Goal: Task Accomplishment & Management: Complete application form

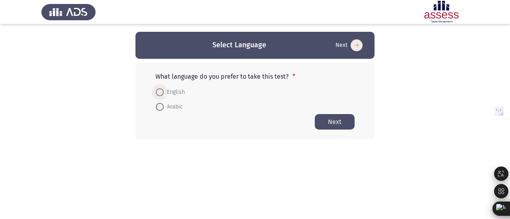
click at [174, 94] on span "English" at bounding box center [174, 93] width 21 height 10
click at [164, 94] on input "English" at bounding box center [160, 92] width 8 height 8
radio input "true"
click at [322, 121] on button "Next" at bounding box center [334, 122] width 40 height 16
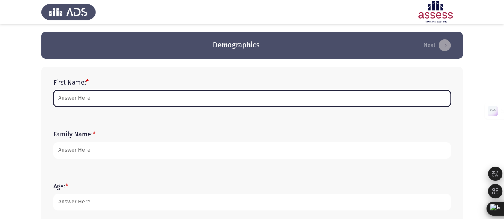
click at [239, 102] on input "First Name: *" at bounding box center [251, 98] width 397 height 16
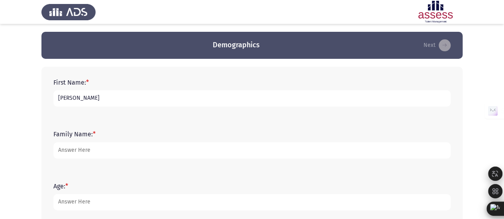
type input "[PERSON_NAME]"
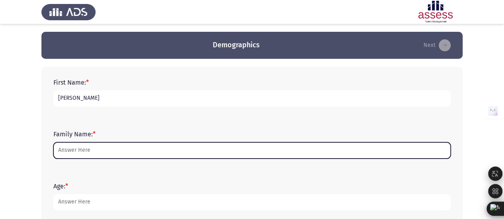
click at [245, 156] on input "Family Name: *" at bounding box center [251, 151] width 397 height 16
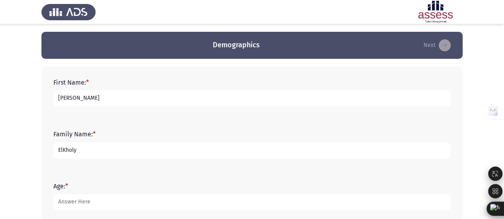
scroll to position [38, 0]
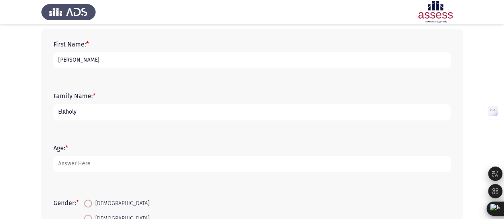
type input "ElKholy"
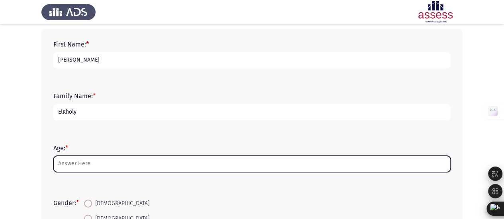
click at [207, 162] on input "Age: *" at bounding box center [251, 164] width 397 height 16
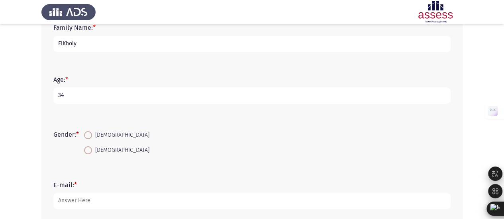
scroll to position [108, 0]
type input "34"
click at [100, 146] on span "[DEMOGRAPHIC_DATA]" at bounding box center [120, 150] width 57 height 10
click at [92, 146] on input "[DEMOGRAPHIC_DATA]" at bounding box center [88, 149] width 8 height 8
radio input "true"
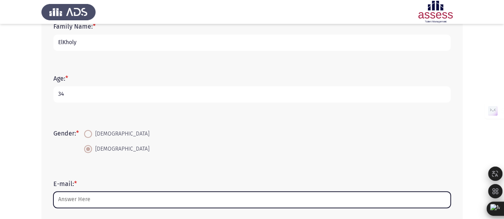
click at [97, 203] on input "E-mail: *" at bounding box center [251, 200] width 397 height 16
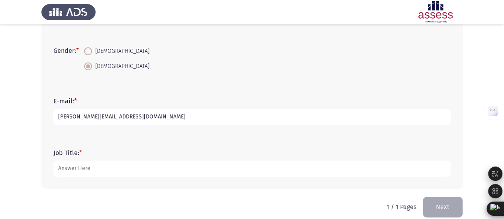
scroll to position [200, 0]
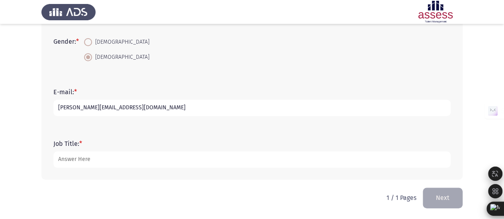
type input "[PERSON_NAME][EMAIL_ADDRESS][DOMAIN_NAME]"
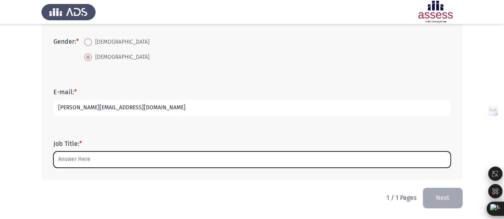
click at [85, 162] on input "Job Title: *" at bounding box center [251, 160] width 397 height 16
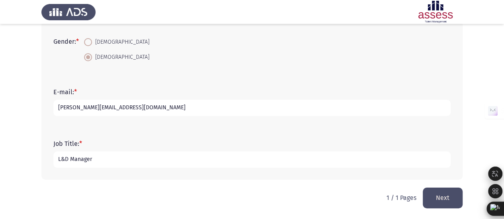
type input "L&D Manager"
click at [439, 208] on html "Demographics Next First Name: * Jolie Family Name: * ElKholy Age: * 34 Gender: …" at bounding box center [252, 10] width 504 height 420
click at [435, 197] on button "Next" at bounding box center [442, 198] width 40 height 20
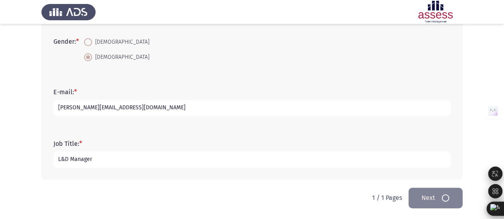
scroll to position [0, 0]
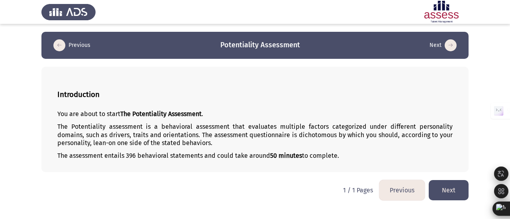
click at [439, 191] on button "Next" at bounding box center [448, 190] width 40 height 20
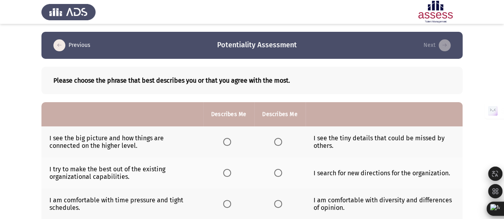
click at [231, 146] on th at bounding box center [228, 142] width 51 height 31
click at [225, 143] on span "Select an option" at bounding box center [227, 142] width 8 height 8
click at [225, 143] on input "Select an option" at bounding box center [227, 142] width 8 height 8
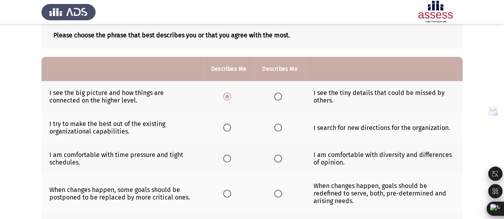
scroll to position [46, 0]
click at [226, 128] on span "Select an option" at bounding box center [227, 127] width 8 height 8
click at [226, 128] on input "Select an option" at bounding box center [227, 127] width 8 height 8
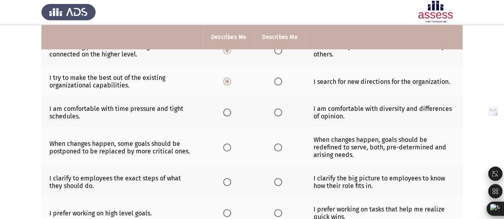
scroll to position [93, 0]
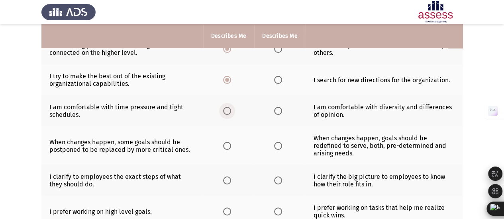
click at [228, 109] on span "Select an option" at bounding box center [227, 111] width 8 height 8
click at [228, 109] on input "Select an option" at bounding box center [227, 111] width 8 height 8
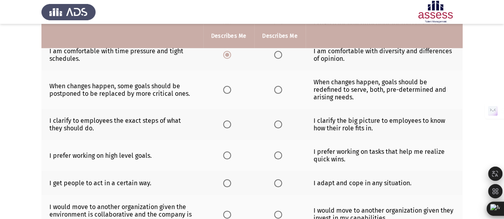
scroll to position [150, 0]
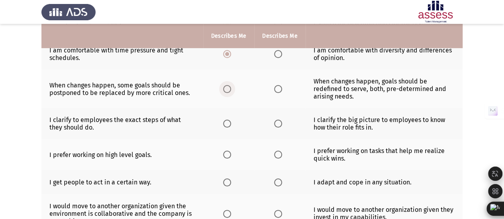
click at [229, 86] on span "Select an option" at bounding box center [227, 89] width 8 height 8
click at [229, 86] on input "Select an option" at bounding box center [227, 89] width 8 height 8
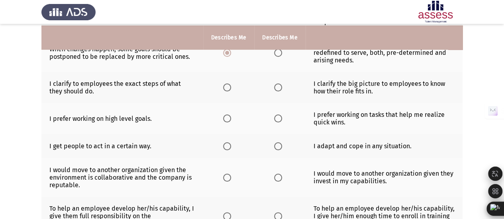
scroll to position [188, 0]
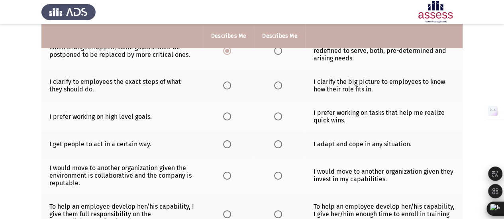
click at [276, 82] on span "Select an option" at bounding box center [278, 86] width 8 height 8
click at [276, 82] on input "Select an option" at bounding box center [278, 86] width 8 height 8
click at [282, 143] on label "Select an option" at bounding box center [279, 145] width 11 height 8
click at [282, 143] on input "Select an option" at bounding box center [278, 145] width 8 height 8
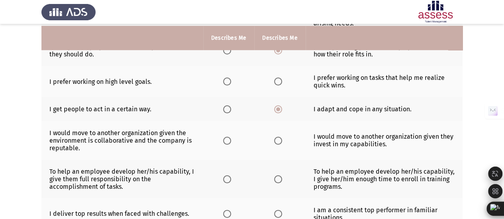
scroll to position [226, 0]
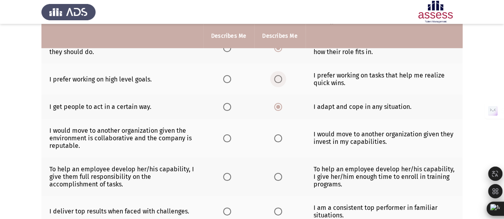
click at [278, 79] on span "Select an option" at bounding box center [278, 79] width 8 height 8
click at [278, 79] on input "Select an option" at bounding box center [278, 79] width 8 height 8
click at [226, 78] on span "Select an option" at bounding box center [227, 79] width 8 height 8
click at [226, 78] on input "Select an option" at bounding box center [227, 79] width 8 height 8
click at [229, 135] on span "Select an option" at bounding box center [227, 139] width 8 height 8
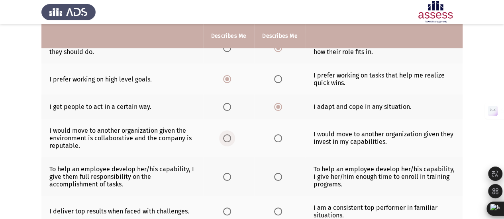
click at [229, 135] on input "Select an option" at bounding box center [227, 139] width 8 height 8
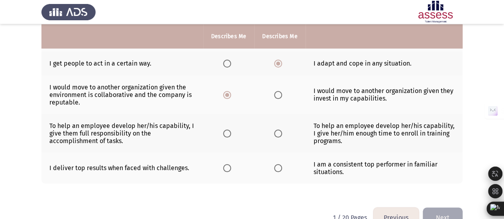
scroll to position [270, 0]
click at [278, 131] on span "Select an option" at bounding box center [278, 133] width 8 height 8
click at [278, 131] on input "Select an option" at bounding box center [278, 133] width 8 height 8
click at [229, 167] on span "Select an option" at bounding box center [227, 168] width 8 height 8
click at [229, 167] on input "Select an option" at bounding box center [227, 168] width 8 height 8
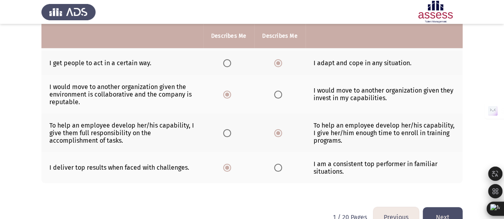
scroll to position [286, 0]
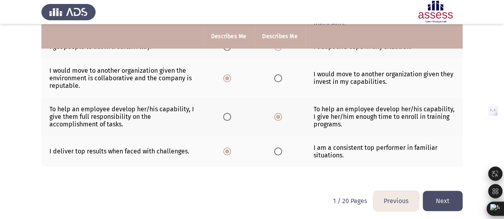
click at [454, 201] on button "Next" at bounding box center [442, 201] width 40 height 20
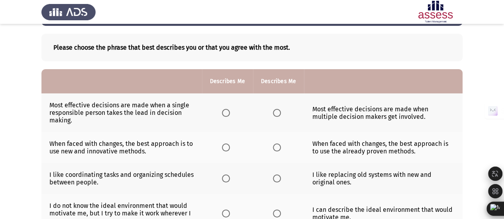
scroll to position [33, 0]
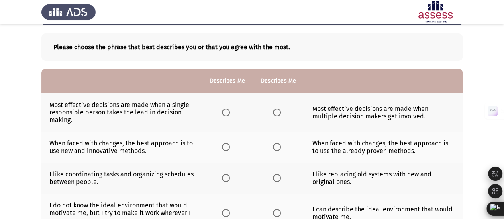
click at [272, 113] on th at bounding box center [278, 112] width 51 height 39
click at [276, 113] on span "Select an option" at bounding box center [277, 113] width 8 height 8
click at [276, 113] on input "Select an option" at bounding box center [277, 113] width 8 height 8
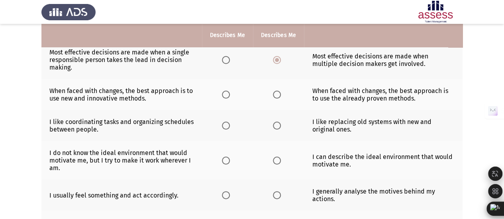
scroll to position [87, 0]
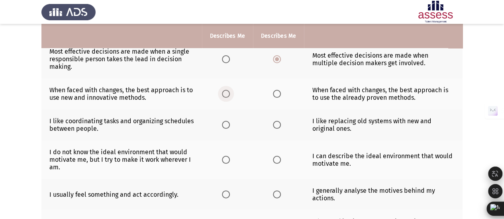
click at [225, 93] on span "Select an option" at bounding box center [226, 94] width 8 height 8
click at [225, 93] on input "Select an option" at bounding box center [226, 94] width 8 height 8
click at [226, 125] on span "Select an option" at bounding box center [226, 125] width 8 height 8
click at [226, 125] on input "Select an option" at bounding box center [226, 125] width 8 height 8
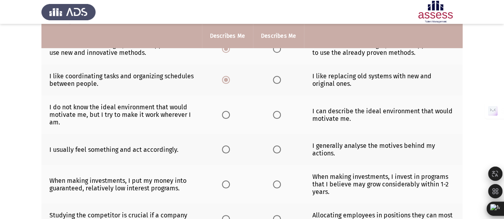
scroll to position [132, 0]
click at [276, 114] on span "Select an option" at bounding box center [277, 115] width 8 height 8
click at [276, 114] on input "Select an option" at bounding box center [277, 115] width 8 height 8
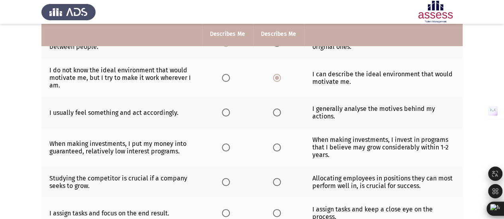
scroll to position [171, 0]
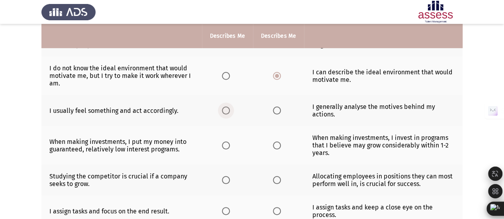
click at [226, 109] on span "Select an option" at bounding box center [226, 111] width 8 height 8
click at [226, 109] on input "Select an option" at bounding box center [226, 111] width 8 height 8
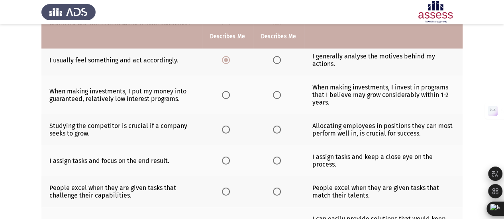
scroll to position [222, 0]
click at [281, 94] on label "Select an option" at bounding box center [278, 95] width 11 height 8
click at [281, 94] on input "Select an option" at bounding box center [277, 95] width 8 height 8
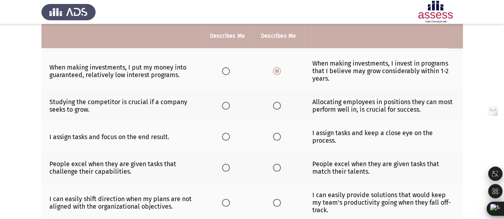
scroll to position [249, 0]
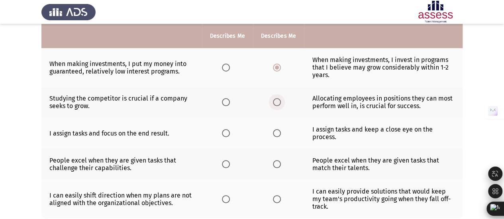
click at [275, 101] on span "Select an option" at bounding box center [277, 102] width 8 height 8
click at [275, 101] on input "Select an option" at bounding box center [277, 102] width 8 height 8
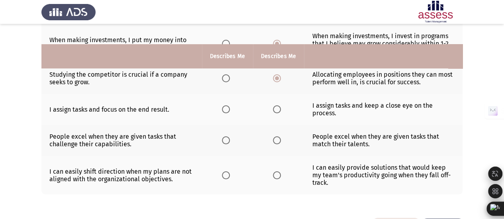
scroll to position [293, 0]
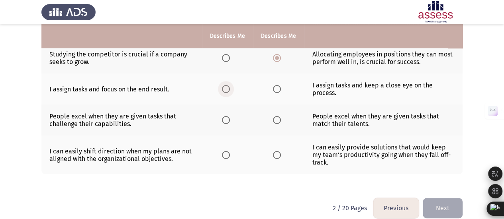
click at [231, 90] on label "Select an option" at bounding box center [227, 89] width 11 height 8
click at [230, 90] on input "Select an option" at bounding box center [226, 89] width 8 height 8
click at [279, 117] on span "Select an option" at bounding box center [277, 120] width 8 height 8
click at [279, 117] on input "Select an option" at bounding box center [277, 120] width 8 height 8
click at [277, 151] on span "Select an option" at bounding box center [277, 155] width 8 height 8
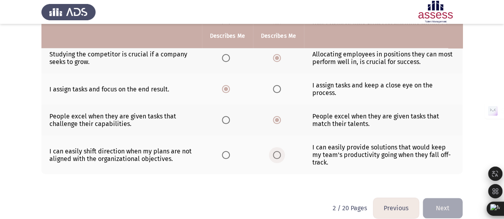
click at [277, 151] on input "Select an option" at bounding box center [277, 155] width 8 height 8
click at [435, 198] on button "Next" at bounding box center [442, 208] width 40 height 20
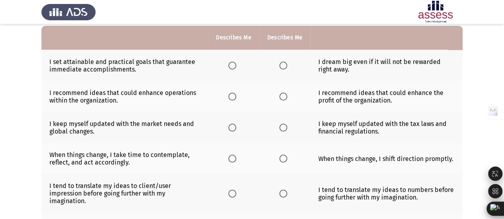
scroll to position [78, 0]
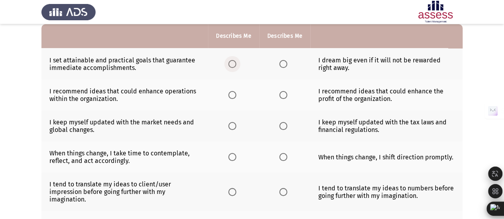
click at [232, 60] on span "Select an option" at bounding box center [232, 64] width 8 height 8
click at [232, 60] on input "Select an option" at bounding box center [232, 64] width 8 height 8
click at [232, 94] on span "Select an option" at bounding box center [232, 95] width 8 height 8
click at [232, 94] on input "Select an option" at bounding box center [232, 95] width 8 height 8
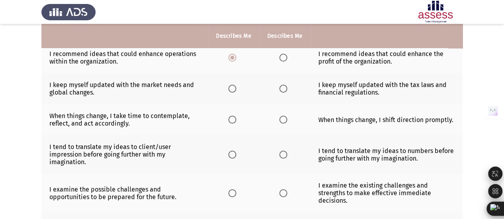
scroll to position [116, 0]
click at [232, 86] on span "Select an option" at bounding box center [232, 88] width 8 height 8
click at [232, 86] on input "Select an option" at bounding box center [232, 88] width 8 height 8
click at [288, 118] on label "Select an option" at bounding box center [284, 119] width 11 height 8
click at [287, 118] on input "Select an option" at bounding box center [283, 119] width 8 height 8
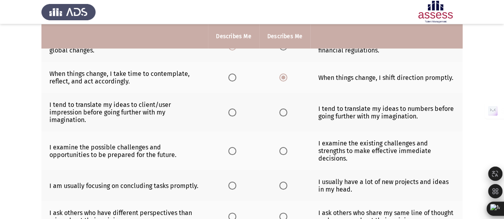
scroll to position [158, 0]
click at [234, 111] on span "Select an option" at bounding box center [232, 112] width 8 height 8
click at [234, 111] on input "Select an option" at bounding box center [232, 112] width 8 height 8
click at [275, 110] on th at bounding box center [284, 112] width 51 height 39
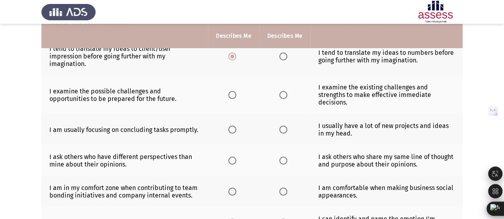
scroll to position [214, 0]
click at [285, 125] on span "Select an option" at bounding box center [283, 129] width 8 height 8
click at [285, 125] on input "Select an option" at bounding box center [283, 129] width 8 height 8
click at [287, 91] on label "Select an option" at bounding box center [284, 95] width 11 height 8
click at [287, 91] on input "Select an option" at bounding box center [283, 95] width 8 height 8
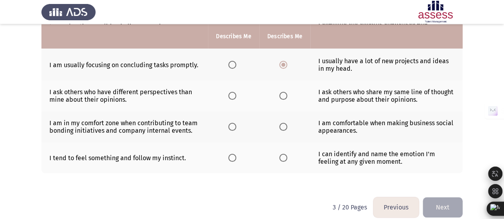
scroll to position [279, 0]
click at [236, 92] on span "Select an option" at bounding box center [232, 96] width 8 height 8
click at [236, 92] on input "Select an option" at bounding box center [232, 96] width 8 height 8
click at [232, 126] on span "Select an option" at bounding box center [232, 127] width 8 height 8
click at [232, 126] on input "Select an option" at bounding box center [232, 127] width 8 height 8
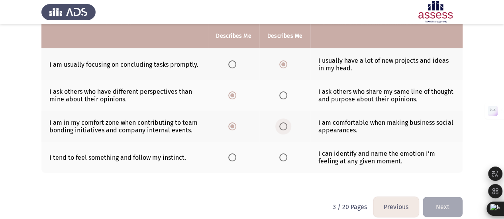
click at [284, 123] on span "Select an option" at bounding box center [283, 127] width 8 height 8
click at [284, 123] on input "Select an option" at bounding box center [283, 127] width 8 height 8
click at [284, 157] on span "Select an option" at bounding box center [283, 158] width 8 height 8
click at [284, 157] on input "Select an option" at bounding box center [283, 158] width 8 height 8
click at [434, 201] on button "Next" at bounding box center [442, 207] width 40 height 20
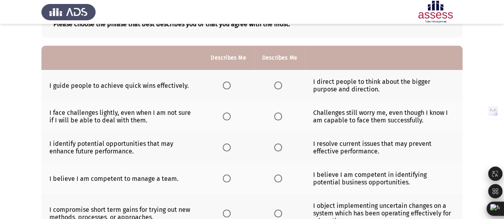
scroll to position [57, 0]
click at [281, 86] on span "Select an option" at bounding box center [278, 85] width 8 height 8
click at [281, 86] on input "Select an option" at bounding box center [278, 85] width 8 height 8
click at [226, 115] on span "Select an option" at bounding box center [227, 116] width 8 height 8
click at [226, 115] on input "Select an option" at bounding box center [227, 116] width 8 height 8
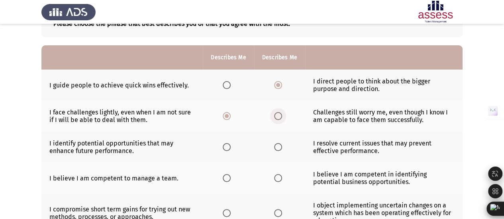
click at [277, 115] on span "Select an option" at bounding box center [278, 116] width 8 height 8
click at [277, 115] on input "Select an option" at bounding box center [278, 116] width 8 height 8
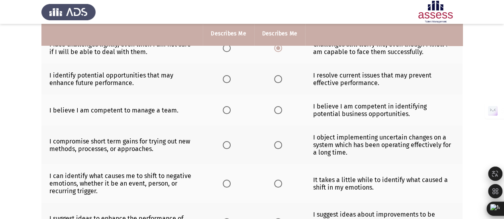
scroll to position [127, 0]
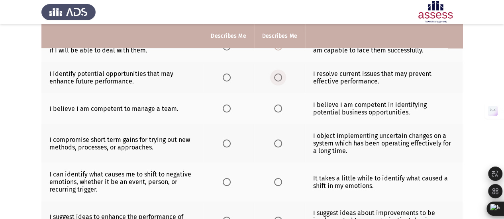
click at [278, 74] on span "Select an option" at bounding box center [278, 78] width 8 height 8
click at [278, 74] on input "Select an option" at bounding box center [278, 78] width 8 height 8
click at [225, 107] on span "Select an option" at bounding box center [227, 109] width 8 height 8
click at [225, 107] on input "Select an option" at bounding box center [227, 109] width 8 height 8
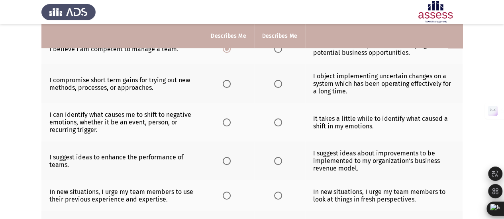
scroll to position [187, 0]
click at [229, 83] on span "Select an option" at bounding box center [227, 84] width 8 height 8
click at [229, 83] on input "Select an option" at bounding box center [227, 84] width 8 height 8
click at [229, 118] on span "Select an option" at bounding box center [227, 122] width 8 height 8
click at [229, 118] on input "Select an option" at bounding box center [227, 122] width 8 height 8
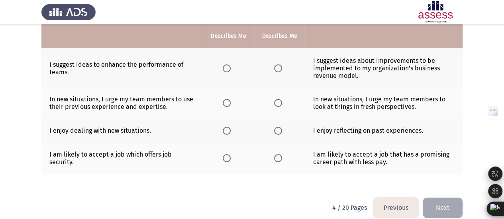
scroll to position [279, 0]
click at [229, 66] on span "Select an option" at bounding box center [227, 68] width 8 height 8
click at [229, 66] on input "Select an option" at bounding box center [227, 68] width 8 height 8
click at [227, 101] on span "Select an option" at bounding box center [227, 103] width 8 height 8
click at [227, 101] on input "Select an option" at bounding box center [227, 103] width 8 height 8
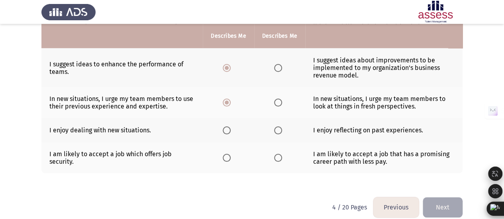
click at [227, 137] on th at bounding box center [228, 130] width 51 height 24
click at [225, 129] on span "Select an option" at bounding box center [227, 131] width 8 height 8
click at [225, 129] on input "Select an option" at bounding box center [227, 131] width 8 height 8
click at [279, 155] on span "Select an option" at bounding box center [278, 158] width 8 height 8
click at [279, 155] on input "Select an option" at bounding box center [278, 158] width 8 height 8
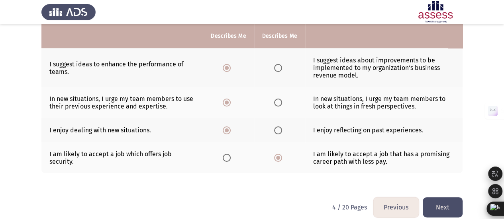
click at [441, 198] on button "Next" at bounding box center [442, 207] width 40 height 20
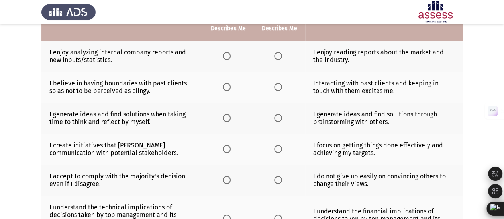
scroll to position [63, 0]
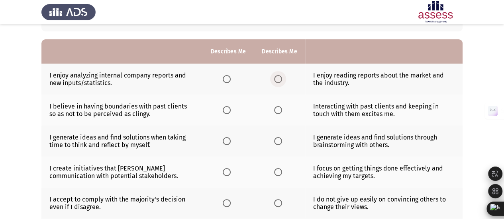
click at [277, 78] on span "Select an option" at bounding box center [278, 79] width 8 height 8
click at [277, 78] on input "Select an option" at bounding box center [278, 79] width 8 height 8
click at [227, 77] on span "Select an option" at bounding box center [227, 79] width 8 height 8
click at [227, 77] on input "Select an option" at bounding box center [227, 79] width 8 height 8
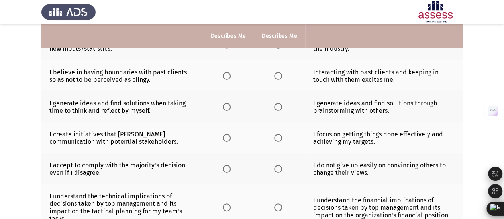
scroll to position [98, 0]
click at [276, 74] on span "Select an option" at bounding box center [278, 76] width 8 height 8
click at [276, 74] on input "Select an option" at bounding box center [278, 76] width 8 height 8
click at [278, 107] on span "Select an option" at bounding box center [278, 107] width 8 height 8
click at [278, 107] on input "Select an option" at bounding box center [278, 107] width 8 height 8
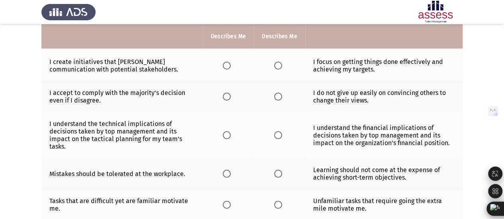
scroll to position [170, 0]
click at [225, 64] on span "Select an option" at bounding box center [227, 65] width 8 height 8
click at [225, 64] on input "Select an option" at bounding box center [227, 65] width 8 height 8
click at [226, 95] on span "Select an option" at bounding box center [227, 96] width 8 height 8
click at [226, 95] on input "Select an option" at bounding box center [227, 96] width 8 height 8
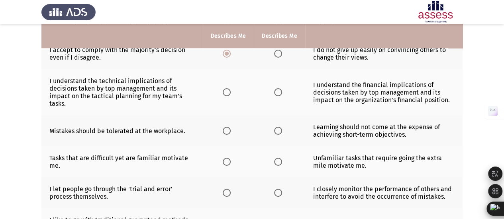
scroll to position [213, 0]
click at [224, 92] on span "Select an option" at bounding box center [227, 92] width 8 height 8
click at [224, 92] on input "Select an option" at bounding box center [227, 92] width 8 height 8
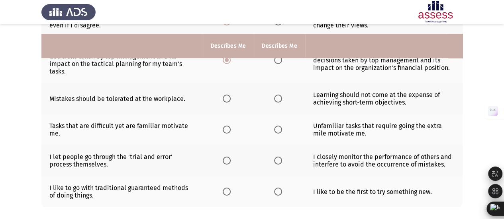
scroll to position [260, 0]
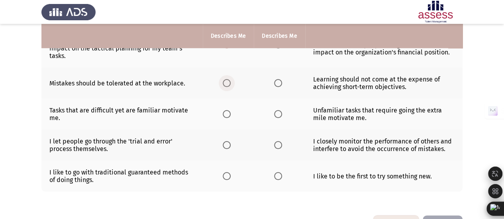
click at [225, 82] on span "Select an option" at bounding box center [227, 83] width 8 height 8
click at [225, 82] on input "Select an option" at bounding box center [227, 83] width 8 height 8
click at [281, 104] on th at bounding box center [279, 114] width 51 height 31
click at [277, 113] on span "Select an option" at bounding box center [278, 114] width 8 height 8
click at [277, 113] on input "Select an option" at bounding box center [278, 114] width 8 height 8
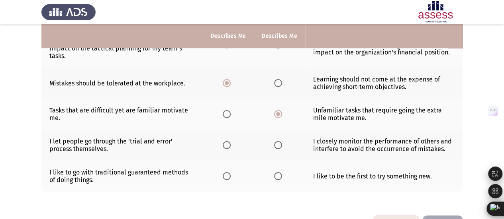
scroll to position [285, 0]
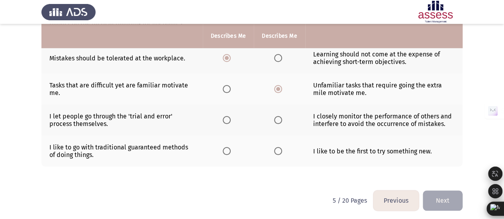
click at [223, 126] on th at bounding box center [228, 120] width 51 height 31
click at [229, 116] on span "Select an option" at bounding box center [227, 120] width 8 height 8
click at [229, 116] on input "Select an option" at bounding box center [227, 120] width 8 height 8
click at [279, 147] on span "Select an option" at bounding box center [278, 151] width 8 height 8
click at [279, 147] on input "Select an option" at bounding box center [278, 151] width 8 height 8
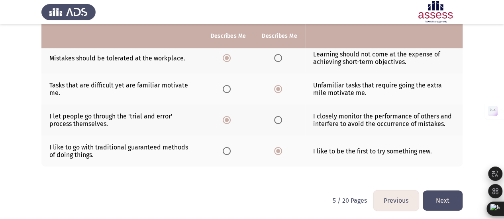
click at [441, 199] on button "Next" at bounding box center [442, 201] width 40 height 20
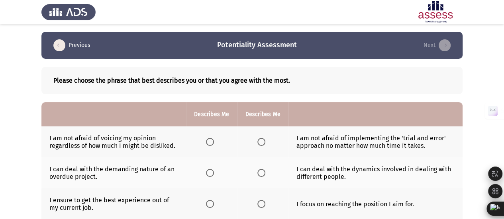
click at [205, 143] on th at bounding box center [211, 142] width 51 height 31
click at [209, 138] on span "Select an option" at bounding box center [210, 142] width 8 height 8
click at [209, 138] on input "Select an option" at bounding box center [210, 142] width 8 height 8
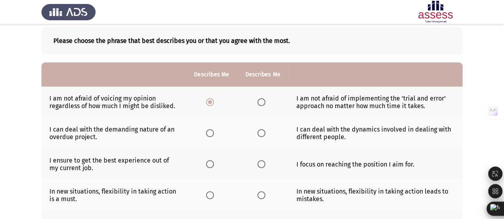
scroll to position [80, 0]
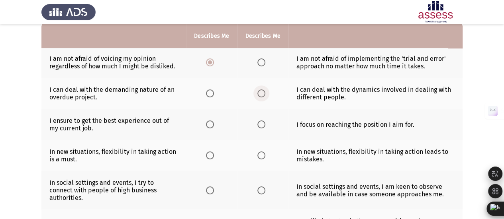
click at [261, 90] on span "Select an option" at bounding box center [261, 94] width 8 height 8
click at [261, 90] on input "Select an option" at bounding box center [261, 94] width 8 height 8
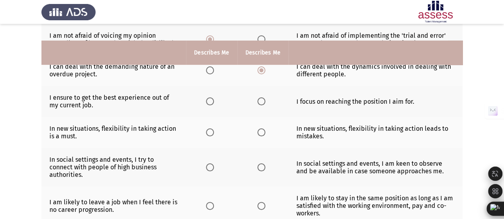
scroll to position [119, 0]
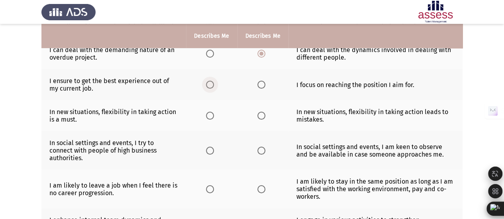
click at [210, 81] on span "Select an option" at bounding box center [210, 85] width 8 height 8
click at [210, 81] on input "Select an option" at bounding box center [210, 85] width 8 height 8
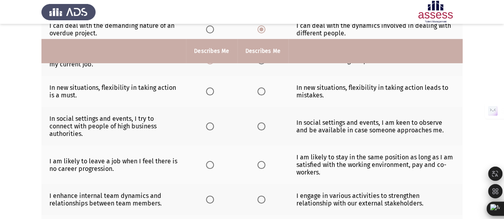
scroll to position [159, 0]
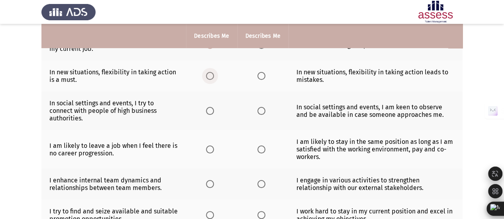
click at [211, 72] on span "Select an option" at bounding box center [210, 76] width 8 height 8
click at [211, 72] on input "Select an option" at bounding box center [210, 76] width 8 height 8
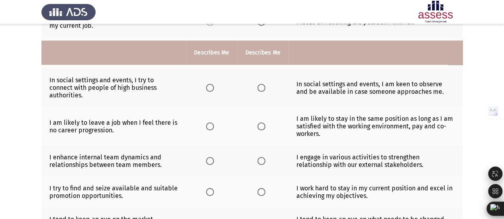
scroll to position [199, 0]
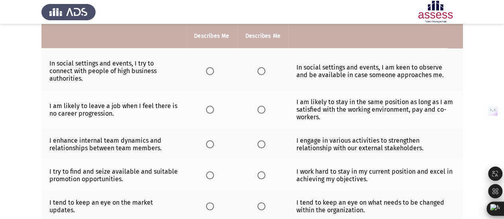
click at [260, 67] on span "Select an option" at bounding box center [261, 71] width 8 height 8
click at [260, 67] on input "Select an option" at bounding box center [261, 71] width 8 height 8
click at [207, 106] on span "Select an option" at bounding box center [210, 110] width 8 height 8
click at [207, 106] on input "Select an option" at bounding box center [210, 110] width 8 height 8
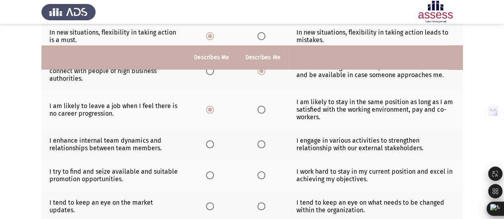
scroll to position [239, 0]
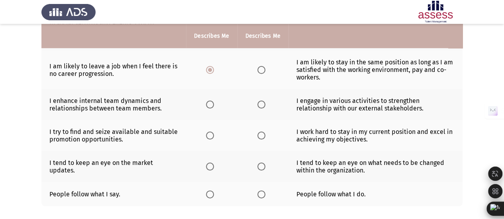
click at [257, 191] on span "Select an option" at bounding box center [261, 195] width 8 height 8
click at [257, 191] on input "Select an option" at bounding box center [261, 195] width 8 height 8
click at [210, 101] on span "Select an option" at bounding box center [210, 105] width 8 height 8
click at [210, 101] on input "Select an option" at bounding box center [210, 105] width 8 height 8
click at [209, 132] on span "Select an option" at bounding box center [210, 136] width 8 height 8
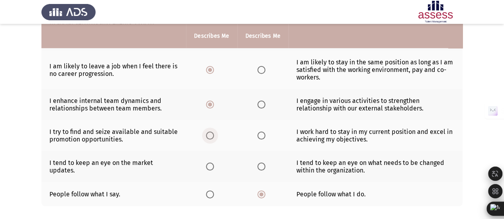
click at [209, 132] on input "Select an option" at bounding box center [210, 136] width 8 height 8
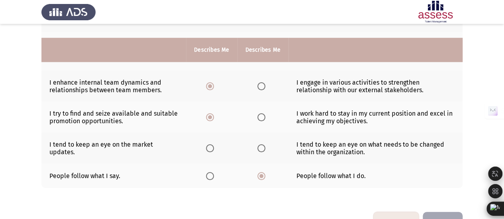
scroll to position [271, 0]
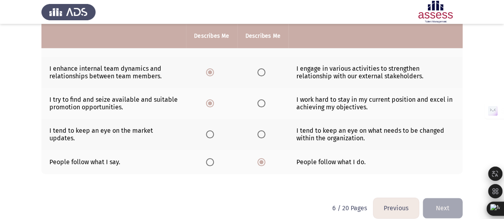
click at [206, 125] on th at bounding box center [211, 134] width 51 height 31
click at [213, 131] on span "Select an option" at bounding box center [210, 135] width 8 height 8
click at [213, 131] on input "Select an option" at bounding box center [210, 135] width 8 height 8
click at [443, 198] on button "Next" at bounding box center [442, 208] width 40 height 20
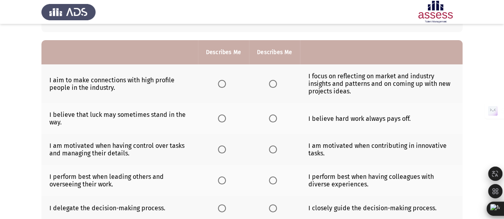
scroll to position [80, 0]
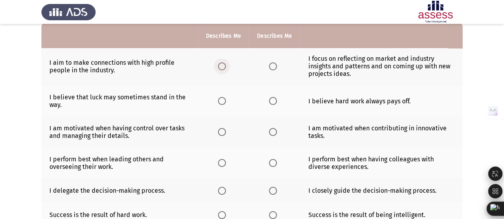
click at [219, 63] on span "Select an option" at bounding box center [222, 67] width 8 height 8
click at [219, 63] on input "Select an option" at bounding box center [222, 67] width 8 height 8
click at [280, 98] on th at bounding box center [274, 101] width 51 height 31
click at [274, 102] on span "Select an option" at bounding box center [273, 101] width 8 height 8
click at [274, 102] on input "Select an option" at bounding box center [273, 101] width 8 height 8
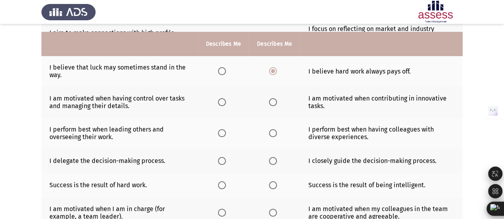
scroll to position [119, 0]
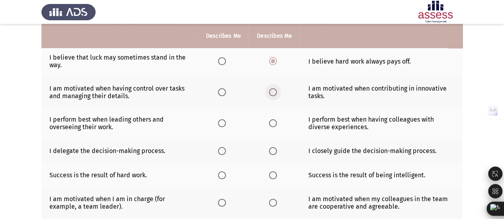
click at [270, 94] on span "Select an option" at bounding box center [273, 92] width 8 height 8
click at [270, 94] on input "Select an option" at bounding box center [273, 92] width 8 height 8
click at [220, 123] on span "Select an option" at bounding box center [222, 123] width 8 height 8
click at [220, 123] on input "Select an option" at bounding box center [222, 123] width 8 height 8
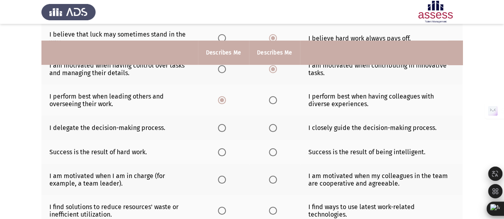
scroll to position [159, 0]
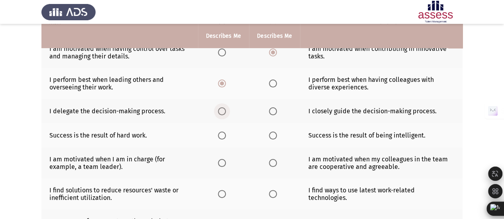
click at [221, 112] on span "Select an option" at bounding box center [222, 111] width 8 height 8
click at [221, 112] on input "Select an option" at bounding box center [222, 111] width 8 height 8
click at [276, 133] on label "Select an option" at bounding box center [274, 136] width 11 height 8
click at [276, 133] on input "Select an option" at bounding box center [273, 136] width 8 height 8
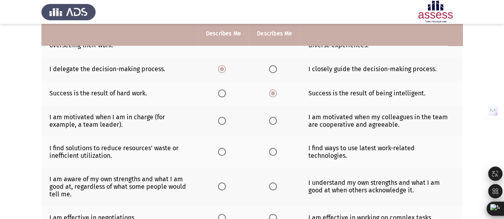
scroll to position [239, 0]
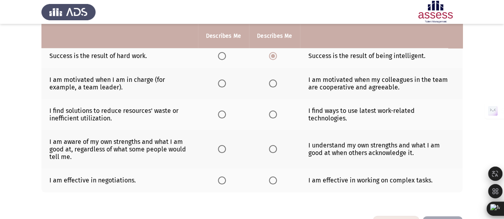
click at [221, 80] on span "Select an option" at bounding box center [222, 84] width 8 height 8
click at [221, 80] on input "Select an option" at bounding box center [222, 84] width 8 height 8
click at [269, 114] on span "Select an option" at bounding box center [273, 115] width 8 height 8
click at [269, 114] on input "Select an option" at bounding box center [273, 115] width 8 height 8
click at [219, 149] on span "Select an option" at bounding box center [222, 149] width 8 height 8
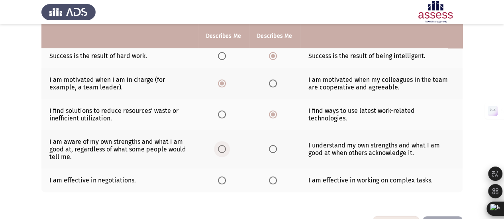
click at [219, 149] on input "Select an option" at bounding box center [222, 149] width 8 height 8
click at [223, 174] on th at bounding box center [223, 181] width 51 height 24
click at [219, 180] on span "Select an option" at bounding box center [222, 181] width 8 height 8
click at [219, 180] on input "Select an option" at bounding box center [222, 181] width 8 height 8
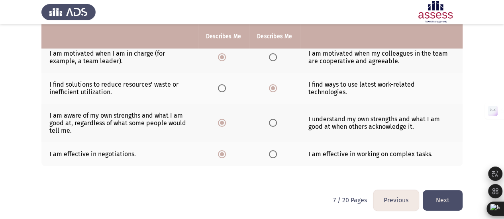
scroll to position [265, 0]
click at [439, 198] on button "Next" at bounding box center [442, 200] width 40 height 20
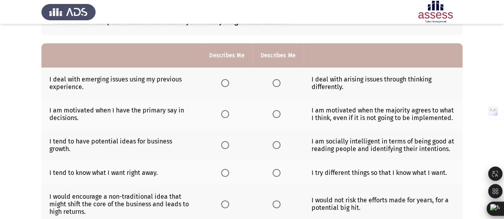
scroll to position [80, 0]
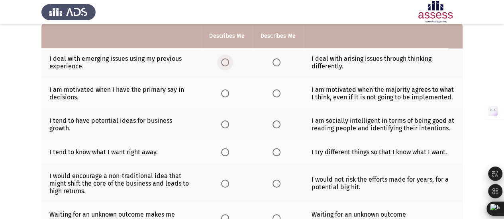
click at [224, 63] on span "Select an option" at bounding box center [225, 63] width 8 height 8
click at [224, 63] on input "Select an option" at bounding box center [225, 63] width 8 height 8
click at [273, 90] on span "Select an option" at bounding box center [276, 94] width 8 height 8
click at [273, 90] on input "Select an option" at bounding box center [276, 94] width 8 height 8
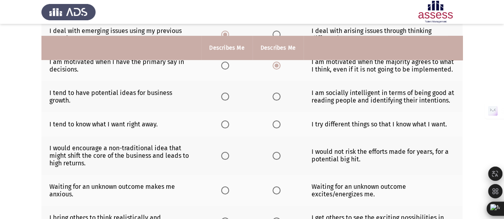
scroll to position [119, 0]
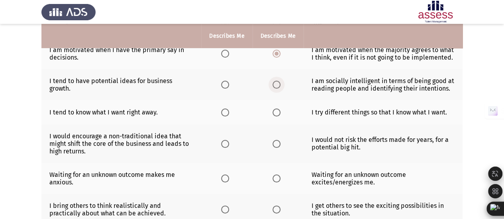
click at [278, 84] on span "Select an option" at bounding box center [276, 85] width 8 height 8
click at [278, 84] on input "Select an option" at bounding box center [276, 85] width 8 height 8
click at [277, 113] on span "Select an option" at bounding box center [276, 113] width 8 height 8
click at [277, 113] on input "Select an option" at bounding box center [276, 113] width 8 height 8
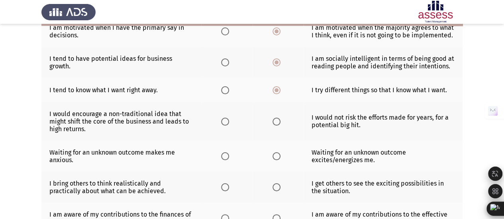
scroll to position [159, 0]
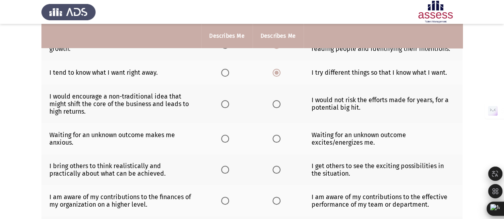
click at [225, 100] on mat-radio-button "Select an option" at bounding box center [226, 104] width 11 height 8
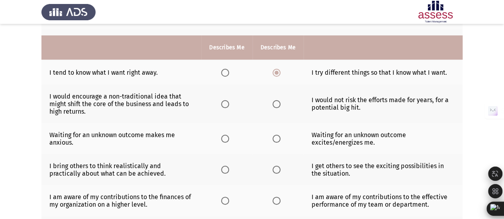
scroll to position [199, 0]
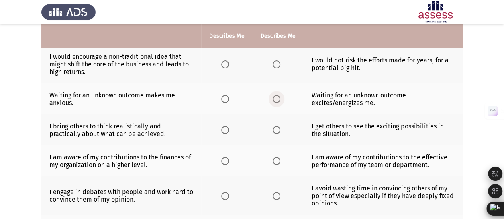
click at [277, 98] on span "Select an option" at bounding box center [276, 99] width 8 height 8
click at [277, 98] on input "Select an option" at bounding box center [276, 99] width 8 height 8
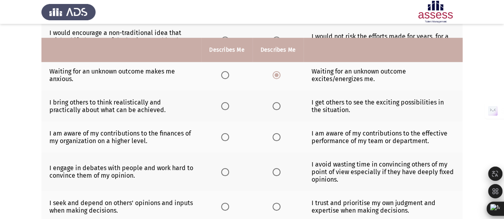
scroll to position [239, 0]
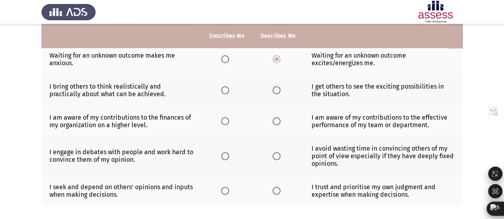
click at [279, 90] on span "Select an option" at bounding box center [276, 90] width 8 height 8
click at [279, 90] on input "Select an option" at bounding box center [276, 90] width 8 height 8
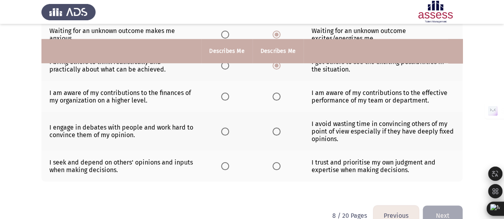
scroll to position [279, 0]
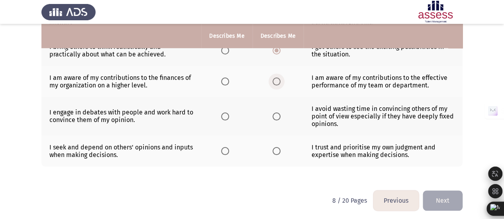
click at [275, 80] on span "Select an option" at bounding box center [276, 82] width 8 height 8
click at [275, 80] on input "Select an option" at bounding box center [276, 82] width 8 height 8
click at [275, 114] on span "Select an option" at bounding box center [276, 117] width 8 height 8
click at [275, 114] on input "Select an option" at bounding box center [276, 117] width 8 height 8
click at [227, 147] on span "Select an option" at bounding box center [225, 151] width 8 height 8
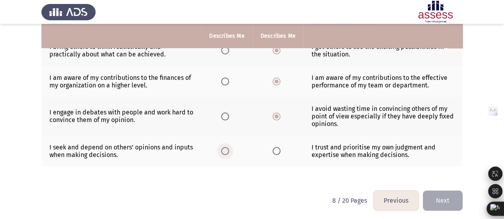
click at [227, 147] on input "Select an option" at bounding box center [225, 151] width 8 height 8
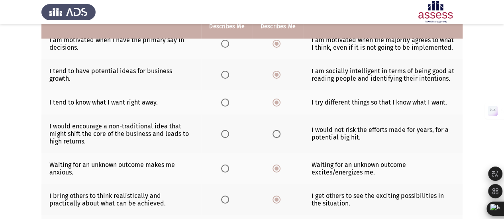
scroll to position [159, 0]
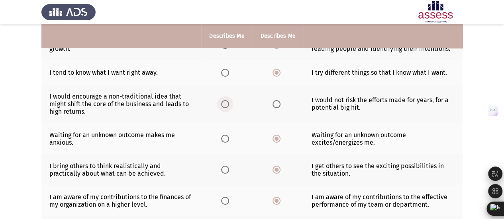
click at [224, 105] on span "Select an option" at bounding box center [225, 104] width 8 height 8
click at [224, 105] on input "Select an option" at bounding box center [225, 104] width 8 height 8
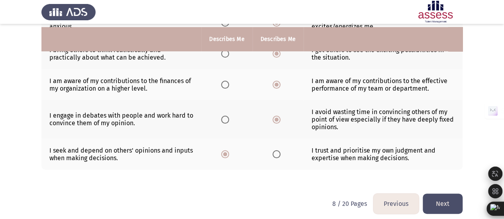
scroll to position [279, 0]
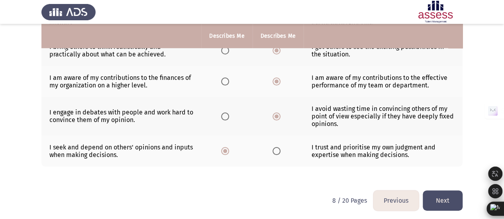
click at [441, 201] on button "Next" at bounding box center [442, 201] width 40 height 20
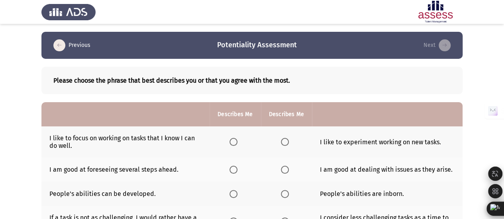
scroll to position [40, 0]
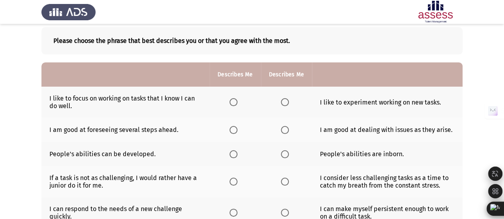
click at [283, 102] on span "Select an option" at bounding box center [285, 102] width 8 height 8
click at [283, 102] on input "Select an option" at bounding box center [285, 102] width 8 height 8
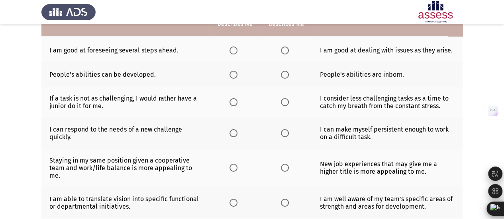
scroll to position [80, 0]
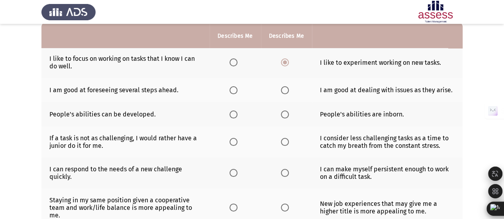
click at [279, 87] on th at bounding box center [286, 90] width 51 height 24
click at [236, 113] on span "Select an option" at bounding box center [233, 115] width 8 height 8
click at [236, 113] on input "Select an option" at bounding box center [233, 115] width 8 height 8
click at [236, 90] on span "Select an option" at bounding box center [233, 90] width 8 height 8
click at [236, 90] on input "Select an option" at bounding box center [233, 90] width 8 height 8
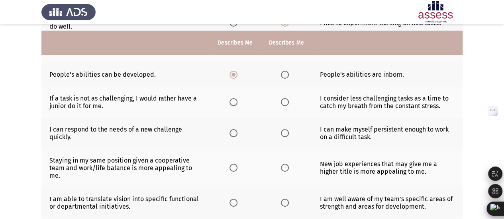
scroll to position [159, 0]
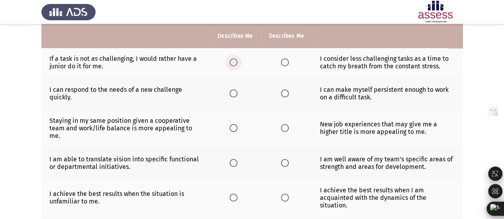
click at [235, 63] on span "Select an option" at bounding box center [233, 63] width 8 height 8
click at [235, 63] on input "Select an option" at bounding box center [233, 63] width 8 height 8
click at [232, 91] on span "Select an option" at bounding box center [233, 94] width 8 height 8
click at [232, 91] on input "Select an option" at bounding box center [233, 94] width 8 height 8
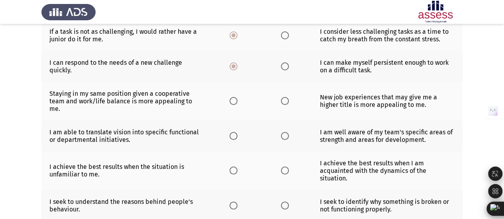
scroll to position [199, 0]
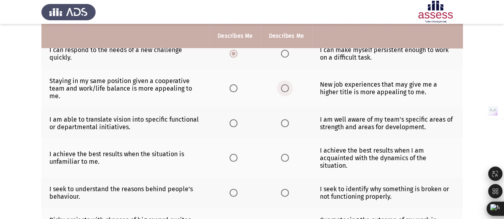
click at [283, 84] on span "Select an option" at bounding box center [285, 88] width 8 height 8
click at [283, 84] on input "Select an option" at bounding box center [285, 88] width 8 height 8
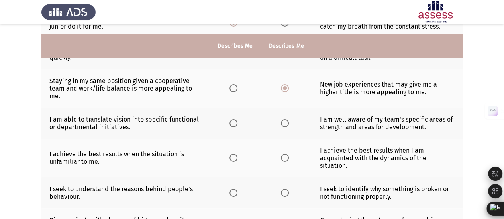
scroll to position [239, 0]
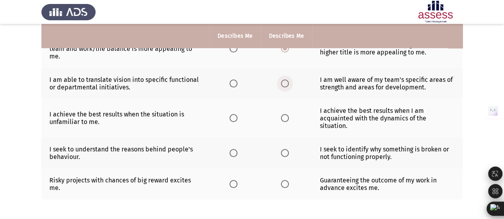
click at [285, 80] on span "Select an option" at bounding box center [285, 84] width 8 height 8
click at [285, 80] on input "Select an option" at bounding box center [285, 84] width 8 height 8
click at [281, 116] on span "Select an option" at bounding box center [285, 118] width 8 height 8
click at [281, 116] on input "Select an option" at bounding box center [285, 118] width 8 height 8
click at [233, 149] on span "Select an option" at bounding box center [233, 153] width 8 height 8
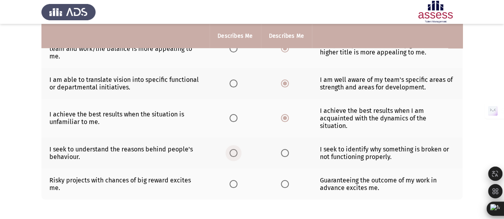
click at [233, 149] on input "Select an option" at bounding box center [233, 153] width 8 height 8
click at [232, 180] on span "Select an option" at bounding box center [233, 184] width 8 height 8
click at [232, 180] on input "Select an option" at bounding box center [233, 184] width 8 height 8
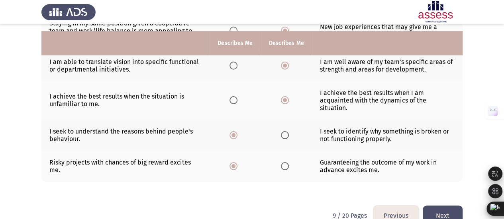
scroll to position [264, 0]
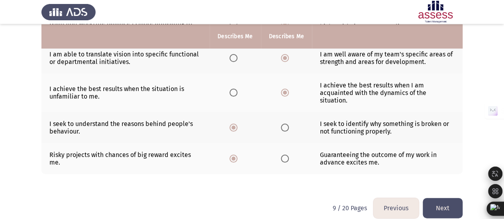
click at [434, 198] on button "Next" at bounding box center [442, 208] width 40 height 20
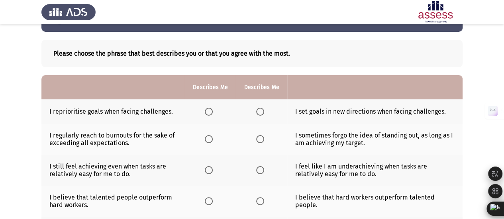
scroll to position [40, 0]
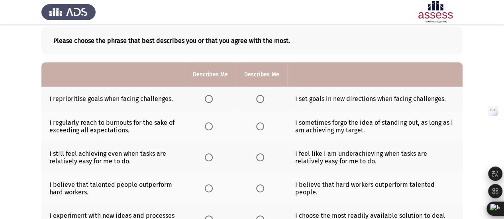
click at [258, 96] on span "Select an option" at bounding box center [260, 99] width 8 height 8
click at [258, 96] on input "Select an option" at bounding box center [260, 99] width 8 height 8
click at [213, 124] on span "Select an option" at bounding box center [209, 127] width 8 height 8
click at [213, 124] on input "Select an option" at bounding box center [209, 127] width 8 height 8
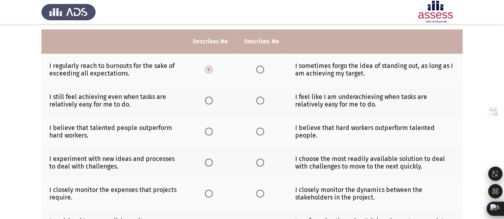
scroll to position [119, 0]
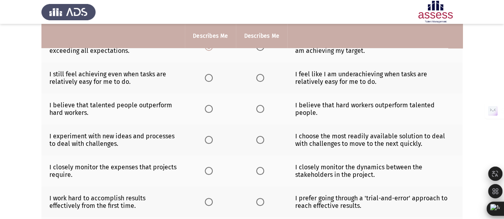
click at [208, 77] on span "Select an option" at bounding box center [209, 78] width 8 height 8
click at [208, 77] on input "Select an option" at bounding box center [209, 78] width 8 height 8
click at [209, 110] on span "Select an option" at bounding box center [209, 109] width 8 height 8
click at [209, 110] on input "Select an option" at bounding box center [209, 109] width 8 height 8
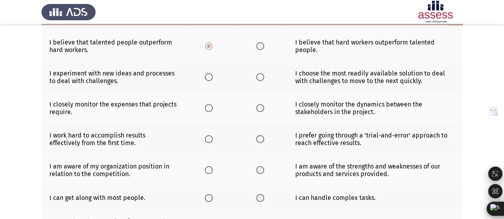
scroll to position [199, 0]
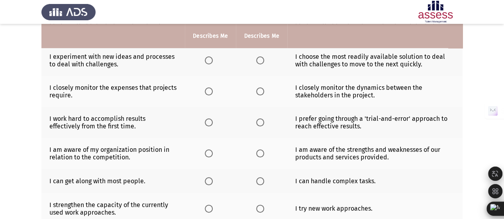
click at [211, 60] on span "Select an option" at bounding box center [209, 61] width 8 height 8
click at [211, 60] on input "Select an option" at bounding box center [209, 61] width 8 height 8
click at [260, 91] on span "Select an option" at bounding box center [260, 92] width 8 height 8
click at [260, 91] on input "Select an option" at bounding box center [260, 92] width 8 height 8
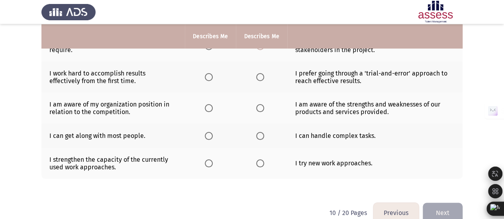
scroll to position [257, 0]
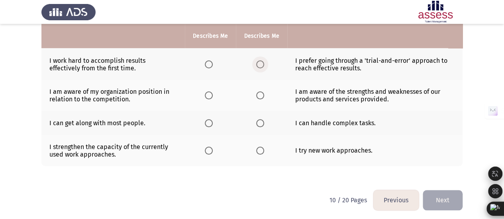
click at [256, 61] on span "Select an option" at bounding box center [260, 65] width 8 height 8
click at [256, 61] on input "Select an option" at bounding box center [260, 65] width 8 height 8
click at [206, 94] on span "Select an option" at bounding box center [209, 96] width 8 height 8
click at [206, 94] on input "Select an option" at bounding box center [209, 96] width 8 height 8
click at [209, 120] on span "Select an option" at bounding box center [209, 123] width 8 height 8
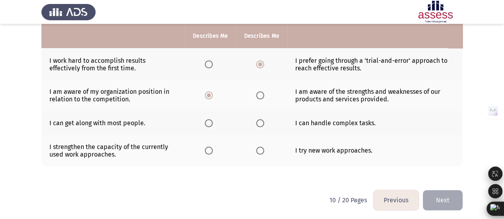
click at [209, 120] on input "Select an option" at bounding box center [209, 123] width 8 height 8
click at [261, 147] on span "Select an option" at bounding box center [260, 151] width 8 height 8
click at [261, 147] on input "Select an option" at bounding box center [260, 151] width 8 height 8
click at [449, 195] on button "Next" at bounding box center [442, 200] width 40 height 20
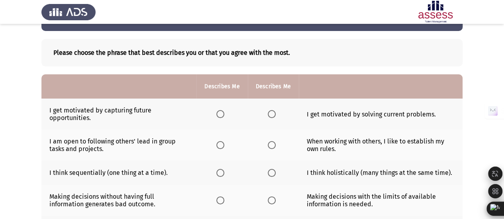
scroll to position [40, 0]
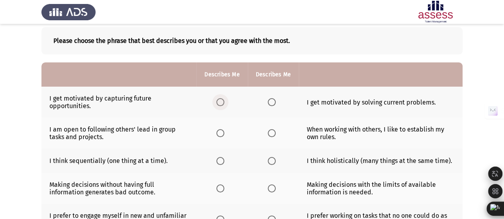
click at [220, 102] on span "Select an option" at bounding box center [220, 102] width 8 height 8
click at [220, 102] on input "Select an option" at bounding box center [220, 102] width 8 height 8
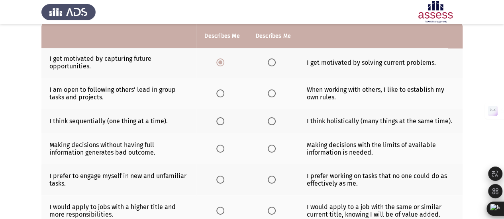
click at [270, 90] on span "Select an option" at bounding box center [272, 94] width 8 height 8
click at [270, 90] on input "Select an option" at bounding box center [272, 94] width 8 height 8
click at [270, 121] on span "Select an option" at bounding box center [272, 121] width 8 height 8
click at [270, 121] on input "Select an option" at bounding box center [272, 121] width 8 height 8
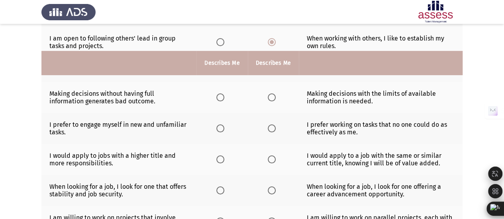
scroll to position [159, 0]
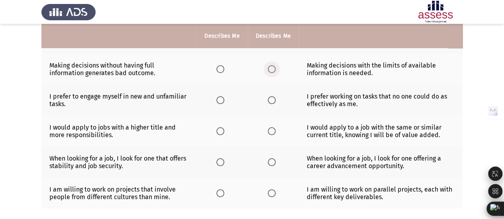
click at [271, 68] on span "Select an option" at bounding box center [272, 69] width 8 height 8
click at [271, 68] on input "Select an option" at bounding box center [272, 69] width 8 height 8
click at [219, 96] on span "Select an option" at bounding box center [220, 100] width 8 height 8
click at [219, 96] on input "Select an option" at bounding box center [220, 100] width 8 height 8
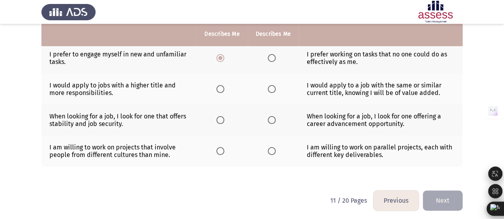
scroll to position [202, 0]
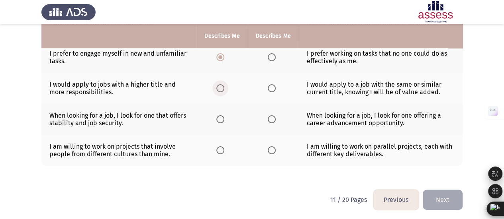
click at [221, 90] on span "Select an option" at bounding box center [220, 88] width 8 height 8
click at [221, 90] on input "Select an option" at bounding box center [220, 88] width 8 height 8
click at [268, 115] on span "Select an option" at bounding box center [272, 119] width 8 height 8
click at [268, 115] on input "Select an option" at bounding box center [272, 119] width 8 height 8
click at [270, 148] on span "Select an option" at bounding box center [272, 150] width 8 height 8
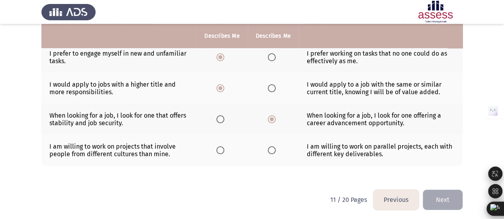
click at [270, 148] on input "Select an option" at bounding box center [272, 150] width 8 height 8
click at [433, 199] on button "Next" at bounding box center [442, 200] width 40 height 20
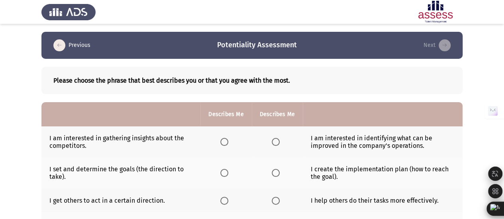
click at [225, 144] on span "Select an option" at bounding box center [224, 142] width 8 height 8
click at [225, 144] on input "Select an option" at bounding box center [224, 142] width 8 height 8
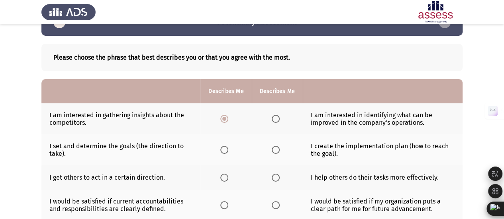
scroll to position [40, 0]
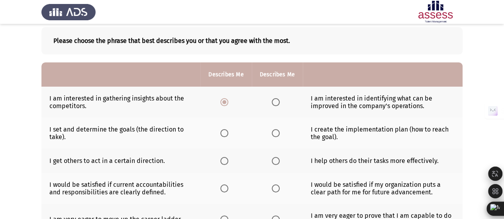
click at [277, 131] on span "Select an option" at bounding box center [276, 133] width 8 height 8
click at [277, 131] on input "Select an option" at bounding box center [276, 133] width 8 height 8
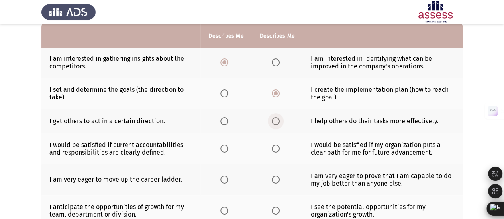
click at [275, 117] on span "Select an option" at bounding box center [276, 121] width 8 height 8
click at [275, 117] on input "Select an option" at bounding box center [276, 121] width 8 height 8
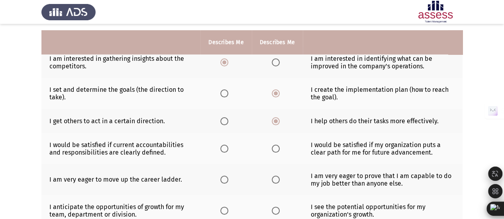
scroll to position [119, 0]
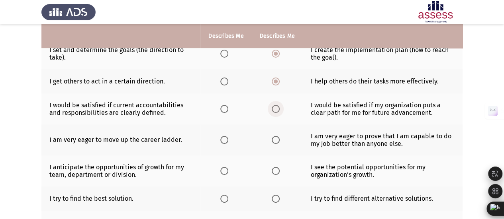
click at [272, 109] on span "Select an option" at bounding box center [276, 109] width 8 height 8
click at [272, 109] on input "Select an option" at bounding box center [276, 109] width 8 height 8
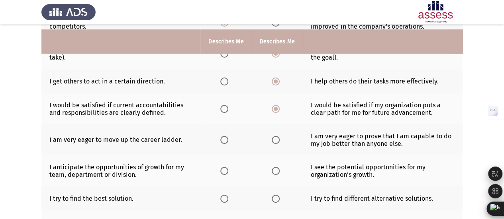
scroll to position [159, 0]
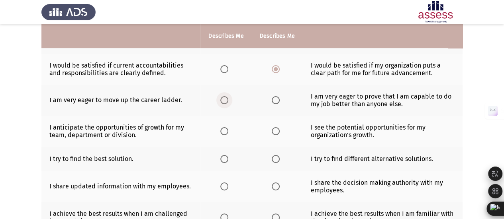
click at [225, 99] on span "Select an option" at bounding box center [224, 100] width 8 height 8
click at [225, 99] on input "Select an option" at bounding box center [224, 100] width 8 height 8
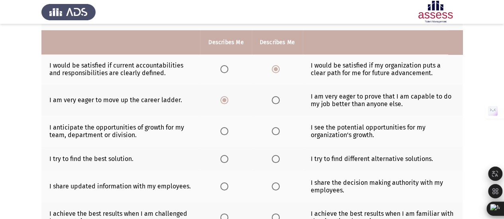
scroll to position [199, 0]
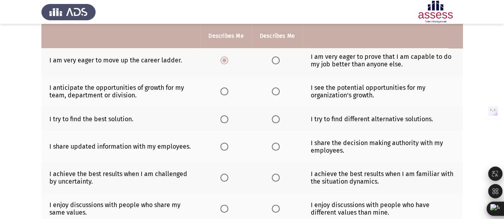
click at [218, 86] on th at bounding box center [225, 91] width 51 height 31
click at [225, 93] on span "Select an option" at bounding box center [224, 92] width 8 height 8
click at [225, 93] on input "Select an option" at bounding box center [224, 92] width 8 height 8
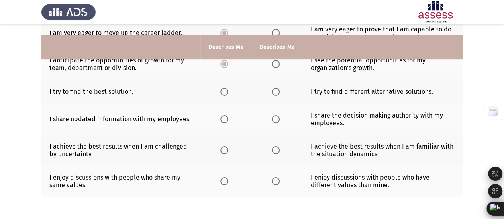
scroll to position [239, 0]
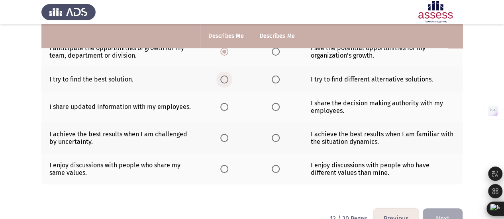
click at [227, 82] on span "Select an option" at bounding box center [224, 80] width 8 height 8
click at [227, 82] on input "Select an option" at bounding box center [224, 80] width 8 height 8
click at [222, 104] on span "Select an option" at bounding box center [224, 107] width 8 height 8
click at [222, 104] on input "Select an option" at bounding box center [224, 107] width 8 height 8
click at [225, 134] on span "Select an option" at bounding box center [224, 138] width 8 height 8
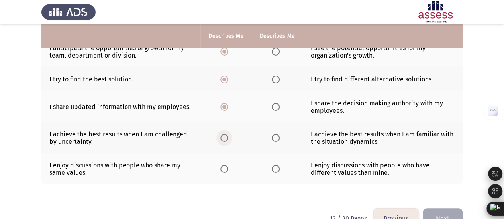
click at [225, 134] on input "Select an option" at bounding box center [224, 138] width 8 height 8
click at [221, 165] on span "Select an option" at bounding box center [224, 169] width 8 height 8
click at [221, 165] on input "Select an option" at bounding box center [224, 169] width 8 height 8
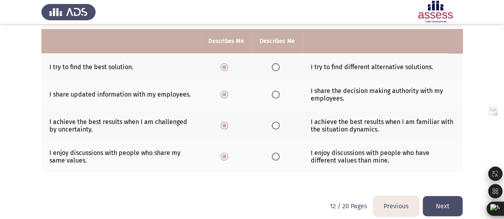
scroll to position [257, 0]
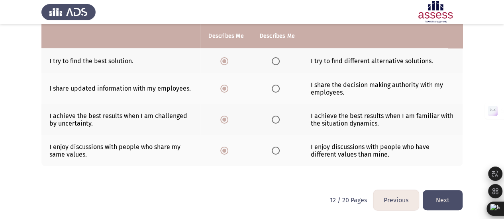
click at [432, 192] on button "Next" at bounding box center [442, 200] width 40 height 20
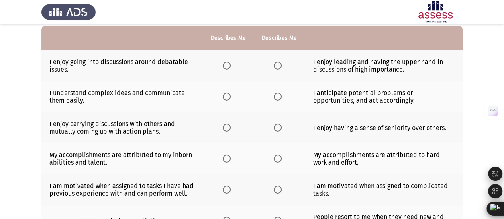
scroll to position [40, 0]
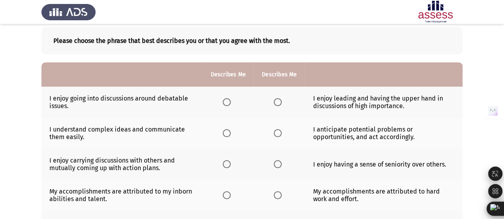
click at [229, 98] on mat-radio-button "Select an option" at bounding box center [228, 102] width 11 height 8
click at [225, 101] on span "Select an option" at bounding box center [227, 102] width 8 height 8
click at [225, 101] on input "Select an option" at bounding box center [227, 102] width 8 height 8
click at [229, 132] on span "Select an option" at bounding box center [227, 133] width 8 height 8
click at [229, 132] on input "Select an option" at bounding box center [227, 133] width 8 height 8
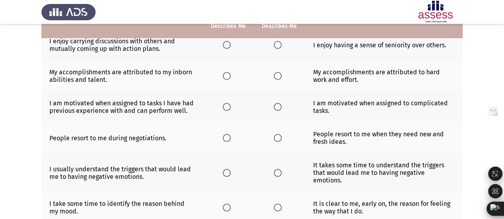
scroll to position [80, 0]
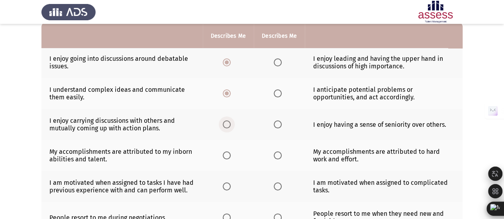
click at [224, 122] on span "Select an option" at bounding box center [227, 125] width 8 height 8
click at [224, 122] on input "Select an option" at bounding box center [227, 125] width 8 height 8
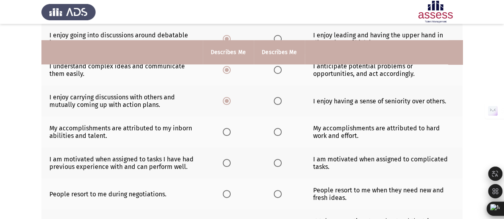
scroll to position [119, 0]
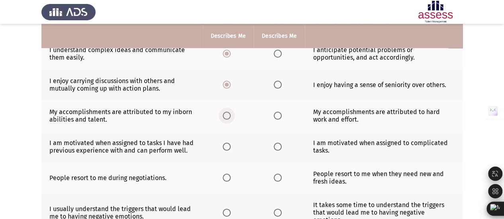
click at [225, 113] on span "Select an option" at bounding box center [227, 116] width 8 height 8
click at [225, 113] on input "Select an option" at bounding box center [227, 116] width 8 height 8
click at [275, 143] on span "Select an option" at bounding box center [277, 147] width 8 height 8
click at [275, 143] on input "Select an option" at bounding box center [277, 147] width 8 height 8
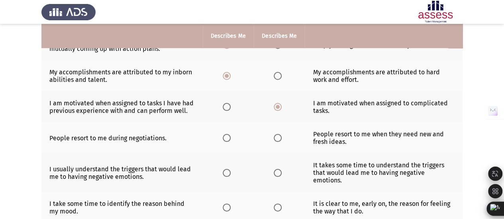
click at [222, 136] on th at bounding box center [228, 138] width 51 height 31
click at [228, 137] on span "Select an option" at bounding box center [227, 138] width 8 height 8
click at [228, 137] on input "Select an option" at bounding box center [227, 138] width 8 height 8
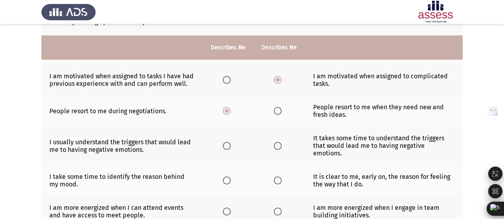
scroll to position [199, 0]
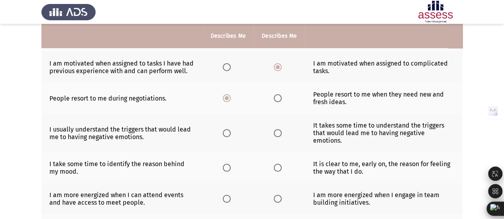
click at [224, 129] on span "Select an option" at bounding box center [227, 133] width 8 height 8
click at [224, 129] on input "Select an option" at bounding box center [227, 133] width 8 height 8
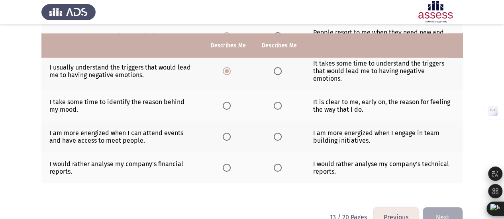
scroll to position [271, 0]
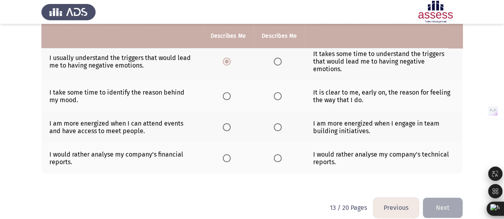
click at [276, 92] on span "Select an option" at bounding box center [277, 96] width 8 height 8
click at [276, 92] on input "Select an option" at bounding box center [277, 96] width 8 height 8
click at [275, 123] on span "Select an option" at bounding box center [277, 127] width 8 height 8
click at [275, 123] on input "Select an option" at bounding box center [277, 127] width 8 height 8
click at [277, 154] on span "Select an option" at bounding box center [277, 158] width 8 height 8
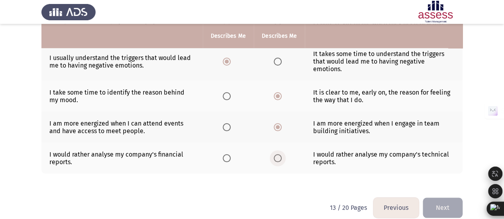
click at [277, 154] on input "Select an option" at bounding box center [277, 158] width 8 height 8
click at [439, 198] on button "Next" at bounding box center [442, 208] width 40 height 20
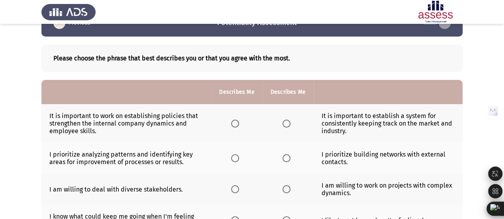
scroll to position [40, 0]
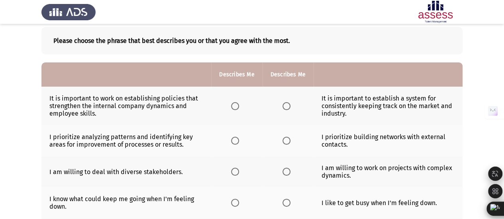
click at [236, 105] on span "Select an option" at bounding box center [235, 106] width 8 height 8
click at [236, 105] on input "Select an option" at bounding box center [235, 106] width 8 height 8
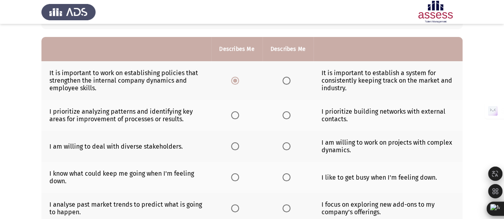
scroll to position [80, 0]
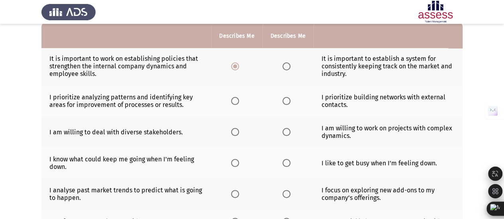
click at [286, 99] on span "Select an option" at bounding box center [286, 101] width 8 height 8
click at [286, 99] on input "Select an option" at bounding box center [286, 101] width 8 height 8
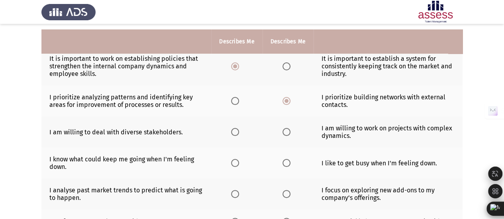
scroll to position [119, 0]
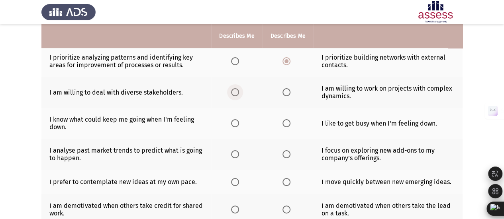
click at [237, 91] on span "Select an option" at bounding box center [235, 92] width 8 height 8
click at [237, 91] on input "Select an option" at bounding box center [235, 92] width 8 height 8
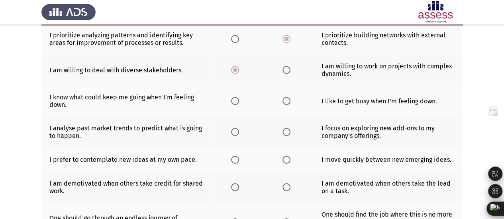
scroll to position [159, 0]
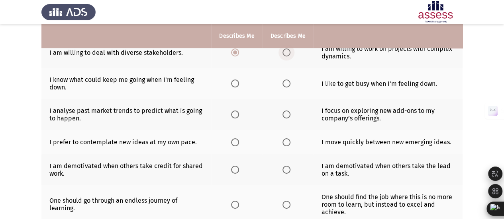
click at [287, 52] on span "Select an option" at bounding box center [286, 53] width 8 height 8
click at [287, 52] on input "Select an option" at bounding box center [286, 53] width 8 height 8
click at [285, 80] on span "Select an option" at bounding box center [286, 84] width 8 height 8
click at [285, 80] on input "Select an option" at bounding box center [286, 84] width 8 height 8
click at [237, 81] on span "Select an option" at bounding box center [235, 84] width 8 height 8
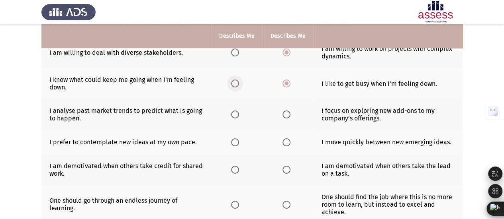
click at [237, 81] on input "Select an option" at bounding box center [235, 84] width 8 height 8
click at [236, 111] on span "Select an option" at bounding box center [235, 115] width 8 height 8
click at [236, 111] on input "Select an option" at bounding box center [235, 115] width 8 height 8
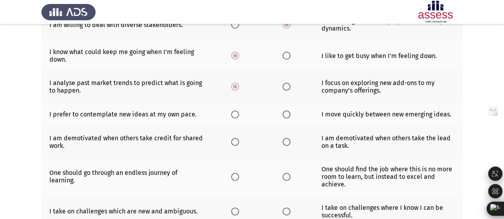
scroll to position [199, 0]
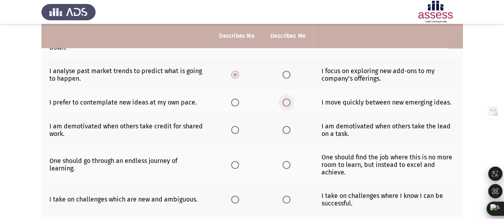
click at [283, 104] on span "Select an option" at bounding box center [286, 103] width 8 height 8
click at [283, 104] on input "Select an option" at bounding box center [286, 103] width 8 height 8
click at [233, 130] on span "Select an option" at bounding box center [235, 130] width 8 height 8
click at [233, 130] on input "Select an option" at bounding box center [235, 130] width 8 height 8
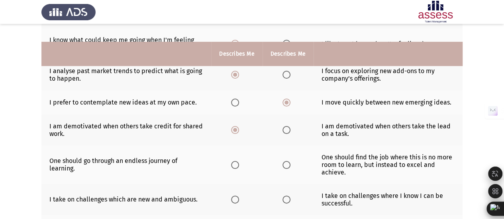
scroll to position [239, 0]
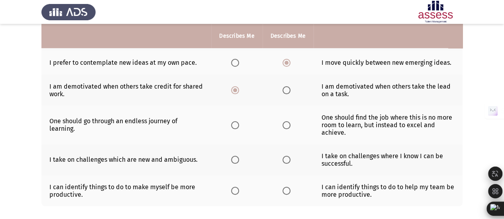
click at [231, 123] on span "Select an option" at bounding box center [235, 125] width 8 height 8
click at [231, 123] on input "Select an option" at bounding box center [235, 125] width 8 height 8
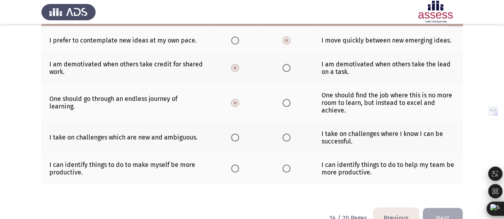
scroll to position [279, 0]
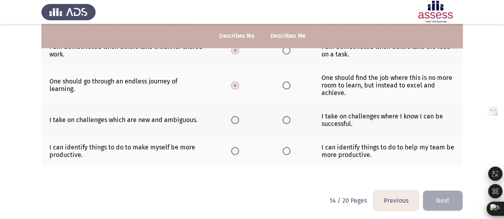
click at [287, 116] on span "Select an option" at bounding box center [286, 120] width 8 height 8
click at [287, 116] on input "Select an option" at bounding box center [286, 120] width 8 height 8
click at [288, 149] on span "Select an option" at bounding box center [286, 151] width 8 height 8
click at [288, 149] on input "Select an option" at bounding box center [286, 151] width 8 height 8
click at [443, 199] on button "Next" at bounding box center [442, 201] width 40 height 20
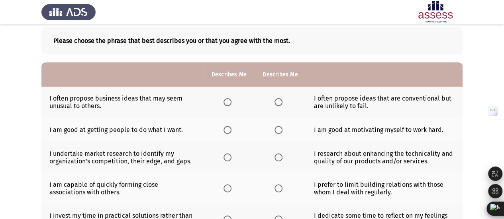
scroll to position [80, 0]
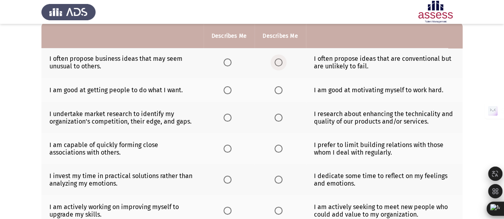
click at [277, 61] on span "Select an option" at bounding box center [278, 63] width 8 height 8
click at [277, 61] on input "Select an option" at bounding box center [278, 63] width 8 height 8
click at [226, 87] on span "Select an option" at bounding box center [227, 90] width 8 height 8
click at [226, 87] on input "Select an option" at bounding box center [227, 90] width 8 height 8
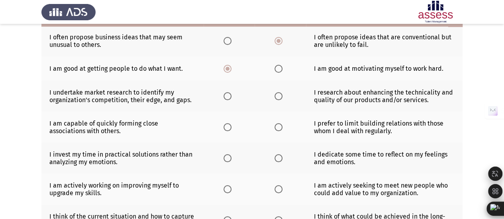
scroll to position [119, 0]
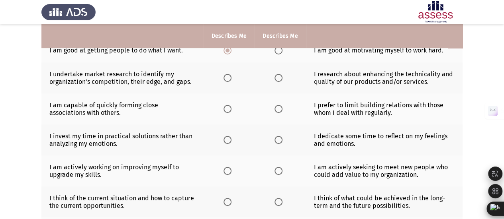
click at [279, 76] on span "Select an option" at bounding box center [278, 78] width 8 height 8
click at [279, 76] on input "Select an option" at bounding box center [278, 78] width 8 height 8
click at [228, 107] on span "Select an option" at bounding box center [227, 109] width 8 height 8
click at [228, 107] on input "Select an option" at bounding box center [227, 109] width 8 height 8
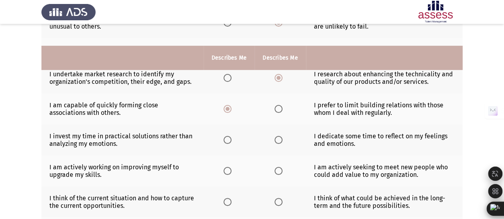
scroll to position [159, 0]
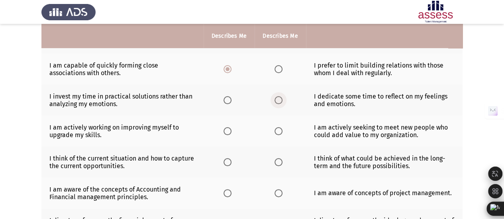
click at [277, 99] on span "Select an option" at bounding box center [278, 100] width 8 height 8
click at [277, 99] on input "Select an option" at bounding box center [278, 100] width 8 height 8
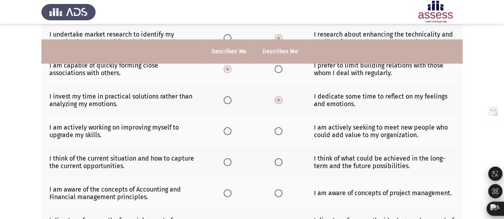
scroll to position [199, 0]
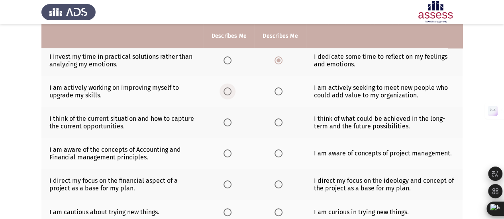
click at [225, 90] on span "Select an option" at bounding box center [227, 92] width 8 height 8
click at [225, 90] on input "Select an option" at bounding box center [227, 92] width 8 height 8
click at [280, 119] on span "Select an option" at bounding box center [278, 123] width 8 height 8
click at [280, 119] on input "Select an option" at bounding box center [278, 123] width 8 height 8
click at [276, 151] on span "Select an option" at bounding box center [278, 154] width 8 height 8
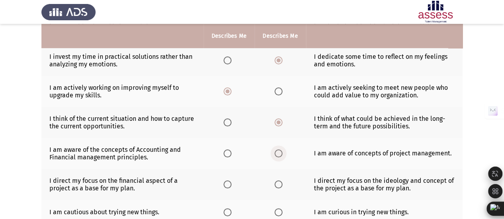
click at [276, 151] on input "Select an option" at bounding box center [278, 154] width 8 height 8
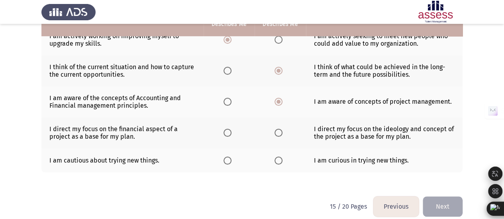
scroll to position [257, 0]
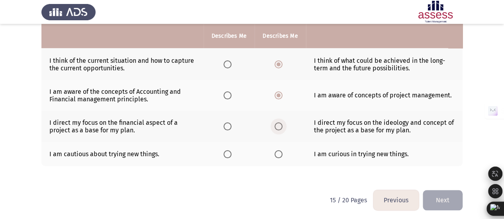
click at [280, 124] on span "Select an option" at bounding box center [278, 127] width 8 height 8
click at [280, 124] on input "Select an option" at bounding box center [278, 127] width 8 height 8
click at [275, 152] on span "Select an option" at bounding box center [278, 154] width 8 height 8
click at [275, 152] on input "Select an option" at bounding box center [278, 154] width 8 height 8
click at [439, 197] on button "Next" at bounding box center [442, 200] width 40 height 20
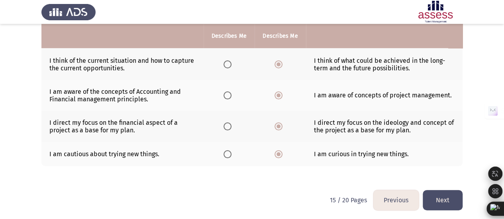
scroll to position [0, 0]
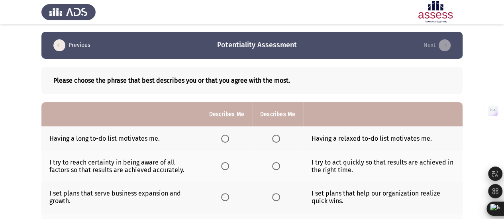
click at [226, 139] on span "Select an option" at bounding box center [225, 139] width 8 height 8
click at [226, 139] on input "Select an option" at bounding box center [225, 139] width 8 height 8
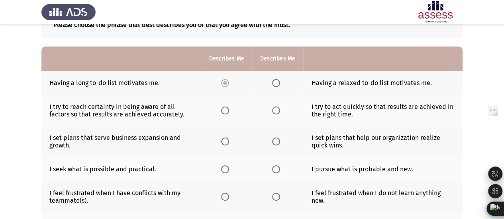
scroll to position [80, 0]
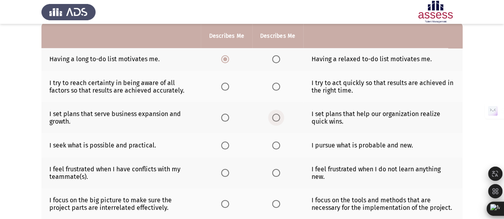
click at [274, 117] on span "Select an option" at bounding box center [276, 118] width 8 height 8
click at [274, 117] on input "Select an option" at bounding box center [276, 118] width 8 height 8
click at [273, 87] on span "Select an option" at bounding box center [276, 87] width 8 height 8
click at [273, 87] on input "Select an option" at bounding box center [276, 87] width 8 height 8
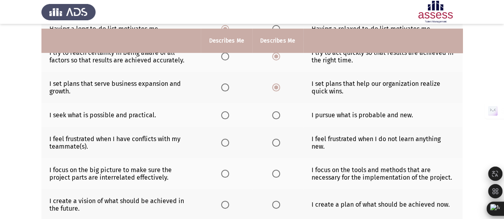
scroll to position [119, 0]
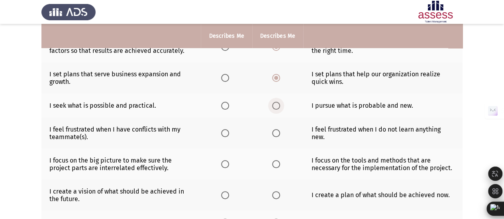
click at [275, 103] on span "Select an option" at bounding box center [276, 106] width 8 height 8
click at [275, 103] on input "Select an option" at bounding box center [276, 106] width 8 height 8
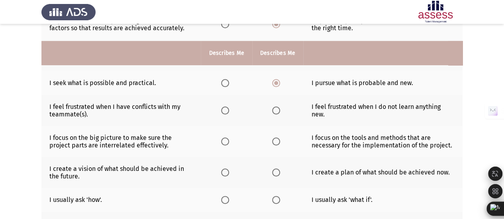
scroll to position [159, 0]
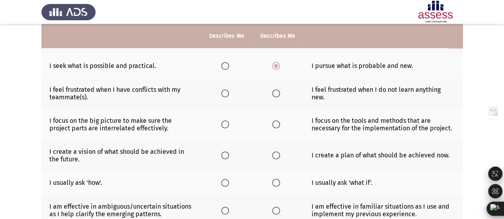
click at [275, 94] on span "Select an option" at bounding box center [276, 94] width 8 height 8
click at [275, 94] on input "Select an option" at bounding box center [276, 94] width 8 height 8
click at [226, 121] on span "Select an option" at bounding box center [225, 125] width 8 height 8
click at [226, 121] on input "Select an option" at bounding box center [225, 125] width 8 height 8
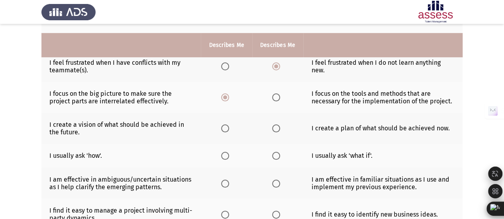
scroll to position [199, 0]
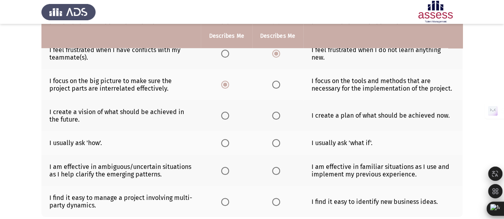
click at [228, 140] on span "Select an option" at bounding box center [225, 143] width 8 height 8
click at [228, 140] on input "Select an option" at bounding box center [225, 143] width 8 height 8
click at [277, 114] on span "Select an option" at bounding box center [276, 116] width 8 height 8
click at [277, 114] on input "Select an option" at bounding box center [276, 116] width 8 height 8
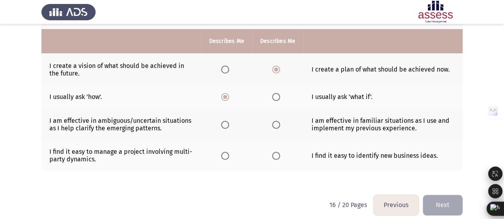
scroll to position [250, 0]
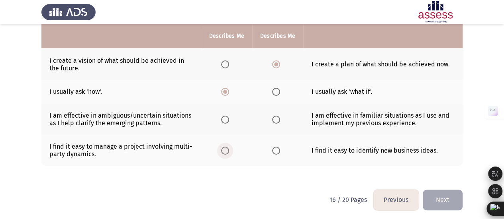
click at [224, 147] on span "Select an option" at bounding box center [225, 151] width 8 height 8
click at [224, 147] on input "Select an option" at bounding box center [225, 151] width 8 height 8
click at [223, 120] on span "Select an option" at bounding box center [225, 120] width 8 height 8
click at [223, 120] on input "Select an option" at bounding box center [225, 120] width 8 height 8
click at [430, 190] on button "Next" at bounding box center [442, 200] width 40 height 20
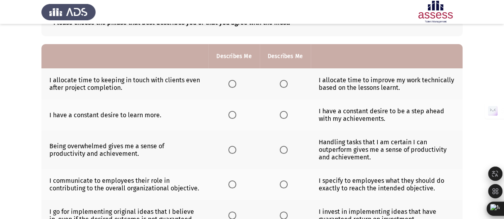
scroll to position [40, 0]
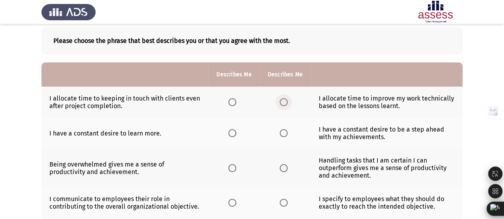
click at [283, 100] on span "Select an option" at bounding box center [283, 102] width 8 height 8
click at [283, 100] on input "Select an option" at bounding box center [283, 102] width 8 height 8
click at [232, 131] on span "Select an option" at bounding box center [232, 133] width 8 height 8
click at [232, 131] on input "Select an option" at bounding box center [232, 133] width 8 height 8
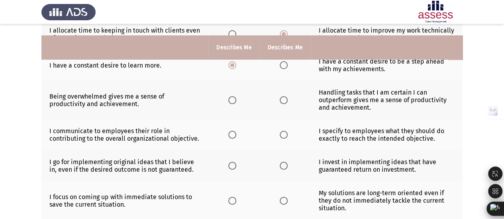
scroll to position [119, 0]
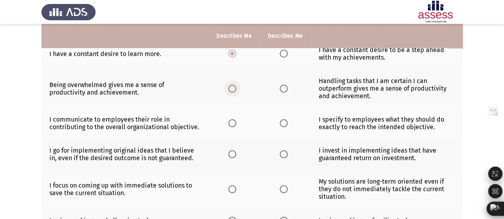
click at [229, 88] on span "Select an option" at bounding box center [232, 89] width 8 height 8
click at [229, 88] on input "Select an option" at bounding box center [232, 89] width 8 height 8
click at [279, 119] on span "Select an option" at bounding box center [283, 123] width 8 height 8
click at [279, 119] on input "Select an option" at bounding box center [283, 123] width 8 height 8
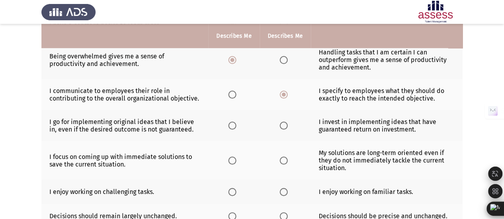
scroll to position [159, 0]
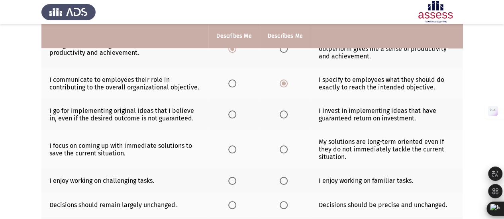
click at [248, 113] on th at bounding box center [233, 114] width 51 height 31
click at [233, 114] on span "Select an option" at bounding box center [232, 115] width 8 height 8
click at [233, 114] on input "Select an option" at bounding box center [232, 115] width 8 height 8
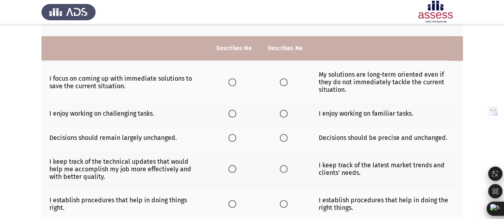
scroll to position [239, 0]
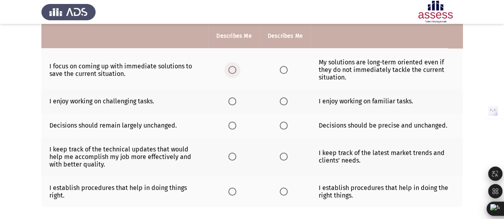
click at [232, 68] on span "Select an option" at bounding box center [232, 70] width 8 height 8
click at [232, 68] on input "Select an option" at bounding box center [232, 70] width 8 height 8
click at [230, 99] on span "Select an option" at bounding box center [232, 102] width 8 height 8
click at [230, 99] on input "Select an option" at bounding box center [232, 102] width 8 height 8
click at [237, 122] on label "Select an option" at bounding box center [233, 126] width 11 height 8
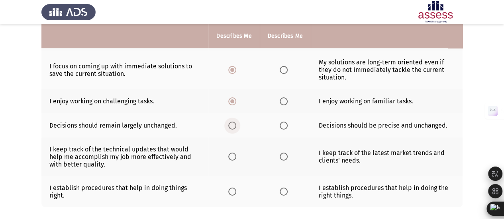
click at [236, 122] on input "Select an option" at bounding box center [232, 126] width 8 height 8
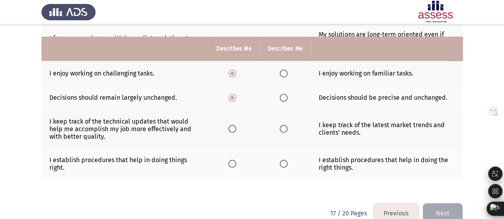
scroll to position [279, 0]
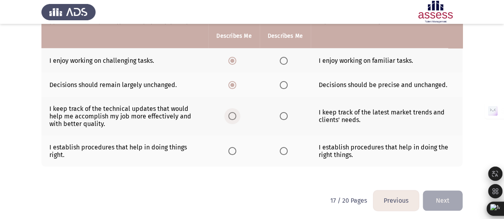
click at [230, 114] on span "Select an option" at bounding box center [232, 116] width 8 height 8
click at [230, 114] on input "Select an option" at bounding box center [232, 116] width 8 height 8
click at [283, 147] on span "Select an option" at bounding box center [283, 151] width 8 height 8
click at [283, 147] on input "Select an option" at bounding box center [283, 151] width 8 height 8
click at [457, 197] on button "Next" at bounding box center [442, 201] width 40 height 20
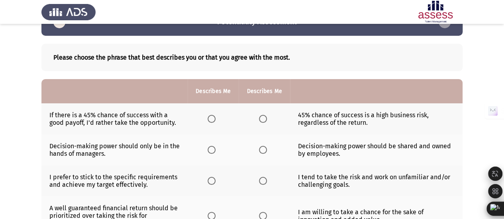
scroll to position [40, 0]
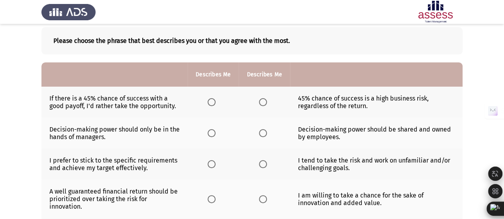
click at [215, 101] on span "Select an option" at bounding box center [211, 102] width 8 height 8
click at [215, 101] on input "Select an option" at bounding box center [211, 102] width 8 height 8
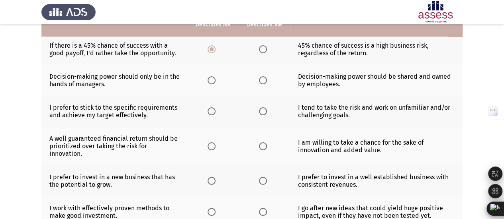
scroll to position [80, 0]
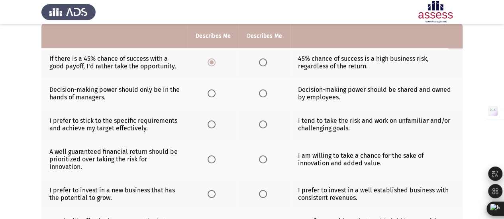
click at [260, 93] on span "Select an option" at bounding box center [263, 94] width 8 height 8
click at [260, 93] on input "Select an option" at bounding box center [263, 94] width 8 height 8
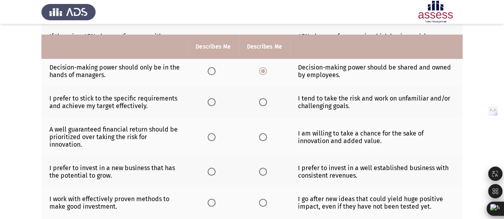
scroll to position [119, 0]
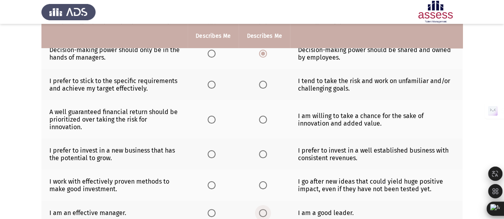
click at [262, 209] on span "Select an option" at bounding box center [263, 213] width 8 height 8
click at [262, 209] on input "Select an option" at bounding box center [263, 213] width 8 height 8
click at [261, 183] on span "Select an option" at bounding box center [263, 186] width 8 height 8
click at [261, 183] on input "Select an option" at bounding box center [263, 186] width 8 height 8
click at [261, 150] on span "Select an option" at bounding box center [263, 154] width 8 height 8
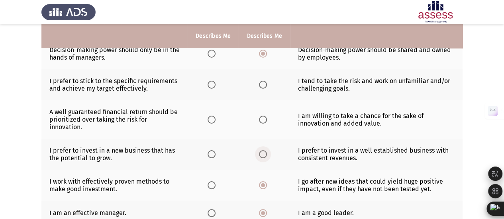
click at [261, 150] on input "Select an option" at bounding box center [263, 154] width 8 height 8
click at [264, 121] on span "Select an option" at bounding box center [263, 120] width 8 height 8
click at [264, 121] on input "Select an option" at bounding box center [263, 120] width 8 height 8
click at [262, 82] on span "Select an option" at bounding box center [263, 85] width 8 height 8
click at [262, 82] on input "Select an option" at bounding box center [263, 85] width 8 height 8
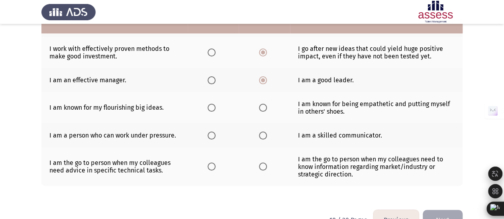
scroll to position [272, 0]
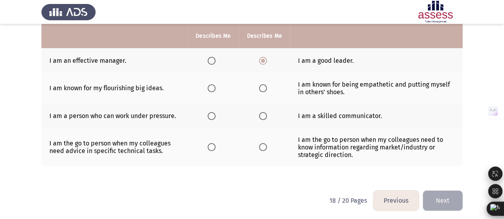
click at [260, 112] on span "Select an option" at bounding box center [263, 116] width 8 height 8
click at [260, 112] on input "Select an option" at bounding box center [263, 116] width 8 height 8
click at [262, 147] on span "Select an option" at bounding box center [263, 147] width 8 height 8
click at [262, 147] on input "Select an option" at bounding box center [263, 147] width 8 height 8
click at [259, 88] on span "Select an option" at bounding box center [263, 88] width 8 height 8
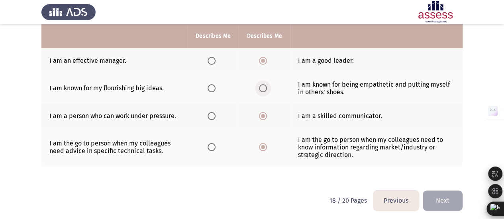
click at [259, 88] on input "Select an option" at bounding box center [263, 88] width 8 height 8
click at [439, 198] on button "Next" at bounding box center [442, 201] width 40 height 20
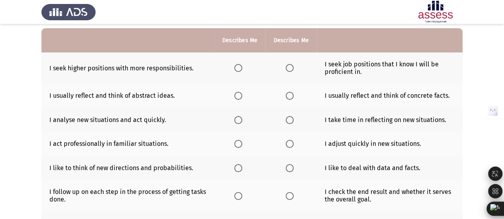
scroll to position [80, 0]
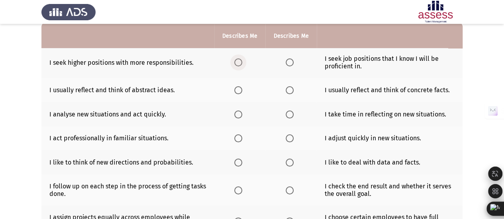
click at [235, 63] on span "Select an option" at bounding box center [238, 63] width 8 height 8
click at [235, 63] on input "Select an option" at bounding box center [238, 63] width 8 height 8
click at [289, 61] on span "Select an option" at bounding box center [289, 63] width 8 height 8
click at [289, 61] on input "Select an option" at bounding box center [289, 63] width 8 height 8
click at [235, 89] on span "Select an option" at bounding box center [238, 90] width 8 height 8
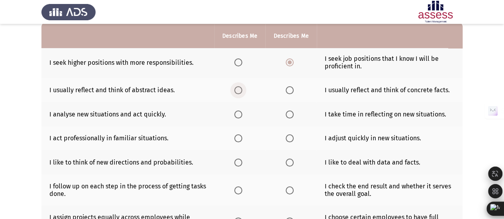
click at [235, 89] on input "Select an option" at bounding box center [238, 90] width 8 height 8
click at [237, 113] on span "Select an option" at bounding box center [238, 115] width 8 height 8
click at [237, 113] on input "Select an option" at bounding box center [238, 115] width 8 height 8
click at [288, 138] on span "Select an option" at bounding box center [289, 139] width 8 height 8
click at [288, 138] on input "Select an option" at bounding box center [289, 139] width 8 height 8
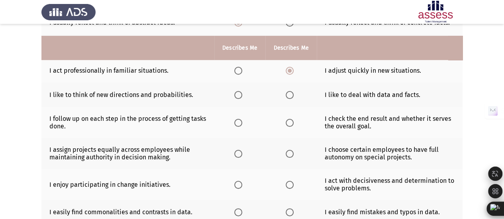
scroll to position [159, 0]
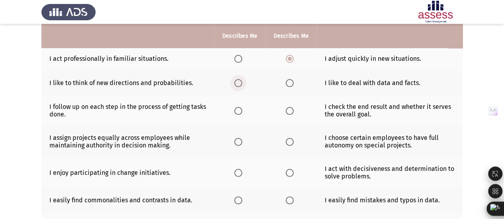
click at [237, 84] on span "Select an option" at bounding box center [238, 83] width 8 height 8
click at [237, 84] on input "Select an option" at bounding box center [238, 83] width 8 height 8
click at [291, 109] on span "Select an option" at bounding box center [289, 111] width 8 height 8
click at [291, 109] on input "Select an option" at bounding box center [289, 111] width 8 height 8
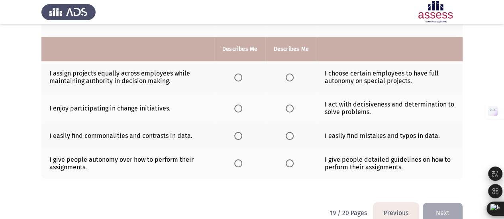
scroll to position [237, 0]
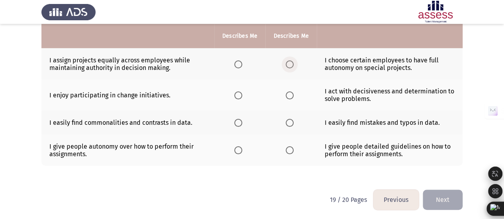
click at [287, 66] on span "Select an option" at bounding box center [289, 65] width 8 height 8
click at [287, 66] on input "Select an option" at bounding box center [289, 65] width 8 height 8
click at [240, 92] on span "Select an option" at bounding box center [238, 96] width 8 height 8
click at [240, 92] on input "Select an option" at bounding box center [238, 96] width 8 height 8
click at [236, 120] on span "Select an option" at bounding box center [238, 123] width 8 height 8
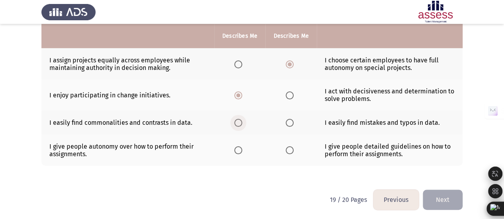
click at [236, 120] on input "Select an option" at bounding box center [238, 123] width 8 height 8
click at [239, 146] on span "Select an option" at bounding box center [238, 150] width 8 height 8
click at [239, 146] on input "Select an option" at bounding box center [238, 150] width 8 height 8
click at [443, 196] on button "Next" at bounding box center [442, 200] width 40 height 20
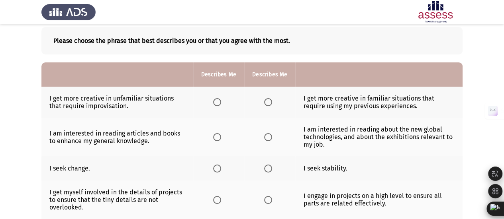
scroll to position [80, 0]
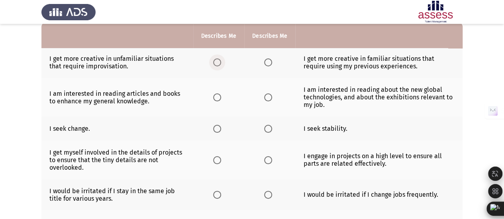
click at [215, 63] on span "Select an option" at bounding box center [217, 63] width 8 height 8
click at [215, 63] on input "Select an option" at bounding box center [217, 63] width 8 height 8
click at [217, 127] on span "Select an option" at bounding box center [217, 129] width 8 height 8
click at [217, 127] on input "Select an option" at bounding box center [217, 129] width 8 height 8
click at [215, 98] on span "Select an option" at bounding box center [217, 98] width 8 height 8
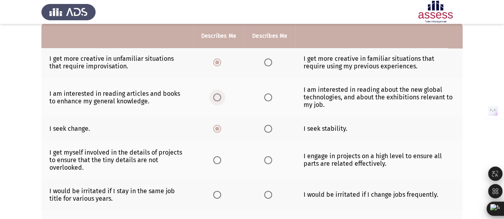
click at [215, 98] on input "Select an option" at bounding box center [217, 98] width 8 height 8
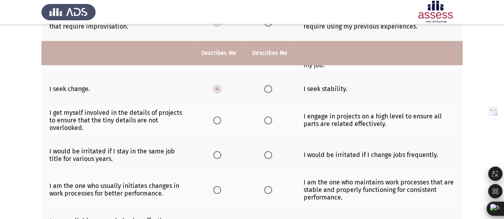
scroll to position [159, 0]
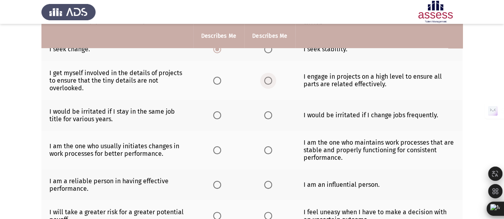
click at [266, 78] on span "Select an option" at bounding box center [268, 81] width 8 height 8
click at [266, 78] on input "Select an option" at bounding box center [268, 81] width 8 height 8
click at [218, 114] on span "Select an option" at bounding box center [217, 115] width 8 height 8
click at [218, 114] on input "Select an option" at bounding box center [217, 115] width 8 height 8
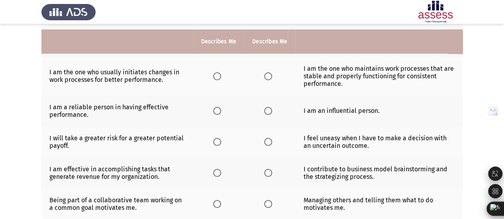
scroll to position [239, 0]
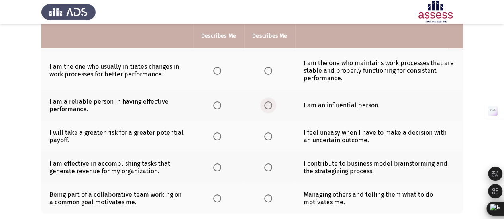
click at [270, 105] on span "Select an option" at bounding box center [268, 106] width 8 height 8
click at [270, 105] on input "Select an option" at bounding box center [268, 106] width 8 height 8
click at [215, 70] on span "Select an option" at bounding box center [217, 71] width 8 height 8
click at [215, 70] on input "Select an option" at bounding box center [217, 71] width 8 height 8
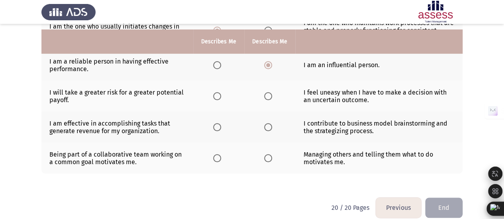
scroll to position [286, 0]
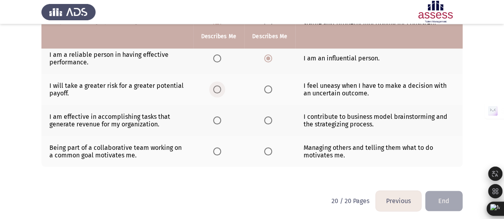
click at [218, 86] on span "Select an option" at bounding box center [217, 90] width 8 height 8
click at [218, 86] on input "Select an option" at bounding box center [217, 90] width 8 height 8
click at [213, 119] on span "Select an option" at bounding box center [217, 121] width 8 height 8
click at [213, 119] on input "Select an option" at bounding box center [217, 121] width 8 height 8
click at [217, 148] on span "Select an option" at bounding box center [217, 152] width 8 height 8
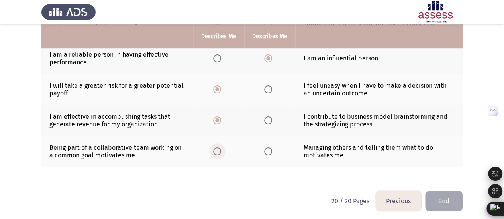
click at [217, 148] on input "Select an option" at bounding box center [217, 152] width 8 height 8
click at [438, 199] on button "End" at bounding box center [443, 201] width 37 height 20
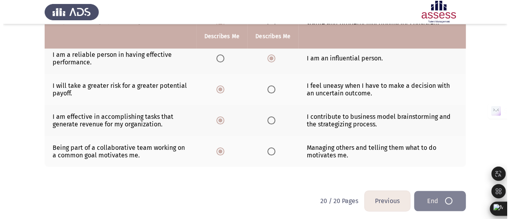
scroll to position [0, 0]
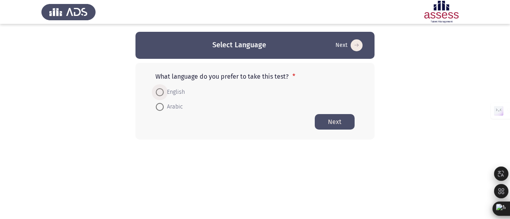
click at [172, 95] on span "English" at bounding box center [174, 93] width 21 height 10
click at [164, 95] on input "English" at bounding box center [160, 92] width 8 height 8
radio input "true"
click at [334, 123] on button "Next" at bounding box center [334, 122] width 40 height 16
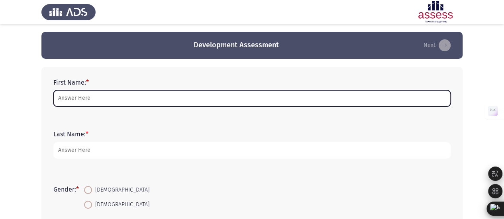
click at [114, 104] on input "First Name: *" at bounding box center [251, 98] width 397 height 16
click at [73, 95] on input "First Name: *" at bounding box center [251, 98] width 397 height 16
type input "jolie"
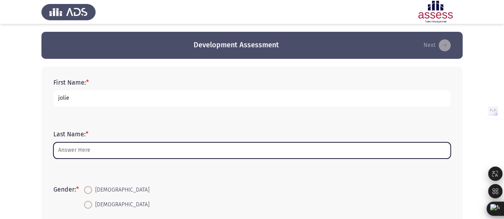
click at [90, 153] on input "Last Name: *" at bounding box center [251, 151] width 397 height 16
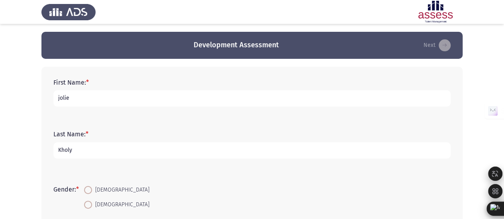
click at [57, 152] on input "Kholy" at bounding box center [251, 151] width 397 height 16
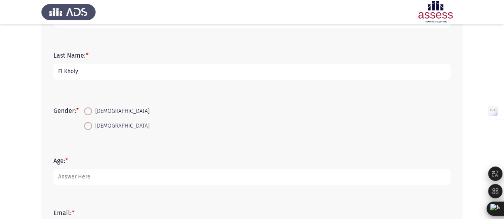
scroll to position [80, 0]
type input "El Kholy"
click at [96, 113] on span "[DEMOGRAPHIC_DATA]" at bounding box center [120, 111] width 57 height 10
click at [92, 113] on input "[DEMOGRAPHIC_DATA]" at bounding box center [88, 111] width 8 height 8
radio input "true"
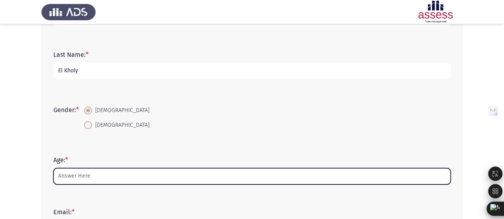
click at [93, 175] on input "Age: *" at bounding box center [251, 176] width 397 height 16
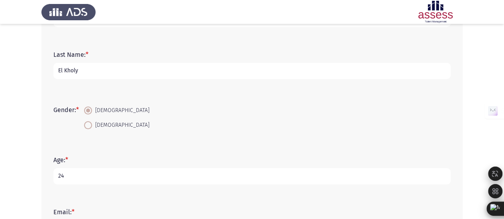
type input "2"
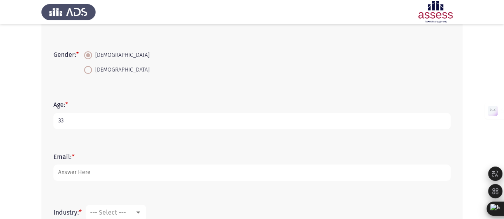
scroll to position [159, 0]
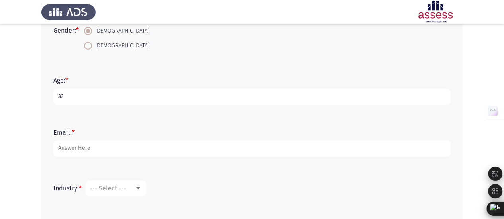
type input "33"
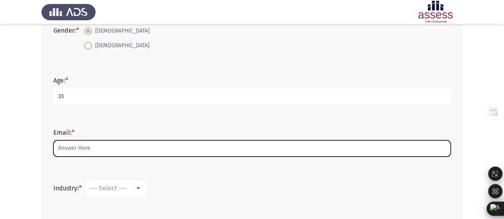
click at [114, 148] on input "Email: *" at bounding box center [251, 149] width 397 height 16
type input "h"
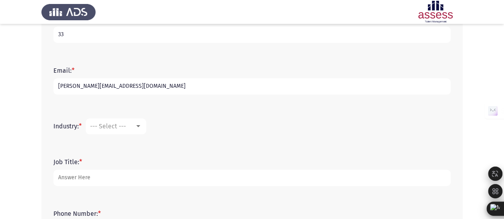
scroll to position [239, 0]
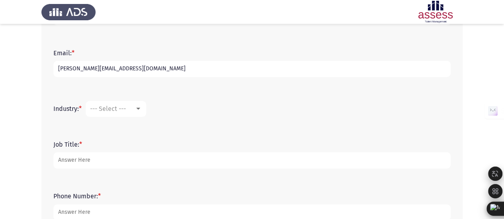
type input "[PERSON_NAME][EMAIL_ADDRESS][DOMAIN_NAME]"
click at [126, 109] on span "--- Select ---" at bounding box center [108, 109] width 36 height 8
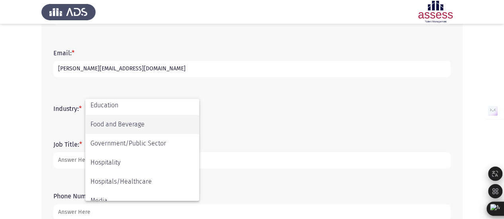
scroll to position [159, 0]
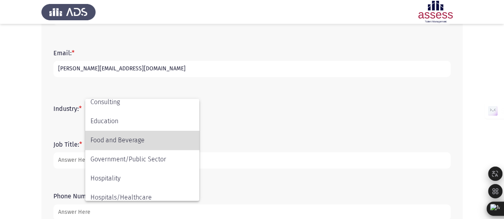
click at [139, 141] on span "Food and Beverage" at bounding box center [142, 140] width 104 height 19
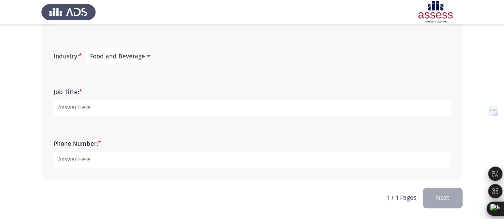
scroll to position [291, 0]
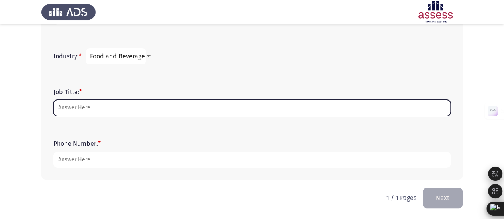
click at [122, 105] on input "Job Title: *" at bounding box center [251, 108] width 397 height 16
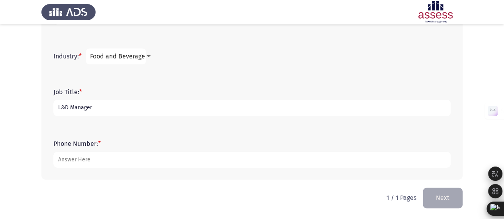
type input "L&D Manager"
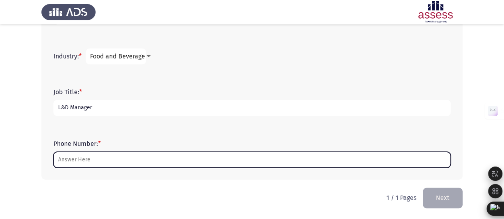
click at [72, 160] on input "Phone Number: *" at bounding box center [251, 160] width 397 height 16
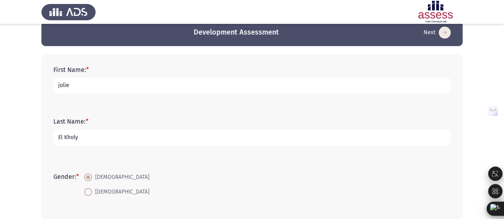
scroll to position [0, 0]
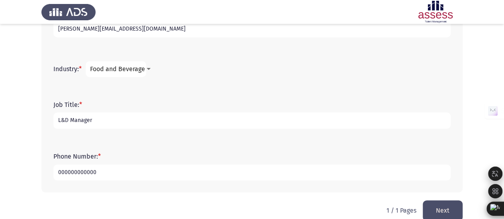
type input "-1"
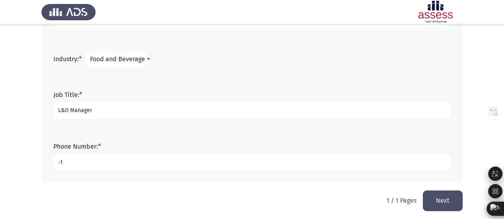
scroll to position [291, 0]
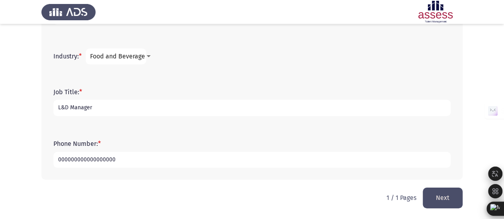
type input "000000000000000000"
click at [429, 197] on button "Next" at bounding box center [442, 198] width 40 height 20
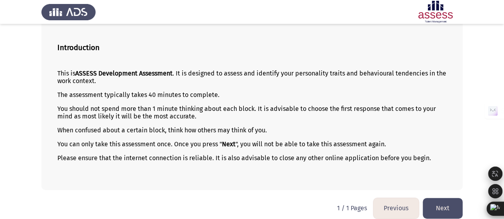
scroll to position [53, 0]
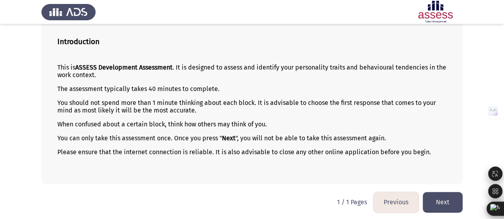
click at [430, 198] on button "Next" at bounding box center [442, 202] width 40 height 20
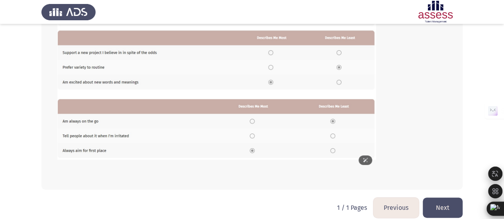
scroll to position [170, 0]
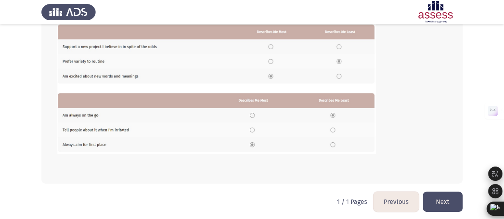
click at [442, 202] on button "Next" at bounding box center [442, 202] width 40 height 20
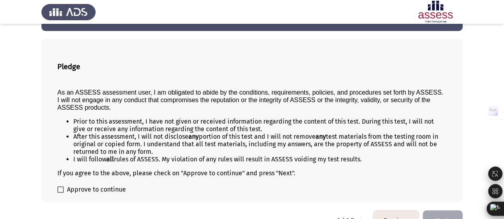
scroll to position [40, 0]
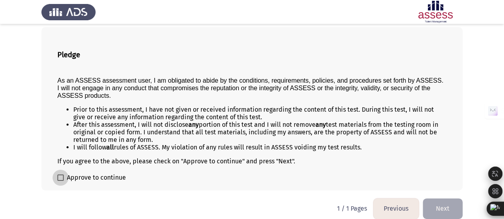
click at [64, 176] on label "Approve to continue" at bounding box center [91, 178] width 68 height 10
click at [61, 181] on input "Approve to continue" at bounding box center [60, 181] width 0 height 0
checkbox input "true"
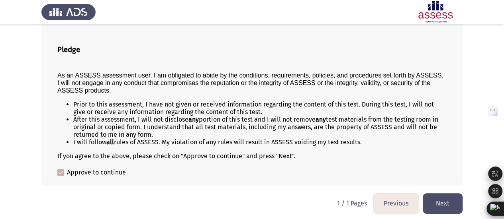
scroll to position [46, 0]
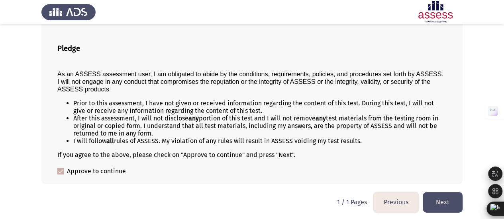
click at [435, 204] on button "Next" at bounding box center [442, 202] width 40 height 20
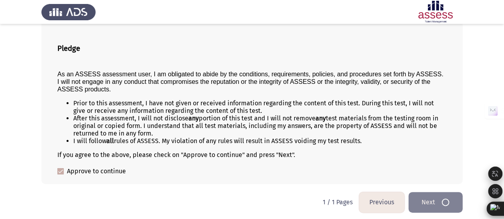
scroll to position [0, 0]
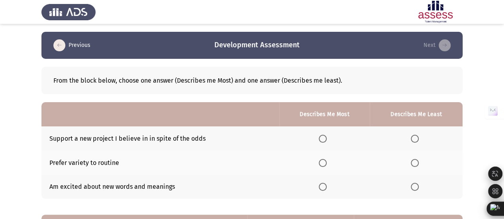
click at [325, 164] on span "Select an option" at bounding box center [322, 163] width 8 height 8
click at [325, 164] on input "Select an option" at bounding box center [322, 163] width 8 height 8
click at [418, 185] on span "Select an option" at bounding box center [414, 187] width 8 height 8
click at [418, 185] on input "Select an option" at bounding box center [414, 187] width 8 height 8
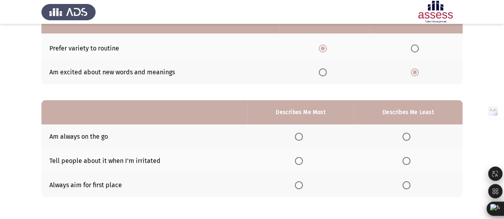
scroll to position [119, 0]
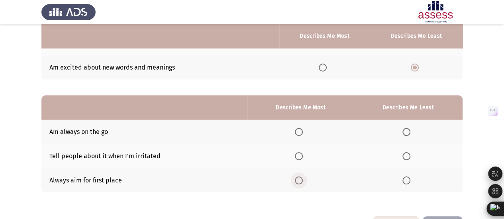
click at [297, 180] on span "Select an option" at bounding box center [299, 181] width 8 height 8
click at [297, 180] on input "Select an option" at bounding box center [299, 181] width 8 height 8
click at [301, 157] on span "Select an option" at bounding box center [299, 156] width 8 height 8
click at [301, 157] on input "Select an option" at bounding box center [299, 156] width 8 height 8
click at [411, 130] on label "Select an option" at bounding box center [407, 132] width 11 height 8
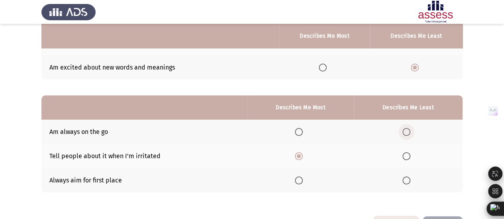
click at [410, 130] on input "Select an option" at bounding box center [406, 132] width 8 height 8
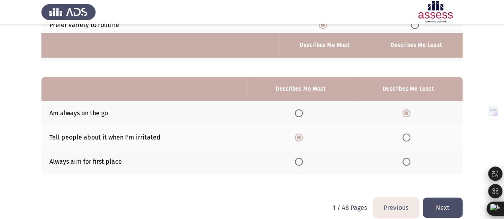
scroll to position [147, 0]
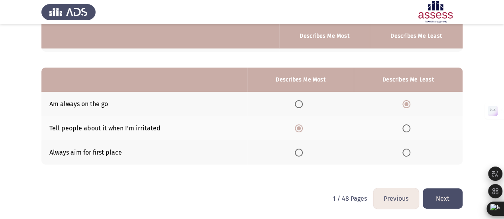
click at [448, 196] on button "Next" at bounding box center [442, 199] width 40 height 20
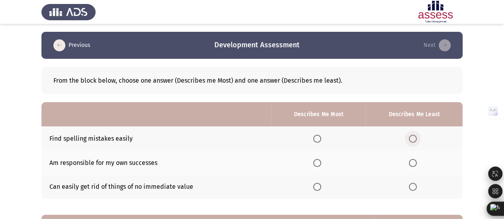
click at [415, 135] on span "Select an option" at bounding box center [412, 139] width 8 height 8
click at [415, 135] on input "Select an option" at bounding box center [412, 139] width 8 height 8
click at [322, 160] on label "Select an option" at bounding box center [318, 163] width 11 height 8
click at [321, 160] on input "Select an option" at bounding box center [317, 163] width 8 height 8
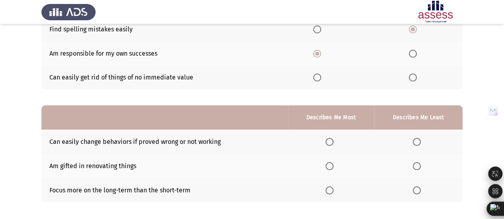
scroll to position [119, 0]
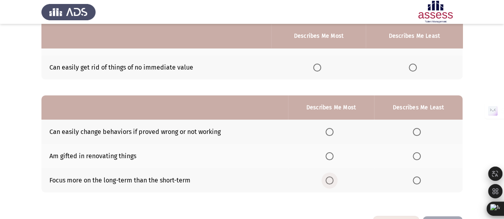
click at [333, 180] on span "Select an option" at bounding box center [329, 181] width 8 height 8
click at [333, 180] on input "Select an option" at bounding box center [329, 181] width 8 height 8
click at [327, 135] on span "Select an option" at bounding box center [329, 132] width 8 height 8
click at [327, 135] on input "Select an option" at bounding box center [329, 132] width 8 height 8
click at [416, 182] on span "Select an option" at bounding box center [416, 181] width 8 height 8
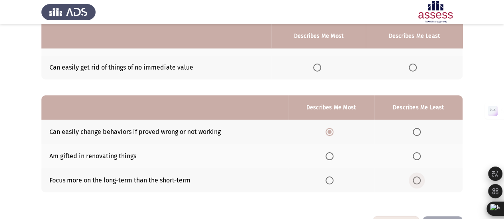
click at [416, 182] on input "Select an option" at bounding box center [416, 181] width 8 height 8
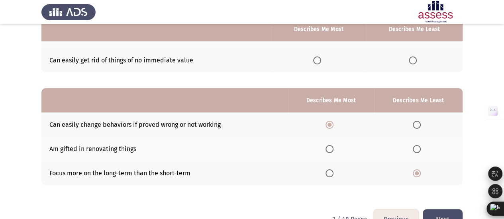
scroll to position [147, 0]
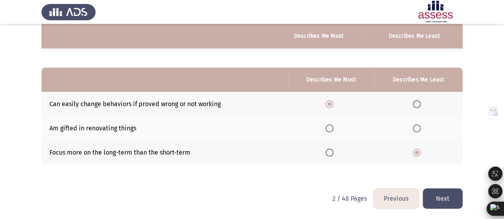
click at [438, 201] on button "Next" at bounding box center [442, 199] width 40 height 20
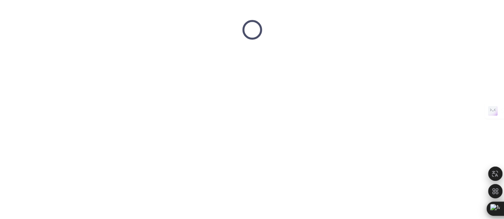
scroll to position [0, 0]
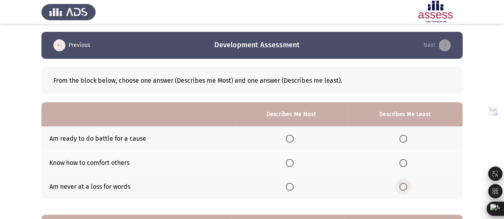
click at [404, 187] on span "Select an option" at bounding box center [403, 187] width 8 height 8
click at [404, 187] on input "Select an option" at bounding box center [403, 187] width 8 height 8
click at [283, 166] on th at bounding box center [291, 163] width 112 height 24
click at [290, 160] on span "Select an option" at bounding box center [289, 163] width 8 height 8
click at [290, 160] on input "Select an option" at bounding box center [289, 163] width 8 height 8
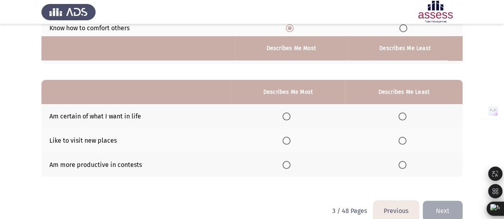
scroll to position [147, 0]
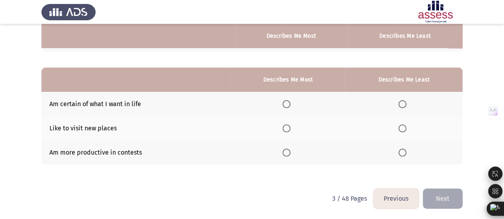
click at [403, 152] on span "Select an option" at bounding box center [402, 153] width 8 height 8
click at [403, 152] on input "Select an option" at bounding box center [402, 153] width 8 height 8
click at [289, 128] on span "Select an option" at bounding box center [286, 129] width 8 height 8
click at [289, 128] on input "Select an option" at bounding box center [286, 129] width 8 height 8
click at [440, 195] on button "Next" at bounding box center [442, 199] width 40 height 20
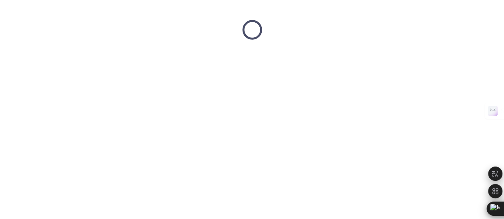
scroll to position [0, 0]
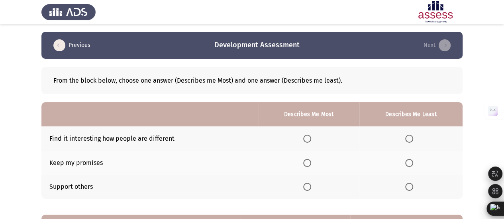
click at [305, 182] on th at bounding box center [308, 187] width 101 height 24
click at [412, 139] on span "Select an option" at bounding box center [409, 139] width 8 height 8
click at [412, 139] on input "Select an option" at bounding box center [409, 139] width 8 height 8
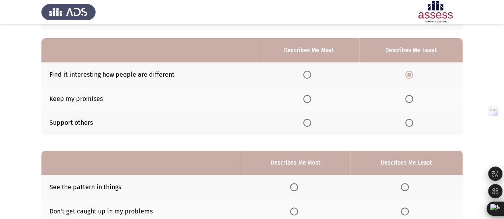
scroll to position [80, 0]
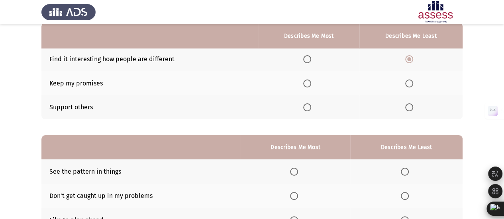
click at [306, 109] on span "Select an option" at bounding box center [307, 108] width 8 height 8
click at [306, 109] on input "Select an option" at bounding box center [307, 108] width 8 height 8
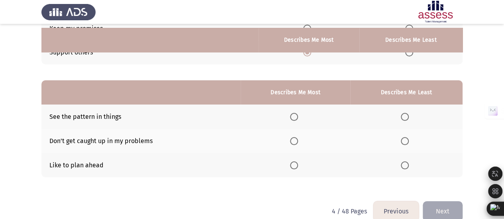
scroll to position [147, 0]
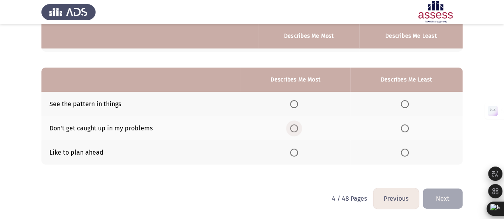
click at [294, 127] on span "Select an option" at bounding box center [294, 129] width 8 height 8
click at [294, 127] on input "Select an option" at bounding box center [294, 129] width 8 height 8
click at [404, 104] on span "Select an option" at bounding box center [404, 104] width 8 height 8
click at [404, 104] on input "Select an option" at bounding box center [404, 104] width 8 height 8
click at [440, 192] on button "Next" at bounding box center [442, 199] width 40 height 20
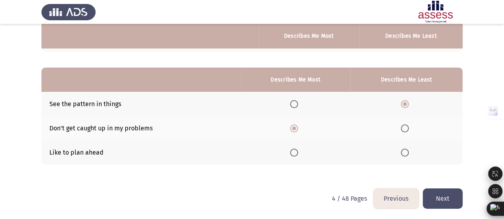
scroll to position [0, 0]
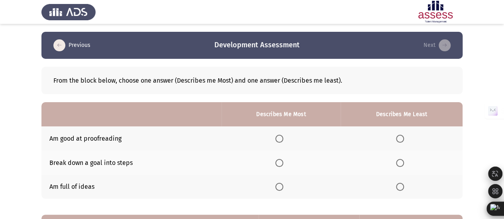
click at [398, 137] on span "Select an option" at bounding box center [400, 139] width 8 height 8
click at [398, 137] on input "Select an option" at bounding box center [400, 139] width 8 height 8
click at [277, 188] on span "Select an option" at bounding box center [279, 187] width 8 height 8
click at [277, 188] on input "Select an option" at bounding box center [279, 187] width 8 height 8
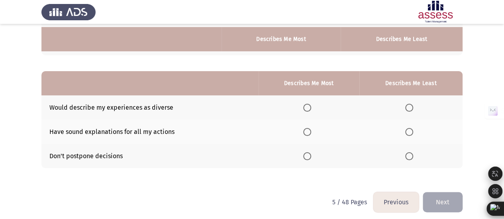
scroll to position [147, 0]
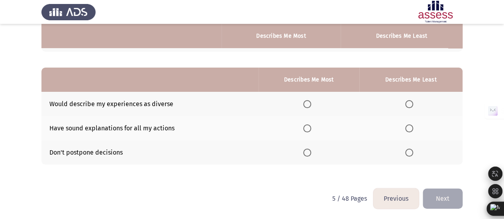
click at [308, 103] on span "Select an option" at bounding box center [307, 104] width 8 height 8
click at [308, 103] on input "Select an option" at bounding box center [307, 104] width 8 height 8
click at [411, 150] on span "Select an option" at bounding box center [409, 153] width 8 height 8
click at [411, 150] on input "Select an option" at bounding box center [409, 153] width 8 height 8
click at [445, 192] on button "Next" at bounding box center [442, 199] width 40 height 20
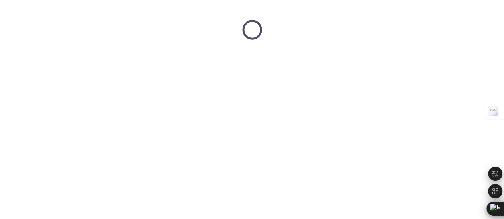
scroll to position [0, 0]
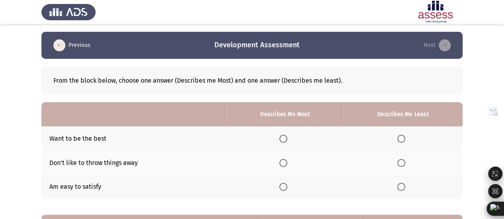
click at [287, 190] on span "Select an option" at bounding box center [283, 187] width 8 height 8
click at [287, 190] on input "Select an option" at bounding box center [283, 187] width 8 height 8
click at [403, 157] on th at bounding box center [402, 163] width 119 height 24
click at [402, 162] on span "Select an option" at bounding box center [401, 163] width 8 height 8
click at [402, 162] on input "Select an option" at bounding box center [401, 163] width 8 height 8
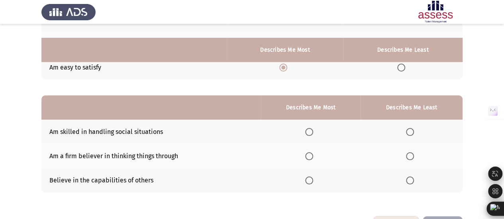
scroll to position [147, 0]
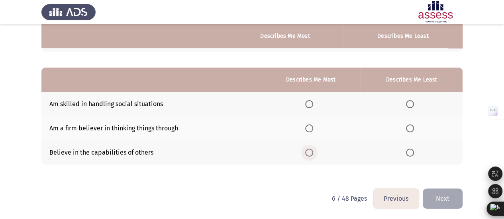
click at [312, 152] on span "Select an option" at bounding box center [309, 153] width 8 height 8
click at [312, 152] on input "Select an option" at bounding box center [309, 153] width 8 height 8
click at [408, 125] on span "Select an option" at bounding box center [410, 129] width 8 height 8
click at [408, 125] on input "Select an option" at bounding box center [410, 129] width 8 height 8
click at [443, 193] on button "Next" at bounding box center [442, 199] width 40 height 20
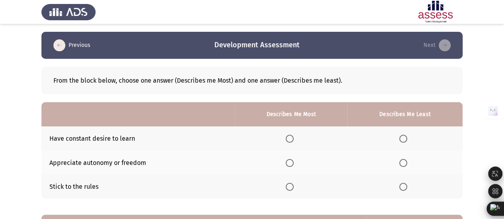
scroll to position [40, 0]
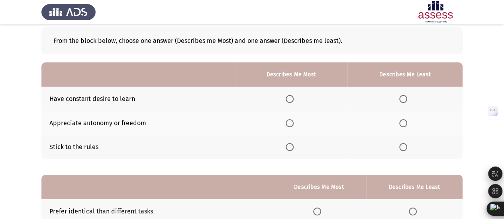
click at [411, 145] on th at bounding box center [404, 147] width 115 height 24
click at [408, 148] on label "Select an option" at bounding box center [404, 147] width 11 height 8
click at [407, 148] on input "Select an option" at bounding box center [403, 147] width 8 height 8
click at [289, 101] on span "Select an option" at bounding box center [289, 99] width 8 height 8
click at [289, 101] on input "Select an option" at bounding box center [289, 99] width 8 height 8
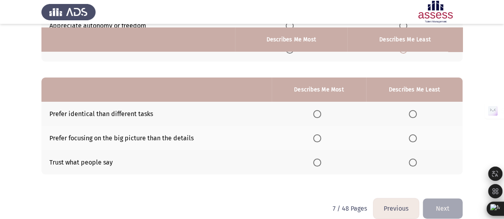
scroll to position [147, 0]
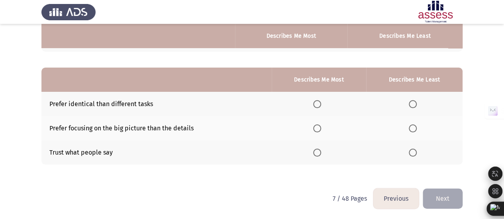
click at [408, 104] on th at bounding box center [414, 104] width 96 height 24
click at [409, 103] on span "Select an option" at bounding box center [412, 104] width 8 height 8
click at [409, 103] on input "Select an option" at bounding box center [412, 104] width 8 height 8
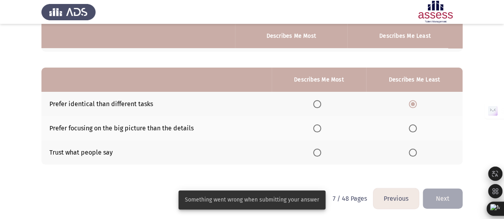
click at [318, 151] on span "Select an option" at bounding box center [317, 153] width 8 height 8
click at [318, 151] on input "Select an option" at bounding box center [317, 153] width 8 height 8
click at [439, 195] on button "Next" at bounding box center [442, 199] width 40 height 20
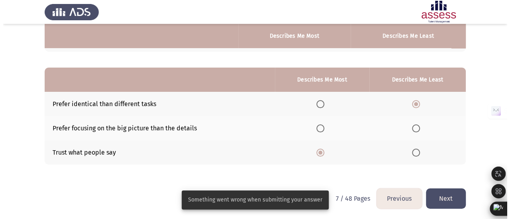
scroll to position [0, 0]
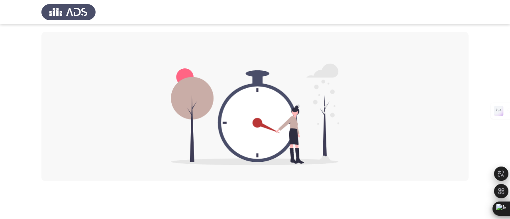
click at [241, 182] on html at bounding box center [255, 91] width 510 height 182
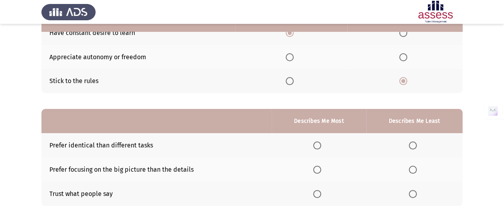
scroll to position [147, 0]
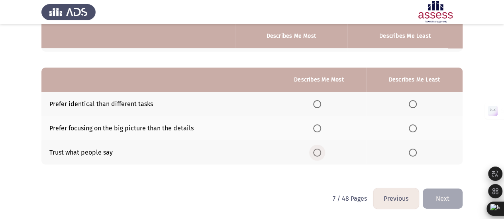
click at [319, 153] on span "Select an option" at bounding box center [317, 153] width 8 height 8
click at [319, 153] on input "Select an option" at bounding box center [317, 153] width 8 height 8
click at [414, 125] on span "Select an option" at bounding box center [412, 129] width 8 height 8
click at [414, 125] on input "Select an option" at bounding box center [412, 129] width 8 height 8
click at [441, 192] on button "Next" at bounding box center [442, 199] width 40 height 20
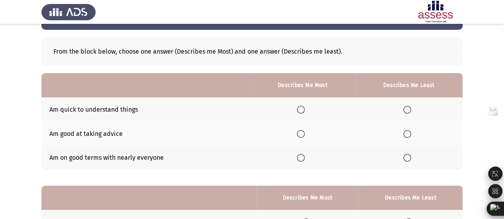
scroll to position [40, 0]
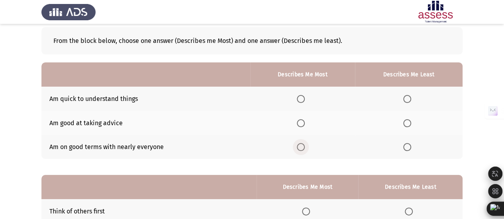
click at [300, 147] on span "Select an option" at bounding box center [301, 147] width 8 height 8
click at [300, 147] on input "Select an option" at bounding box center [301, 147] width 8 height 8
click at [404, 102] on span "Select an option" at bounding box center [407, 99] width 8 height 8
click at [404, 102] on input "Select an option" at bounding box center [407, 99] width 8 height 8
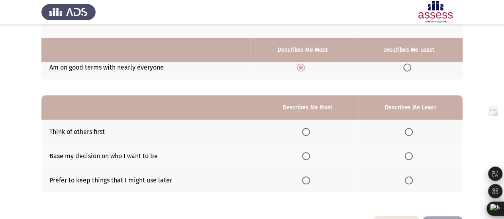
scroll to position [147, 0]
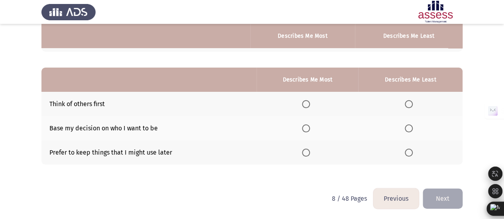
click at [309, 100] on span "Select an option" at bounding box center [306, 104] width 8 height 8
click at [309, 100] on input "Select an option" at bounding box center [306, 104] width 8 height 8
click at [406, 128] on span "Select an option" at bounding box center [408, 129] width 8 height 8
click at [406, 128] on input "Select an option" at bounding box center [408, 129] width 8 height 8
click at [446, 197] on button "Next" at bounding box center [442, 199] width 40 height 20
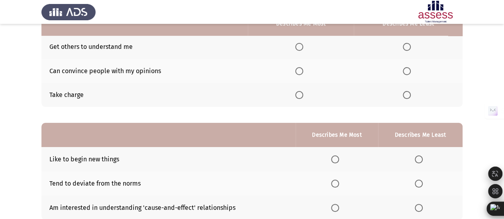
scroll to position [80, 0]
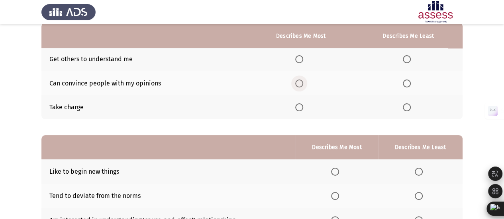
click at [302, 86] on span "Select an option" at bounding box center [299, 84] width 8 height 8
click at [302, 86] on input "Select an option" at bounding box center [299, 84] width 8 height 8
click at [406, 108] on span "Select an option" at bounding box center [406, 108] width 8 height 8
click at [406, 108] on input "Select an option" at bounding box center [406, 108] width 8 height 8
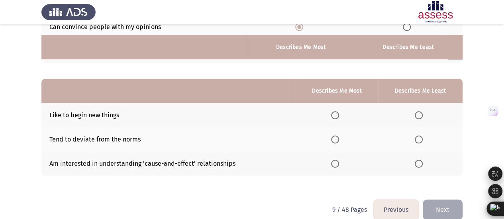
scroll to position [147, 0]
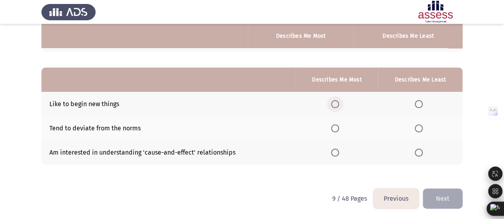
click at [338, 101] on span "Select an option" at bounding box center [335, 104] width 8 height 8
click at [338, 101] on input "Select an option" at bounding box center [335, 104] width 8 height 8
click at [418, 153] on span "Select an option" at bounding box center [418, 153] width 8 height 8
click at [418, 153] on input "Select an option" at bounding box center [418, 153] width 8 height 8
click at [440, 196] on button "Next" at bounding box center [442, 199] width 40 height 20
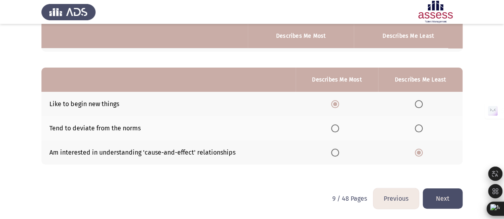
scroll to position [0, 0]
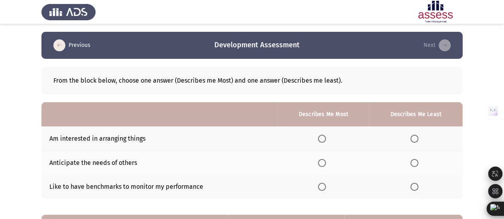
click at [322, 163] on span "Select an option" at bounding box center [322, 163] width 8 height 8
click at [322, 163] on input "Select an option" at bounding box center [322, 163] width 8 height 8
click at [416, 137] on span "Select an option" at bounding box center [414, 139] width 8 height 8
click at [416, 137] on input "Select an option" at bounding box center [414, 139] width 8 height 8
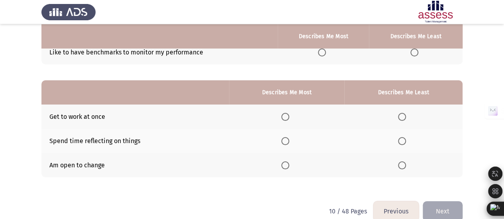
scroll to position [147, 0]
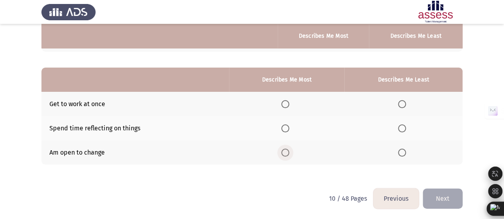
click at [289, 150] on span "Select an option" at bounding box center [285, 153] width 8 height 8
click at [289, 150] on input "Select an option" at bounding box center [285, 153] width 8 height 8
click at [402, 131] on span "Select an option" at bounding box center [402, 129] width 8 height 8
click at [402, 131] on input "Select an option" at bounding box center [402, 129] width 8 height 8
click at [447, 197] on button "Next" at bounding box center [442, 199] width 40 height 20
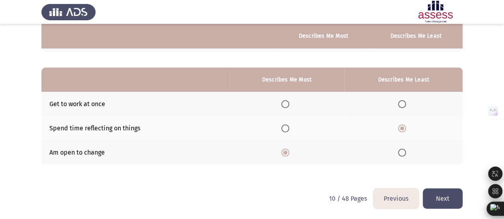
scroll to position [0, 0]
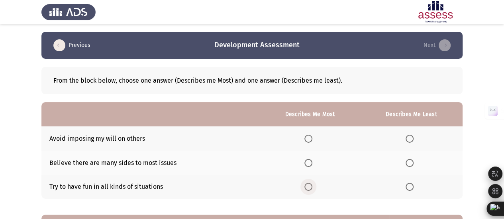
click at [312, 188] on span "Select an option" at bounding box center [308, 187] width 8 height 8
click at [312, 188] on input "Select an option" at bounding box center [308, 187] width 8 height 8
click at [411, 140] on span "Select an option" at bounding box center [409, 139] width 8 height 8
click at [411, 140] on input "Select an option" at bounding box center [409, 139] width 8 height 8
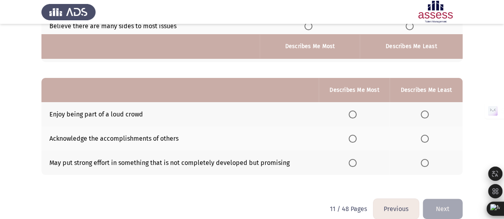
scroll to position [147, 0]
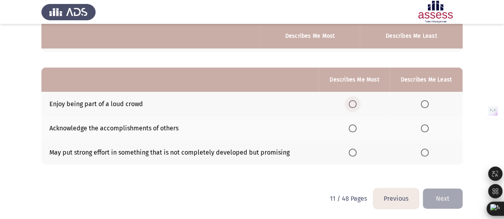
click at [354, 106] on span "Select an option" at bounding box center [352, 104] width 8 height 8
click at [354, 106] on input "Select an option" at bounding box center [352, 104] width 8 height 8
click at [423, 152] on span "Select an option" at bounding box center [424, 153] width 8 height 8
click at [423, 152] on input "Select an option" at bounding box center [424, 153] width 8 height 8
click at [431, 190] on button "Next" at bounding box center [442, 199] width 40 height 20
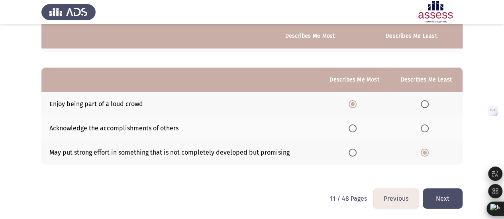
scroll to position [0, 0]
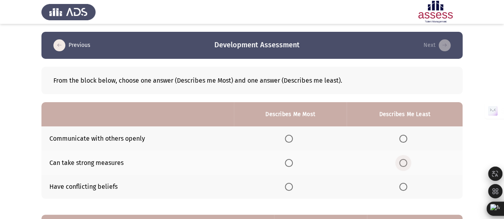
click at [401, 163] on span "Select an option" at bounding box center [403, 163] width 8 height 8
click at [401, 163] on input "Select an option" at bounding box center [403, 163] width 8 height 8
click at [291, 138] on span "Select an option" at bounding box center [289, 139] width 8 height 8
click at [291, 138] on input "Select an option" at bounding box center [289, 139] width 8 height 8
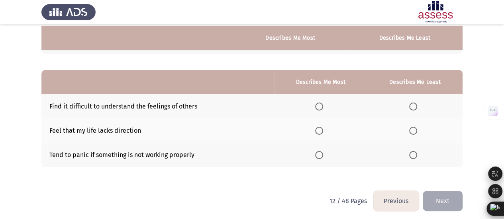
scroll to position [147, 0]
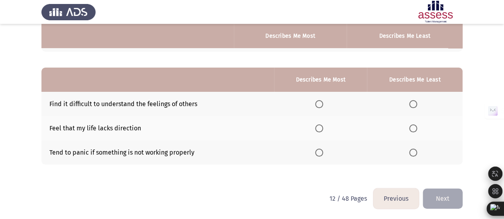
click at [417, 101] on span "Select an option" at bounding box center [413, 104] width 8 height 8
click at [417, 101] on input "Select an option" at bounding box center [413, 104] width 8 height 8
click at [318, 151] on span "Select an option" at bounding box center [319, 153] width 8 height 8
click at [318, 151] on input "Select an option" at bounding box center [319, 153] width 8 height 8
click at [426, 195] on button "Next" at bounding box center [442, 199] width 40 height 20
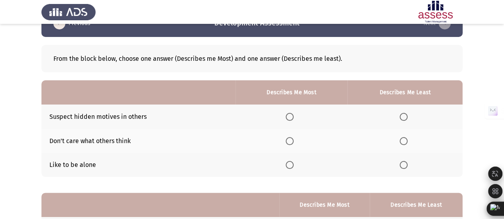
scroll to position [40, 0]
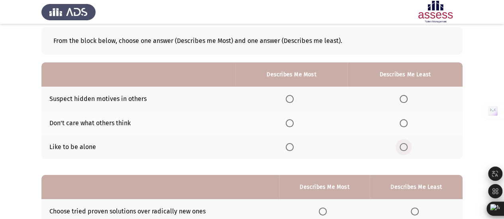
click at [403, 148] on span "Select an option" at bounding box center [403, 147] width 8 height 8
click at [403, 148] on input "Select an option" at bounding box center [403, 147] width 8 height 8
click at [287, 102] on span "Select an option" at bounding box center [289, 99] width 8 height 8
click at [287, 102] on input "Select an option" at bounding box center [289, 99] width 8 height 8
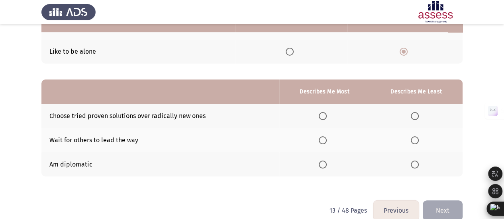
scroll to position [147, 0]
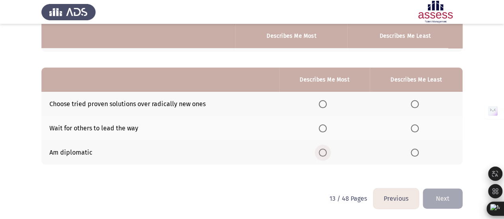
click at [321, 152] on span "Select an option" at bounding box center [322, 153] width 8 height 8
click at [321, 152] on input "Select an option" at bounding box center [322, 153] width 8 height 8
click at [414, 125] on span "Select an option" at bounding box center [414, 129] width 8 height 8
click at [414, 125] on input "Select an option" at bounding box center [414, 129] width 8 height 8
click at [452, 198] on button "Next" at bounding box center [442, 199] width 40 height 20
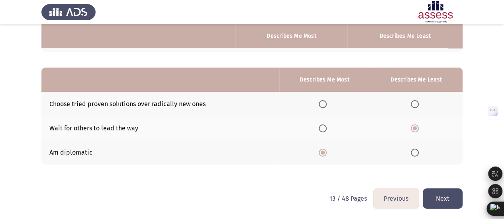
scroll to position [0, 0]
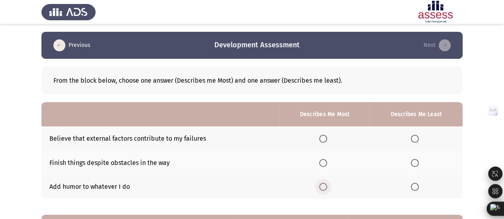
click at [322, 187] on span "Select an option" at bounding box center [323, 187] width 8 height 8
click at [322, 187] on input "Select an option" at bounding box center [323, 187] width 8 height 8
click at [415, 137] on span "Select an option" at bounding box center [414, 139] width 8 height 8
click at [415, 137] on input "Select an option" at bounding box center [414, 139] width 8 height 8
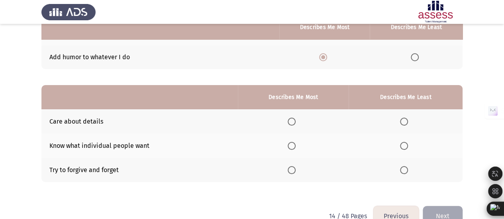
scroll to position [147, 0]
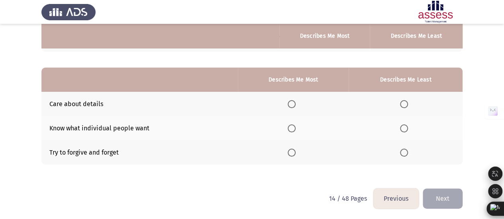
click at [406, 105] on span "Select an option" at bounding box center [404, 104] width 8 height 8
click at [406, 105] on input "Select an option" at bounding box center [404, 104] width 8 height 8
click at [289, 128] on span "Select an option" at bounding box center [291, 129] width 8 height 8
click at [289, 128] on input "Select an option" at bounding box center [291, 129] width 8 height 8
click at [433, 199] on button "Next" at bounding box center [442, 199] width 40 height 20
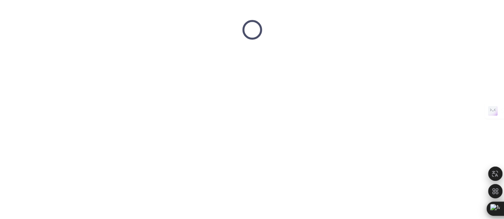
scroll to position [0, 0]
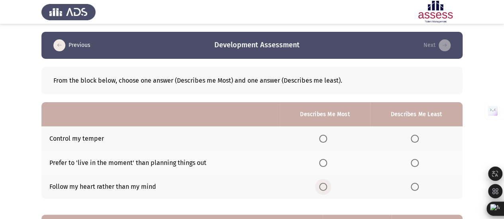
click at [324, 185] on span "Select an option" at bounding box center [323, 187] width 8 height 8
click at [324, 185] on input "Select an option" at bounding box center [323, 187] width 8 height 8
click at [415, 139] on span "Select an option" at bounding box center [414, 139] width 8 height 8
click at [415, 139] on input "Select an option" at bounding box center [414, 139] width 8 height 8
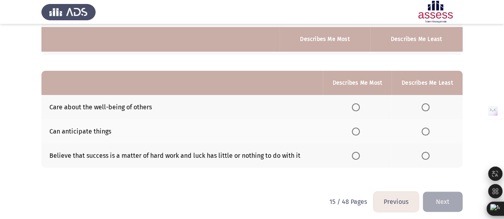
scroll to position [147, 0]
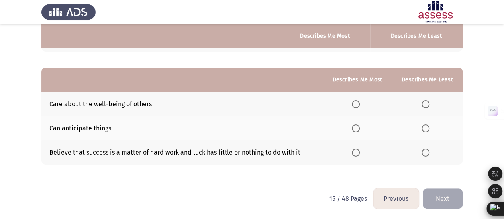
click at [358, 105] on span "Select an option" at bounding box center [356, 104] width 8 height 8
click at [358, 105] on input "Select an option" at bounding box center [356, 104] width 8 height 8
click at [428, 150] on span "Select an option" at bounding box center [425, 153] width 8 height 8
click at [428, 150] on input "Select an option" at bounding box center [425, 153] width 8 height 8
click at [436, 196] on button "Next" at bounding box center [442, 199] width 40 height 20
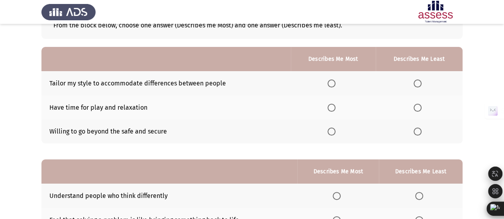
scroll to position [80, 0]
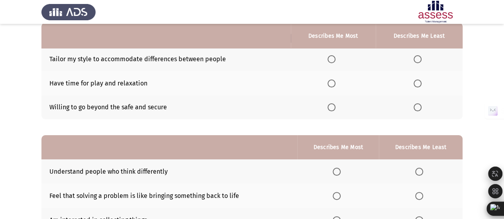
click at [334, 83] on span "Select an option" at bounding box center [331, 84] width 8 height 8
click at [334, 83] on input "Select an option" at bounding box center [331, 84] width 8 height 8
click at [332, 59] on span "Select an option" at bounding box center [331, 59] width 8 height 8
click at [332, 59] on input "Select an option" at bounding box center [331, 59] width 8 height 8
click at [416, 106] on span "Select an option" at bounding box center [417, 108] width 8 height 8
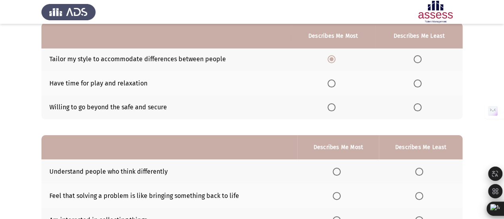
click at [416, 106] on input "Select an option" at bounding box center [417, 108] width 8 height 8
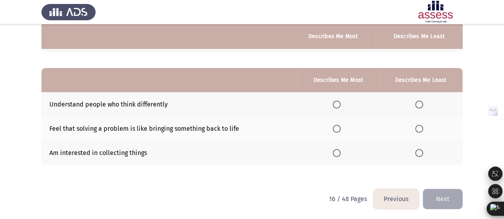
scroll to position [147, 0]
click at [416, 153] on span "Select an option" at bounding box center [419, 153] width 8 height 8
click at [416, 153] on input "Select an option" at bounding box center [419, 153] width 8 height 8
click at [336, 102] on span "Select an option" at bounding box center [336, 104] width 8 height 8
click at [336, 102] on input "Select an option" at bounding box center [336, 104] width 8 height 8
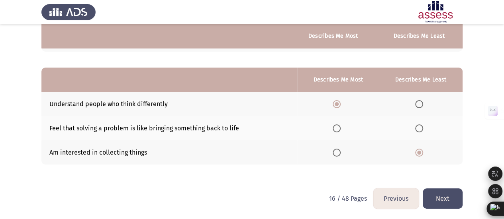
click at [446, 195] on button "Next" at bounding box center [442, 199] width 40 height 20
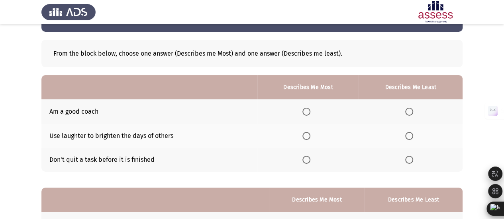
scroll to position [40, 0]
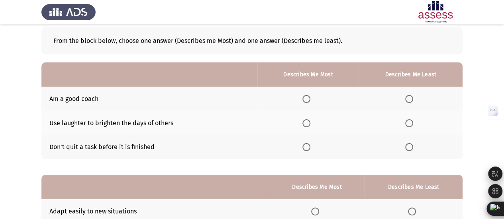
click at [308, 123] on span "Select an option" at bounding box center [306, 123] width 8 height 8
click at [308, 123] on input "Select an option" at bounding box center [306, 123] width 8 height 8
click at [409, 146] on span "Select an option" at bounding box center [409, 147] width 8 height 8
click at [409, 146] on input "Select an option" at bounding box center [409, 147] width 8 height 8
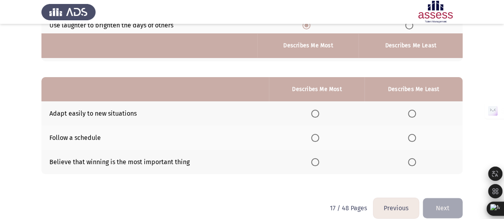
scroll to position [147, 0]
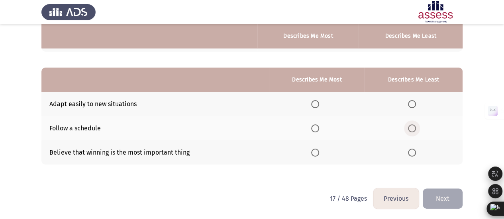
click at [413, 125] on span "Select an option" at bounding box center [412, 129] width 8 height 8
click at [413, 125] on input "Select an option" at bounding box center [412, 129] width 8 height 8
click at [316, 106] on span "Select an option" at bounding box center [315, 104] width 8 height 8
click at [316, 106] on input "Select an option" at bounding box center [315, 104] width 8 height 8
click at [437, 191] on button "Next" at bounding box center [442, 199] width 40 height 20
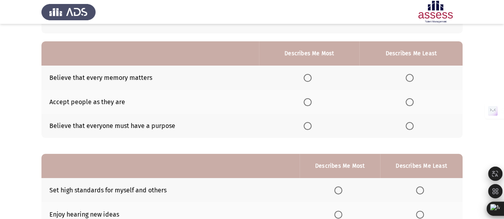
scroll to position [80, 0]
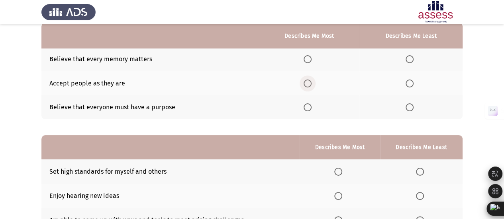
click at [307, 84] on span "Select an option" at bounding box center [307, 84] width 8 height 8
click at [307, 84] on input "Select an option" at bounding box center [307, 84] width 8 height 8
click at [410, 59] on span "Select an option" at bounding box center [409, 59] width 8 height 8
click at [410, 59] on input "Select an option" at bounding box center [409, 59] width 8 height 8
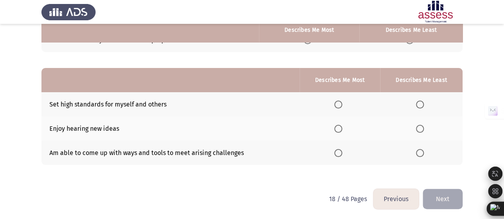
scroll to position [147, 0]
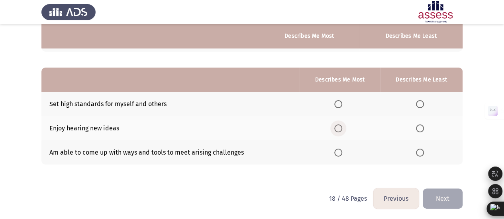
click at [341, 127] on span "Select an option" at bounding box center [338, 129] width 8 height 8
click at [341, 127] on input "Select an option" at bounding box center [338, 129] width 8 height 8
click at [416, 106] on span "Select an option" at bounding box center [420, 104] width 8 height 8
click at [416, 106] on input "Select an option" at bounding box center [420, 104] width 8 height 8
click at [442, 193] on button "Next" at bounding box center [442, 199] width 40 height 20
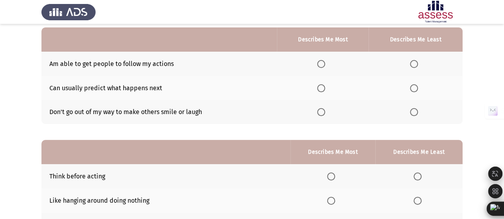
scroll to position [80, 0]
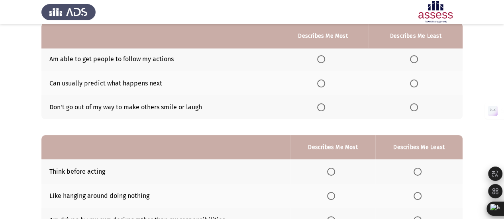
click at [323, 111] on th at bounding box center [323, 108] width 92 height 24
click at [322, 109] on span "Select an option" at bounding box center [321, 108] width 8 height 8
click at [322, 109] on input "Select an option" at bounding box center [321, 108] width 8 height 8
click at [420, 82] on label "Select an option" at bounding box center [415, 84] width 11 height 8
click at [418, 82] on input "Select an option" at bounding box center [414, 84] width 8 height 8
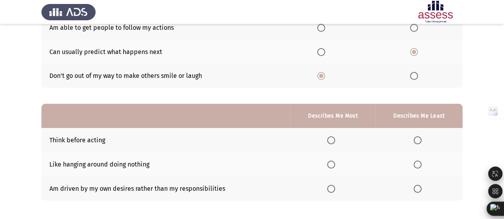
scroll to position [147, 0]
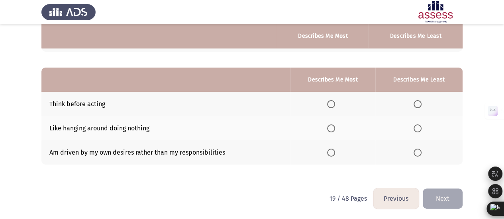
click at [326, 127] on th at bounding box center [332, 128] width 85 height 24
click at [332, 127] on span "Select an option" at bounding box center [331, 129] width 8 height 8
click at [332, 127] on input "Select an option" at bounding box center [331, 129] width 8 height 8
click at [419, 102] on span "Select an option" at bounding box center [417, 104] width 8 height 8
click at [419, 102] on input "Select an option" at bounding box center [417, 104] width 8 height 8
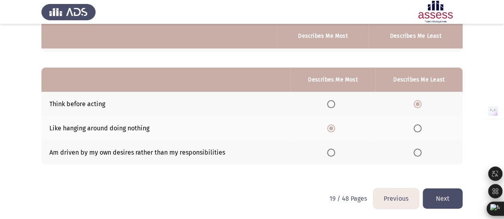
click at [449, 201] on button "Next" at bounding box center [442, 199] width 40 height 20
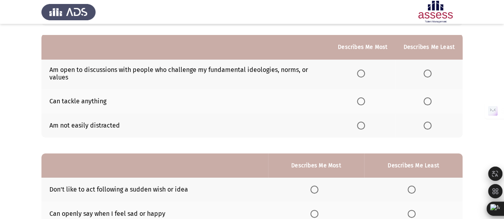
scroll to position [80, 0]
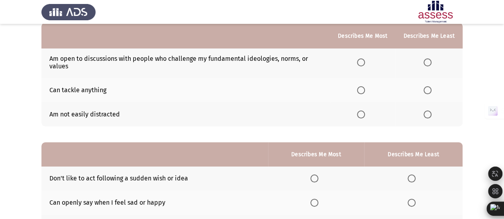
click at [425, 108] on th at bounding box center [428, 114] width 67 height 24
click at [425, 111] on span "Select an option" at bounding box center [427, 115] width 8 height 8
click at [425, 111] on input "Select an option" at bounding box center [427, 115] width 8 height 8
click at [365, 62] on span "Select an option" at bounding box center [361, 63] width 8 height 8
click at [365, 62] on input "Select an option" at bounding box center [361, 63] width 8 height 8
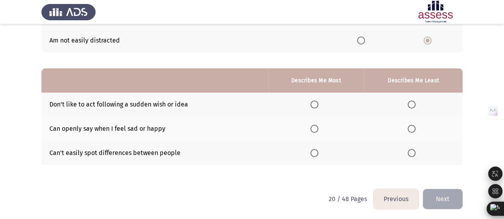
scroll to position [154, 0]
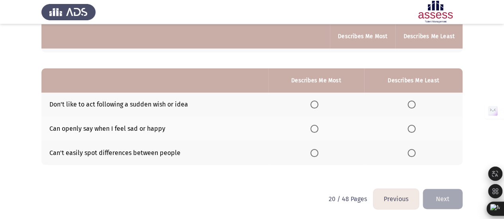
click at [312, 129] on span "Select an option" at bounding box center [314, 129] width 8 height 8
click at [312, 129] on input "Select an option" at bounding box center [314, 129] width 8 height 8
click at [410, 103] on span "Select an option" at bounding box center [411, 105] width 8 height 8
click at [410, 103] on input "Select an option" at bounding box center [411, 105] width 8 height 8
click at [438, 191] on button "Next" at bounding box center [442, 199] width 40 height 20
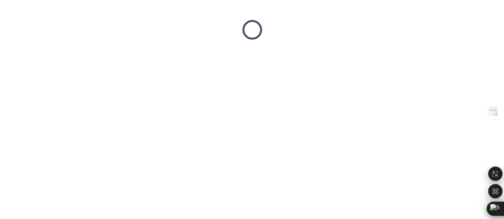
scroll to position [0, 0]
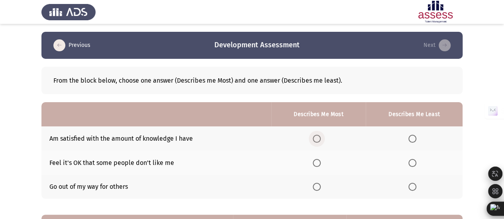
click at [243, 131] on tr "Am satisfied with the amount of knowledge I have" at bounding box center [251, 139] width 421 height 24
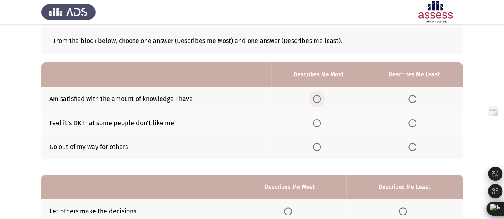
click at [316, 95] on span "Select an option" at bounding box center [317, 99] width 8 height 8
click at [316, 95] on input "Select an option" at bounding box center [317, 99] width 8 height 8
click at [108, 150] on td "Go out of my way for others" at bounding box center [156, 147] width 230 height 24
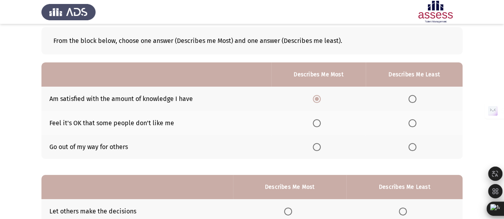
click at [108, 149] on td "Go out of my way for others" at bounding box center [156, 147] width 230 height 24
click at [133, 140] on td "Go out of my way for others" at bounding box center [156, 147] width 230 height 24
click at [320, 146] on span "Select an option" at bounding box center [317, 147] width 8 height 8
click at [320, 146] on input "Select an option" at bounding box center [317, 147] width 8 height 8
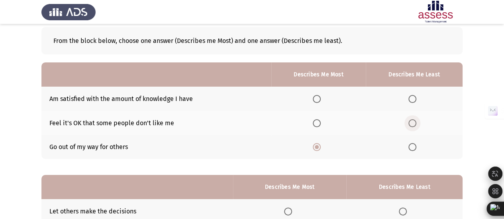
click at [413, 121] on span "Select an option" at bounding box center [412, 123] width 8 height 8
click at [413, 121] on input "Select an option" at bounding box center [412, 123] width 8 height 8
click at [319, 97] on span "Select an option" at bounding box center [317, 99] width 8 height 8
click at [319, 97] on input "Select an option" at bounding box center [317, 99] width 8 height 8
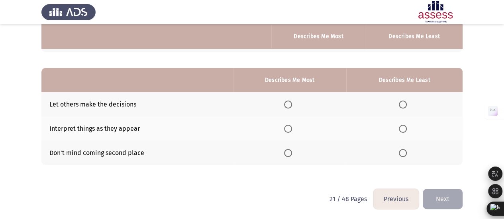
scroll to position [147, 0]
click at [289, 153] on span "Select an option" at bounding box center [288, 153] width 8 height 8
click at [289, 153] on input "Select an option" at bounding box center [288, 153] width 8 height 8
click at [406, 129] on span "Select an option" at bounding box center [402, 129] width 8 height 8
click at [406, 129] on input "Select an option" at bounding box center [402, 129] width 8 height 8
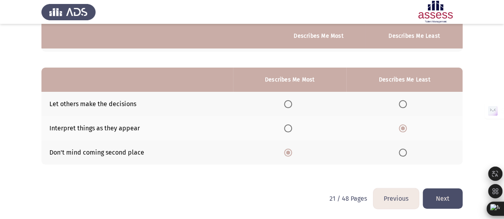
click at [445, 185] on div "From the block below, choose one answer (Describes me Most) and one answer (Des…" at bounding box center [251, 50] width 421 height 277
click at [445, 189] on button "Next" at bounding box center [442, 199] width 40 height 20
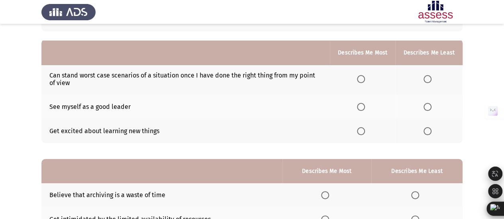
scroll to position [80, 0]
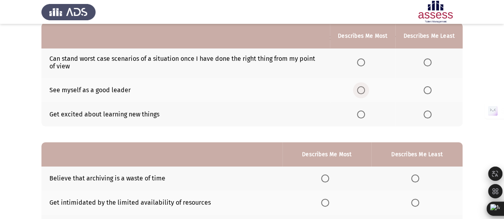
click at [362, 90] on span "Select an option" at bounding box center [361, 90] width 8 height 8
click at [362, 90] on input "Select an option" at bounding box center [361, 90] width 8 height 8
click at [427, 61] on span "Select an option" at bounding box center [427, 63] width 8 height 8
click at [427, 61] on input "Select an option" at bounding box center [427, 63] width 8 height 8
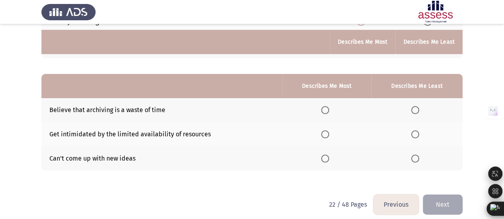
scroll to position [154, 0]
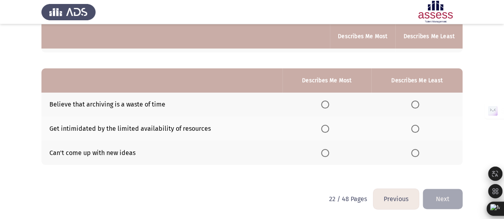
click at [416, 151] on span "Select an option" at bounding box center [415, 153] width 8 height 8
click at [416, 151] on input "Select an option" at bounding box center [415, 153] width 8 height 8
click at [325, 128] on span "Select an option" at bounding box center [325, 129] width 8 height 8
click at [325, 128] on input "Select an option" at bounding box center [325, 129] width 8 height 8
click at [436, 199] on button "Next" at bounding box center [442, 199] width 40 height 20
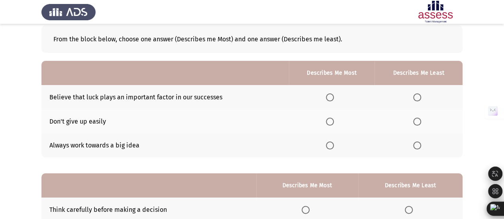
scroll to position [80, 0]
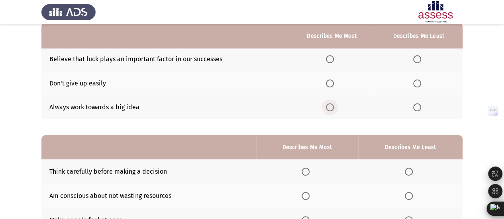
click at [331, 106] on span "Select an option" at bounding box center [330, 108] width 8 height 8
click at [331, 106] on input "Select an option" at bounding box center [330, 108] width 8 height 8
click at [416, 84] on span "Select an option" at bounding box center [417, 84] width 8 height 8
click at [416, 84] on input "Select an option" at bounding box center [417, 84] width 8 height 8
click at [419, 58] on span "Select an option" at bounding box center [417, 59] width 8 height 8
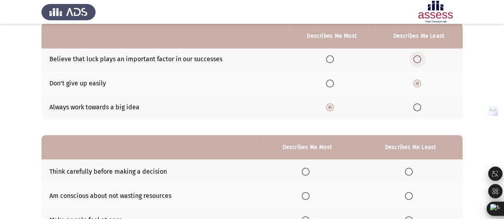
click at [419, 58] on input "Select an option" at bounding box center [417, 59] width 8 height 8
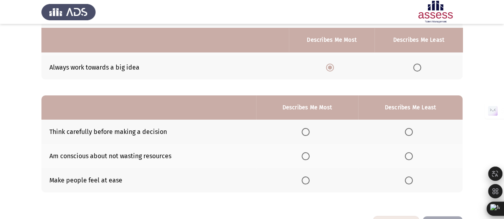
scroll to position [147, 0]
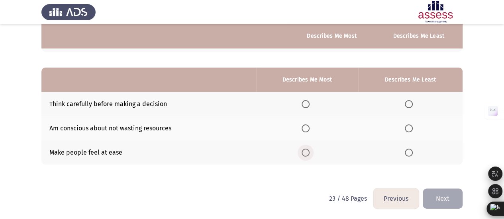
click at [307, 152] on span "Select an option" at bounding box center [305, 153] width 8 height 8
click at [307, 152] on input "Select an option" at bounding box center [305, 153] width 8 height 8
click at [412, 105] on span "Select an option" at bounding box center [408, 104] width 8 height 8
click at [412, 105] on input "Select an option" at bounding box center [408, 104] width 8 height 8
click at [449, 195] on button "Next" at bounding box center [442, 199] width 40 height 20
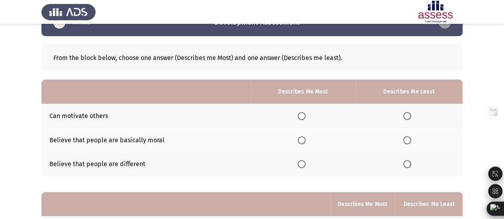
scroll to position [40, 0]
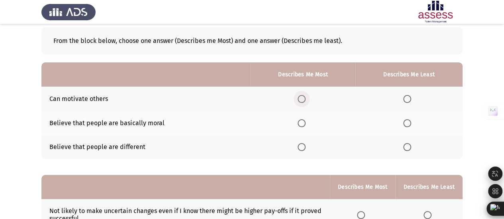
click at [299, 100] on span "Select an option" at bounding box center [301, 99] width 8 height 8
click at [299, 100] on input "Select an option" at bounding box center [301, 99] width 8 height 8
click at [408, 145] on span "Select an option" at bounding box center [407, 147] width 8 height 8
click at [408, 145] on input "Select an option" at bounding box center [407, 147] width 8 height 8
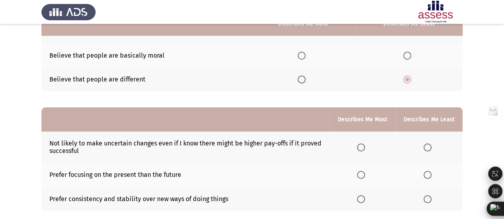
scroll to position [119, 0]
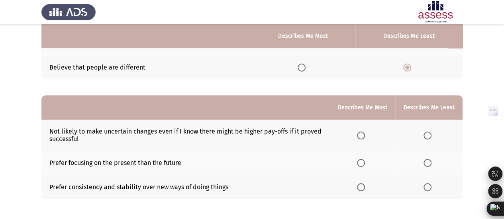
click at [430, 180] on th at bounding box center [428, 187] width 67 height 24
click at [428, 184] on span "Select an option" at bounding box center [427, 188] width 8 height 8
click at [428, 184] on input "Select an option" at bounding box center [427, 188] width 8 height 8
click at [361, 160] on span "Select an option" at bounding box center [361, 163] width 8 height 8
click at [361, 160] on input "Select an option" at bounding box center [361, 163] width 8 height 8
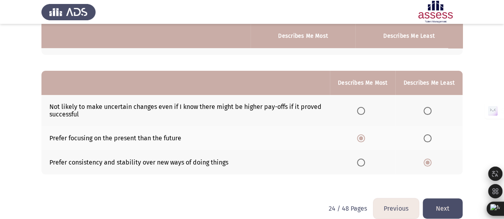
scroll to position [154, 0]
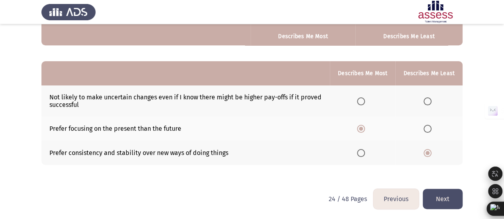
click at [439, 196] on button "Next" at bounding box center [442, 199] width 40 height 20
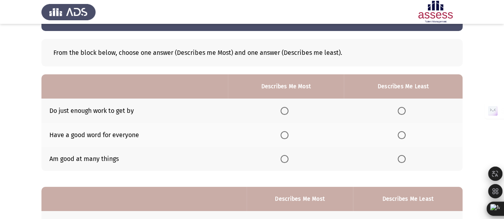
scroll to position [40, 0]
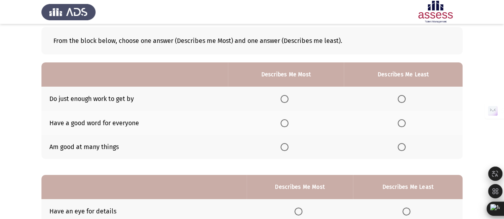
click at [291, 143] on label "Select an option" at bounding box center [285, 147] width 11 height 8
click at [288, 143] on input "Select an option" at bounding box center [284, 147] width 8 height 8
click at [408, 97] on label "Select an option" at bounding box center [402, 99] width 11 height 8
click at [405, 97] on input "Select an option" at bounding box center [401, 99] width 8 height 8
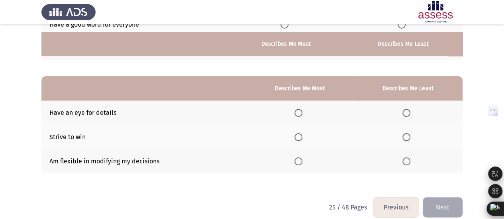
scroll to position [147, 0]
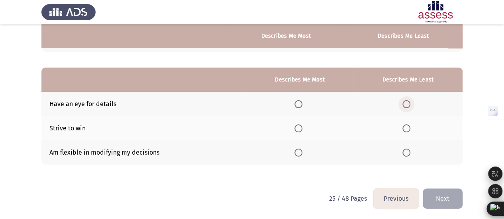
click at [403, 104] on span "Select an option" at bounding box center [406, 104] width 8 height 8
click at [403, 104] on input "Select an option" at bounding box center [406, 104] width 8 height 8
click at [299, 151] on span "Select an option" at bounding box center [298, 153] width 8 height 8
click at [299, 151] on input "Select an option" at bounding box center [298, 153] width 8 height 8
click at [446, 190] on button "Next" at bounding box center [442, 199] width 40 height 20
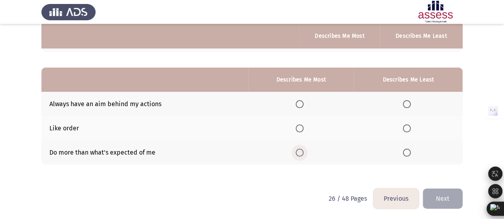
click at [300, 152] on span "Select an option" at bounding box center [299, 153] width 8 height 8
click at [300, 152] on input "Select an option" at bounding box center [299, 153] width 8 height 8
click at [408, 131] on span "Select an option" at bounding box center [406, 129] width 8 height 8
click at [408, 131] on input "Select an option" at bounding box center [406, 129] width 8 height 8
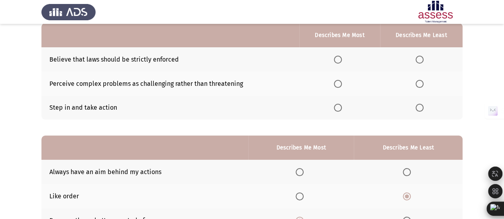
scroll to position [80, 0]
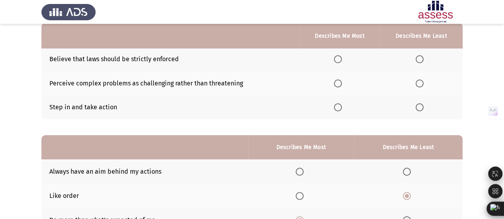
click at [418, 59] on span "Select an option" at bounding box center [419, 59] width 8 height 8
click at [418, 59] on input "Select an option" at bounding box center [419, 59] width 8 height 8
click at [339, 110] on span "Select an option" at bounding box center [338, 108] width 8 height 8
click at [339, 110] on input "Select an option" at bounding box center [338, 108] width 8 height 8
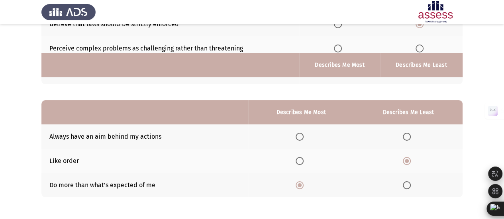
scroll to position [147, 0]
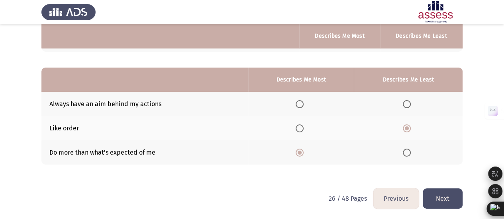
click at [436, 200] on button "Next" at bounding box center [442, 199] width 40 height 20
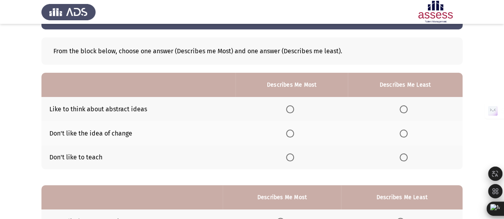
scroll to position [40, 0]
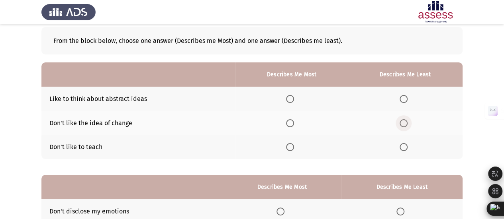
click at [409, 122] on label "Select an option" at bounding box center [404, 123] width 11 height 8
click at [407, 122] on input "Select an option" at bounding box center [403, 123] width 8 height 8
click at [406, 145] on span "Select an option" at bounding box center [403, 147] width 8 height 8
click at [406, 145] on input "Select an option" at bounding box center [403, 147] width 8 height 8
click at [293, 98] on span "Select an option" at bounding box center [290, 99] width 8 height 8
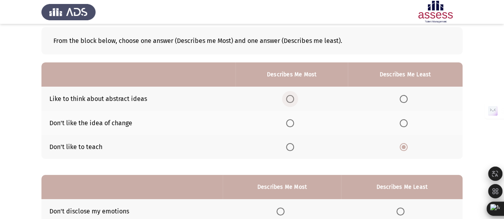
click at [293, 98] on input "Select an option" at bounding box center [290, 99] width 8 height 8
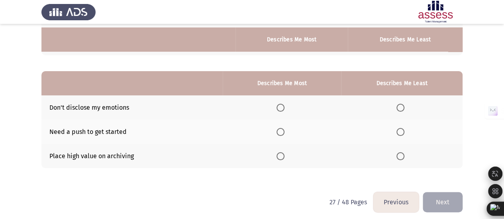
scroll to position [147, 0]
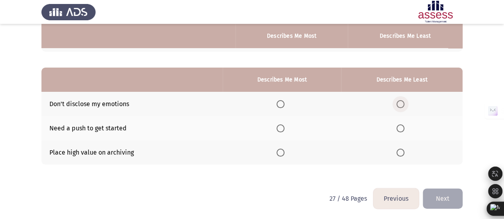
click at [401, 104] on span "Select an option" at bounding box center [400, 104] width 8 height 8
click at [401, 104] on input "Select an option" at bounding box center [400, 104] width 8 height 8
click at [282, 126] on span "Select an option" at bounding box center [280, 129] width 8 height 8
click at [282, 126] on input "Select an option" at bounding box center [280, 129] width 8 height 8
click at [459, 195] on button "Next" at bounding box center [442, 199] width 40 height 20
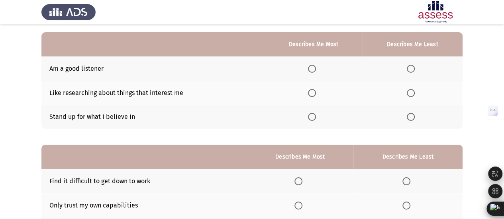
scroll to position [80, 0]
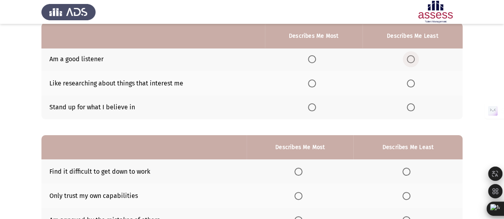
click at [413, 57] on span "Select an option" at bounding box center [410, 59] width 8 height 8
click at [413, 57] on input "Select an option" at bounding box center [410, 59] width 8 height 8
click at [312, 87] on th at bounding box center [314, 83] width 98 height 24
click at [312, 80] on span "Select an option" at bounding box center [312, 84] width 8 height 8
click at [312, 80] on input "Select an option" at bounding box center [312, 84] width 8 height 8
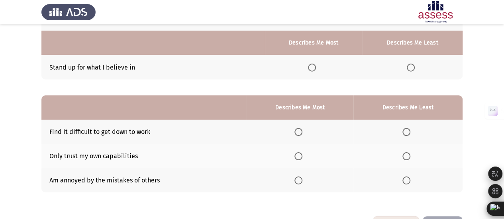
scroll to position [147, 0]
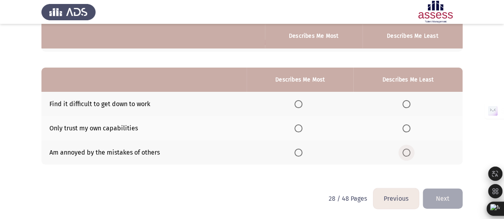
click at [408, 150] on span "Select an option" at bounding box center [406, 153] width 8 height 8
click at [408, 150] on input "Select an option" at bounding box center [406, 153] width 8 height 8
click at [298, 104] on span "Select an option" at bounding box center [298, 104] width 8 height 8
click at [298, 104] on input "Select an option" at bounding box center [298, 104] width 8 height 8
click at [447, 194] on button "Next" at bounding box center [442, 199] width 40 height 20
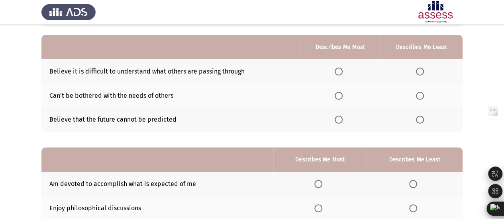
scroll to position [80, 0]
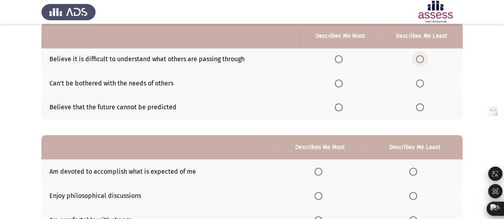
click at [420, 59] on span "Select an option" at bounding box center [420, 59] width 0 height 0
click at [420, 59] on input "Select an option" at bounding box center [420, 59] width 8 height 8
click at [335, 80] on th at bounding box center [340, 83] width 80 height 24
click at [340, 86] on span "Select an option" at bounding box center [338, 84] width 8 height 8
click at [340, 86] on input "Select an option" at bounding box center [338, 84] width 8 height 8
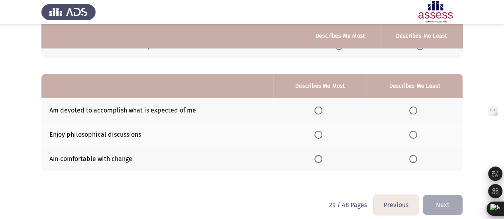
scroll to position [147, 0]
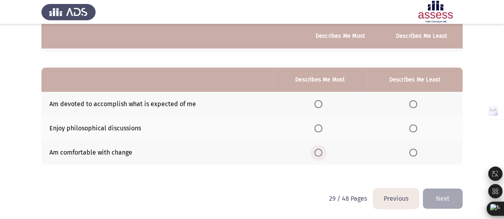
click at [316, 151] on span "Select an option" at bounding box center [318, 153] width 8 height 8
click at [316, 151] on input "Select an option" at bounding box center [318, 153] width 8 height 8
click at [412, 104] on span "Select an option" at bounding box center [413, 104] width 8 height 8
click at [412, 104] on input "Select an option" at bounding box center [413, 104] width 8 height 8
click at [451, 195] on button "Next" at bounding box center [442, 199] width 40 height 20
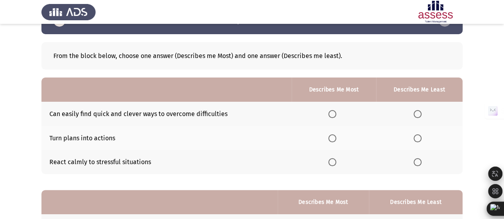
scroll to position [40, 0]
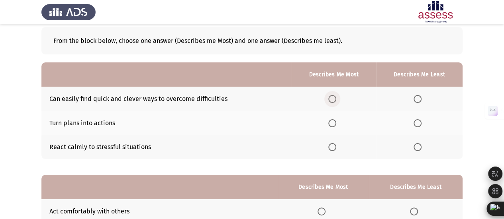
click at [336, 100] on span "Select an option" at bounding box center [332, 99] width 8 height 8
click at [336, 100] on input "Select an option" at bounding box center [332, 99] width 8 height 8
click at [416, 147] on span "Select an option" at bounding box center [417, 147] width 8 height 8
click at [416, 147] on input "Select an option" at bounding box center [417, 147] width 8 height 8
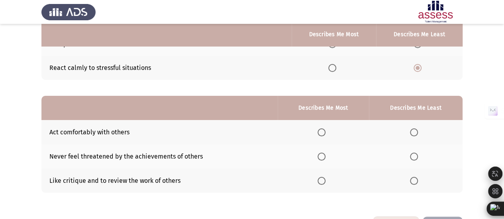
scroll to position [119, 0]
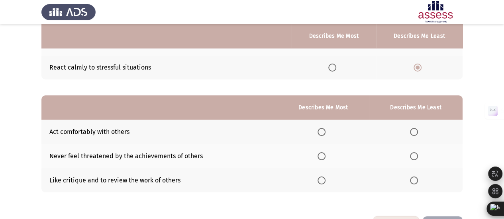
click at [415, 178] on span "Select an option" at bounding box center [414, 181] width 8 height 8
click at [415, 178] on input "Select an option" at bounding box center [414, 181] width 8 height 8
click at [322, 132] on span "Select an option" at bounding box center [321, 132] width 8 height 8
click at [322, 132] on input "Select an option" at bounding box center [321, 132] width 8 height 8
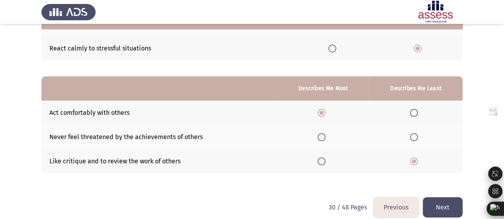
scroll to position [147, 0]
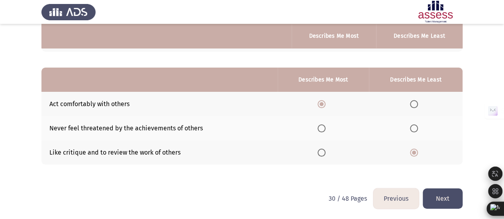
click at [443, 197] on button "Next" at bounding box center [442, 199] width 40 height 20
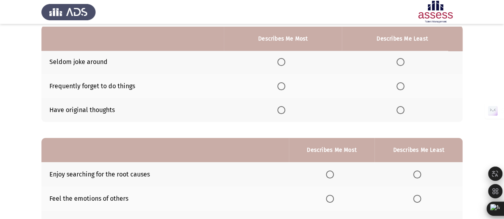
scroll to position [80, 0]
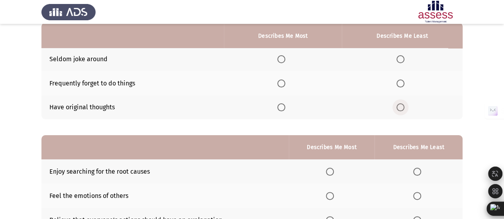
click at [401, 105] on span "Select an option" at bounding box center [400, 108] width 8 height 8
click at [401, 105] on input "Select an option" at bounding box center [400, 108] width 8 height 8
click at [282, 59] on span "Select an option" at bounding box center [281, 59] width 8 height 8
click at [282, 59] on input "Select an option" at bounding box center [281, 59] width 8 height 8
click at [59, 61] on td "Seldom joke around" at bounding box center [132, 59] width 182 height 24
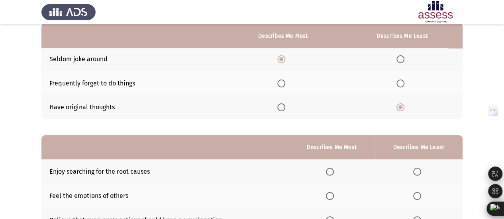
click at [59, 61] on td "Seldom joke around" at bounding box center [132, 59] width 182 height 24
click at [402, 59] on span "Select an option" at bounding box center [400, 59] width 8 height 8
click at [402, 59] on input "Select an option" at bounding box center [400, 59] width 8 height 8
click at [283, 84] on span "Select an option" at bounding box center [281, 84] width 8 height 8
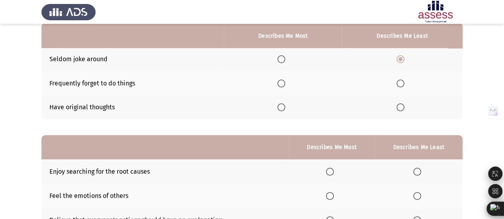
click at [283, 84] on input "Select an option" at bounding box center [281, 84] width 8 height 8
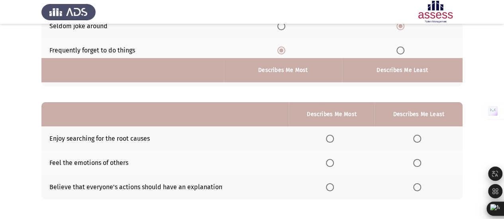
scroll to position [147, 0]
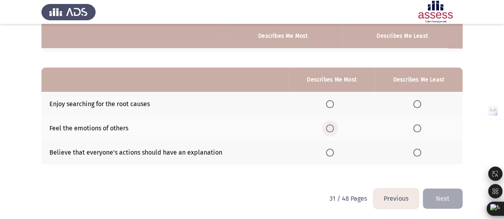
click at [330, 125] on span "Select an option" at bounding box center [330, 129] width 8 height 8
click at [330, 125] on input "Select an option" at bounding box center [330, 129] width 8 height 8
click at [412, 102] on th at bounding box center [418, 104] width 88 height 24
click at [414, 102] on span "Select an option" at bounding box center [417, 104] width 8 height 8
click at [414, 102] on input "Select an option" at bounding box center [417, 104] width 8 height 8
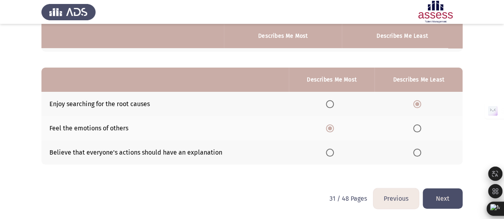
click at [432, 183] on div "From the block below, choose one answer (Describes me Most) and one answer (Des…" at bounding box center [251, 50] width 421 height 277
click at [437, 191] on button "Next" at bounding box center [442, 199] width 40 height 20
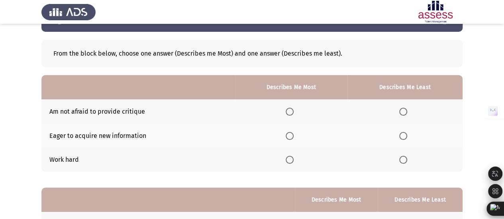
scroll to position [40, 0]
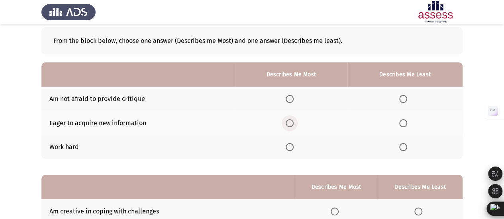
click at [291, 124] on span "Select an option" at bounding box center [289, 123] width 8 height 8
click at [291, 124] on input "Select an option" at bounding box center [289, 123] width 8 height 8
click at [404, 101] on span "Select an option" at bounding box center [403, 99] width 8 height 8
click at [404, 101] on input "Select an option" at bounding box center [403, 99] width 8 height 8
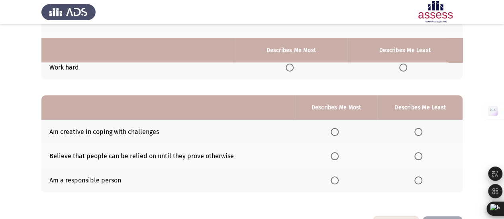
scroll to position [147, 0]
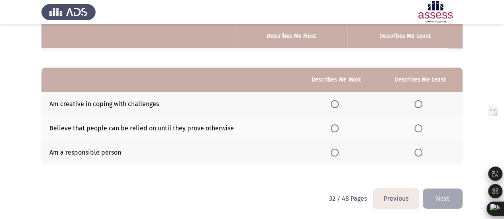
click at [334, 128] on span "Select an option" at bounding box center [334, 129] width 8 height 8
click at [334, 128] on input "Select an option" at bounding box center [334, 129] width 8 height 8
click at [419, 150] on span "Select an option" at bounding box center [418, 153] width 8 height 8
click at [419, 150] on input "Select an option" at bounding box center [418, 153] width 8 height 8
click at [428, 190] on button "Next" at bounding box center [442, 199] width 40 height 20
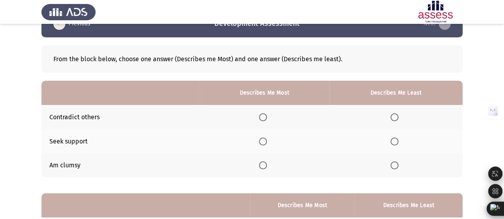
scroll to position [40, 0]
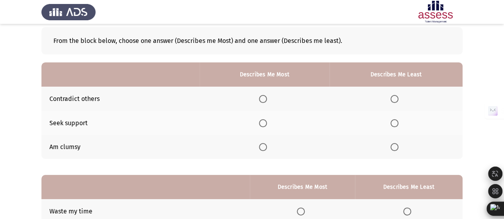
click at [396, 97] on span "Select an option" at bounding box center [394, 99] width 8 height 8
click at [396, 97] on input "Select an option" at bounding box center [394, 99] width 8 height 8
click at [267, 121] on span "Select an option" at bounding box center [263, 123] width 8 height 8
click at [267, 121] on input "Select an option" at bounding box center [263, 123] width 8 height 8
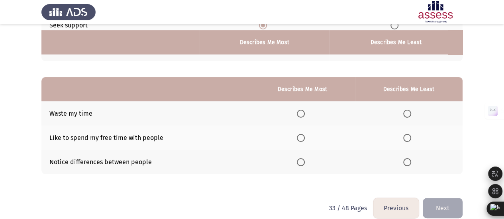
scroll to position [147, 0]
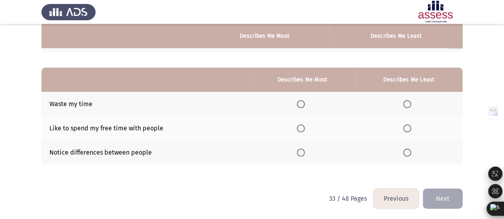
click at [303, 127] on span "Select an option" at bounding box center [301, 129] width 8 height 8
click at [303, 127] on input "Select an option" at bounding box center [301, 129] width 8 height 8
click at [404, 104] on span "Select an option" at bounding box center [407, 104] width 8 height 8
click at [404, 104] on input "Select an option" at bounding box center [407, 104] width 8 height 8
click at [447, 199] on button "Next" at bounding box center [442, 199] width 40 height 20
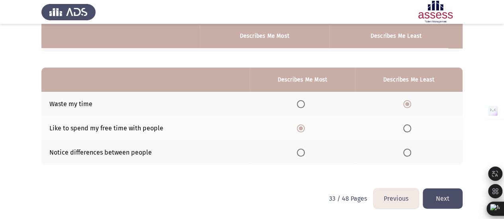
scroll to position [0, 0]
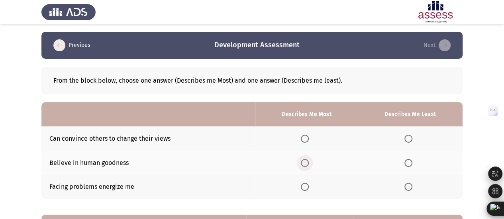
click at [303, 163] on span "Select an option" at bounding box center [305, 163] width 8 height 8
click at [303, 163] on input "Select an option" at bounding box center [305, 163] width 8 height 8
click at [409, 188] on span "Select an option" at bounding box center [408, 187] width 8 height 8
click at [409, 188] on input "Select an option" at bounding box center [408, 187] width 8 height 8
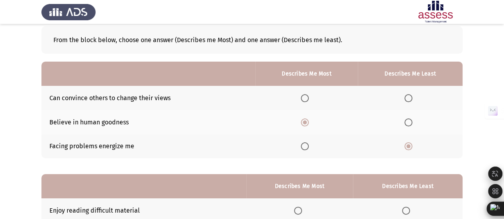
scroll to position [28, 0]
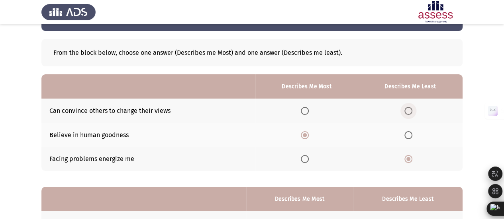
click at [410, 113] on span "Select an option" at bounding box center [408, 111] width 8 height 8
click at [410, 113] on input "Select an option" at bounding box center [408, 111] width 8 height 8
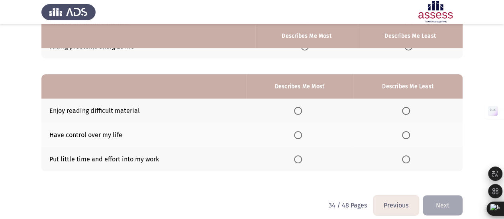
scroll to position [147, 0]
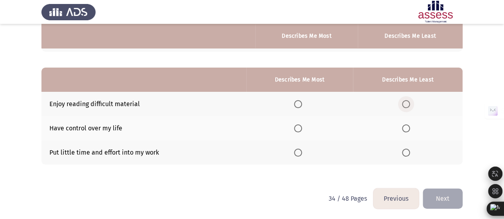
click at [408, 103] on span "Select an option" at bounding box center [406, 104] width 8 height 8
click at [408, 103] on input "Select an option" at bounding box center [406, 104] width 8 height 8
click at [297, 127] on span "Select an option" at bounding box center [298, 129] width 8 height 8
click at [297, 127] on input "Select an option" at bounding box center [298, 129] width 8 height 8
click at [446, 197] on button "Next" at bounding box center [442, 199] width 40 height 20
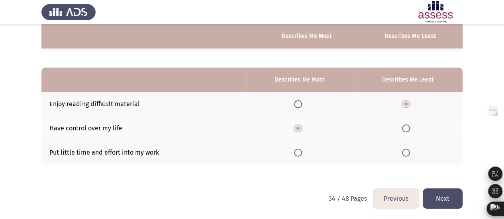
scroll to position [0, 0]
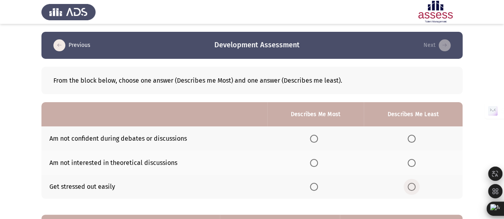
click at [413, 185] on span "Select an option" at bounding box center [411, 187] width 8 height 8
click at [413, 185] on input "Select an option" at bounding box center [411, 187] width 8 height 8
click at [314, 162] on span "Select an option" at bounding box center [314, 163] width 8 height 8
click at [314, 162] on input "Select an option" at bounding box center [314, 163] width 8 height 8
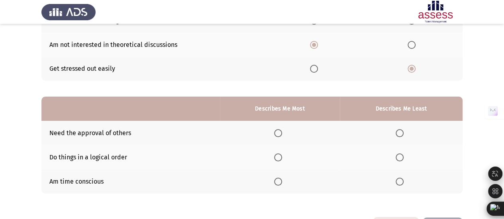
scroll to position [119, 0]
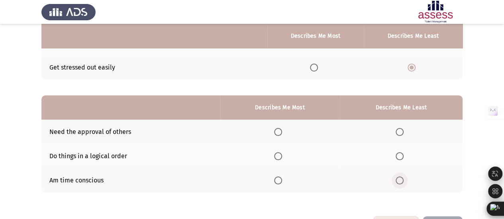
click at [400, 177] on span "Select an option" at bounding box center [399, 181] width 8 height 8
click at [400, 177] on input "Select an option" at bounding box center [399, 181] width 8 height 8
click at [278, 128] on span "Select an option" at bounding box center [278, 132] width 8 height 8
click at [278, 128] on input "Select an option" at bounding box center [278, 132] width 8 height 8
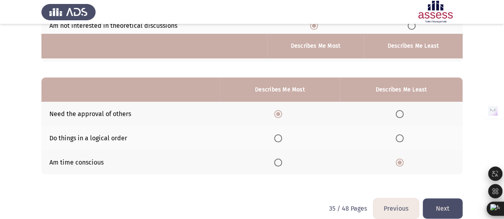
scroll to position [147, 0]
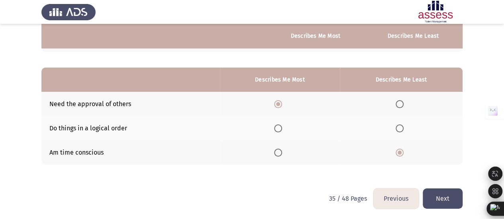
click at [440, 194] on button "Next" at bounding box center [442, 199] width 40 height 20
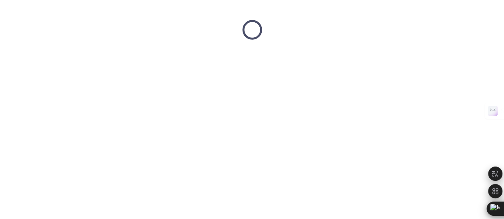
scroll to position [0, 0]
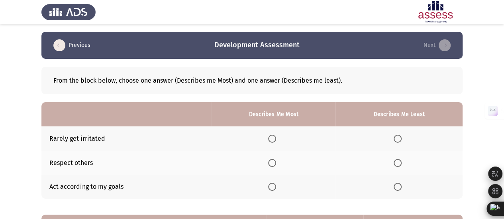
click at [274, 160] on span "Select an option" at bounding box center [272, 163] width 8 height 8
click at [274, 160] on input "Select an option" at bounding box center [272, 163] width 8 height 8
click at [399, 138] on span "Select an option" at bounding box center [397, 139] width 8 height 8
click at [399, 138] on input "Select an option" at bounding box center [397, 139] width 8 height 8
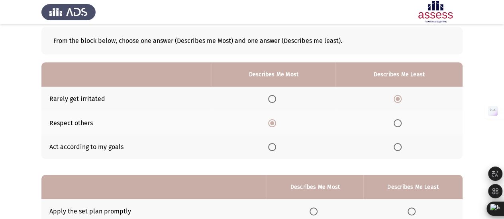
click at [274, 143] on mat-radio-button "Select an option" at bounding box center [273, 147] width 11 height 8
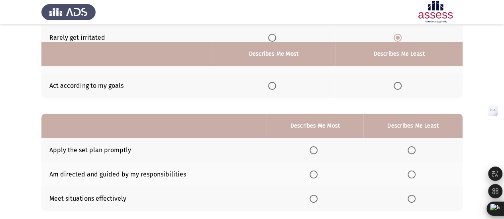
scroll to position [119, 0]
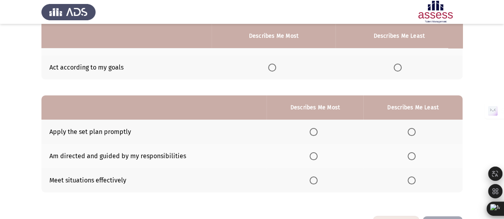
click at [275, 64] on span "Select an option" at bounding box center [272, 68] width 8 height 8
click at [275, 64] on input "Select an option" at bounding box center [272, 68] width 8 height 8
click at [314, 155] on span "Select an option" at bounding box center [313, 156] width 8 height 8
click at [314, 155] on input "Select an option" at bounding box center [313, 156] width 8 height 8
click at [412, 177] on span "Select an option" at bounding box center [411, 181] width 8 height 8
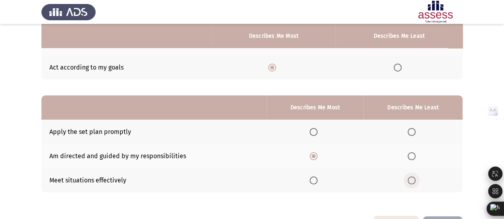
click at [412, 177] on input "Select an option" at bounding box center [411, 181] width 8 height 8
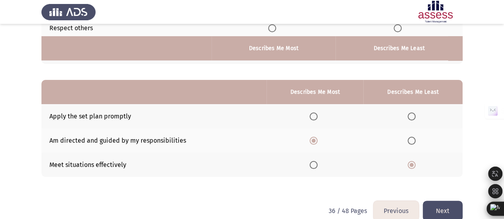
scroll to position [147, 0]
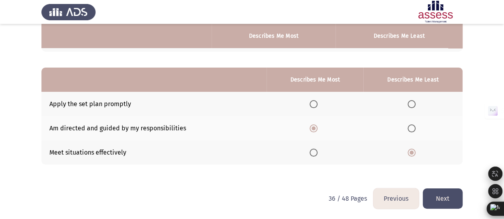
click at [427, 199] on button "Next" at bounding box center [442, 199] width 40 height 20
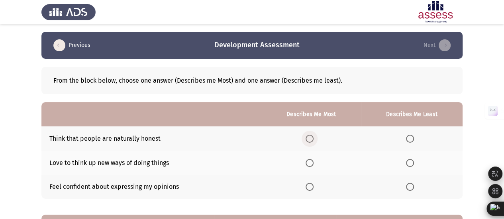
click at [313, 139] on span "Select an option" at bounding box center [309, 139] width 8 height 8
click at [313, 139] on input "Select an option" at bounding box center [309, 139] width 8 height 8
click at [407, 160] on span "Select an option" at bounding box center [410, 163] width 8 height 8
click at [407, 160] on input "Select an option" at bounding box center [410, 163] width 8 height 8
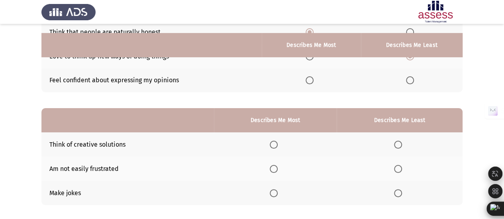
scroll to position [119, 0]
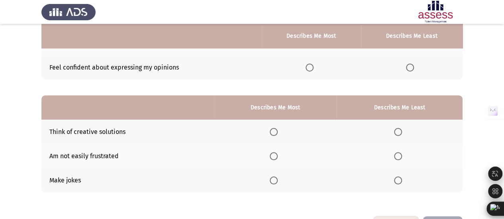
click at [397, 156] on span "Select an option" at bounding box center [398, 156] width 8 height 8
click at [397, 156] on input "Select an option" at bounding box center [398, 156] width 8 height 8
click at [277, 178] on span "Select an option" at bounding box center [274, 181] width 8 height 8
click at [277, 178] on input "Select an option" at bounding box center [274, 181] width 8 height 8
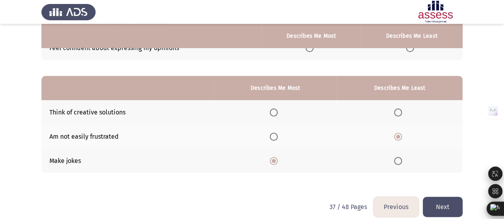
scroll to position [147, 0]
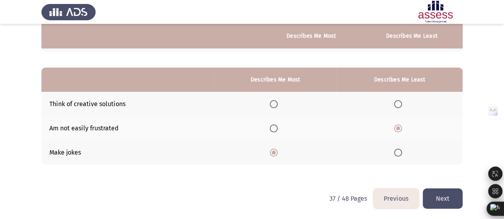
click at [435, 189] on button "Next" at bounding box center [442, 199] width 40 height 20
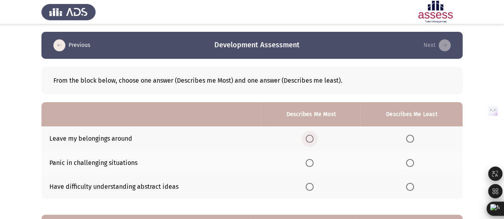
click at [309, 142] on span "Select an option" at bounding box center [309, 139] width 8 height 8
click at [309, 142] on input "Select an option" at bounding box center [309, 139] width 8 height 8
click at [409, 187] on span "Select an option" at bounding box center [410, 187] width 8 height 8
click at [409, 187] on input "Select an option" at bounding box center [410, 187] width 8 height 8
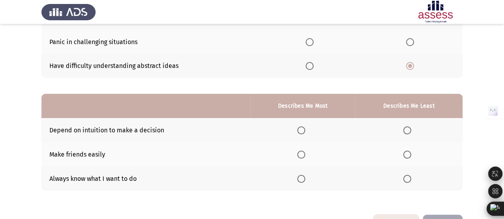
scroll to position [147, 0]
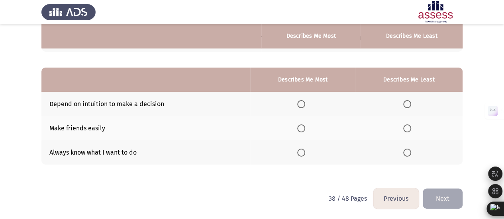
click at [301, 129] on span "Select an option" at bounding box center [301, 129] width 8 height 8
click at [301, 129] on input "Select an option" at bounding box center [301, 129] width 8 height 8
click at [407, 145] on th at bounding box center [408, 153] width 107 height 24
click at [406, 153] on span "Select an option" at bounding box center [407, 153] width 8 height 8
click at [406, 153] on input "Select an option" at bounding box center [407, 153] width 8 height 8
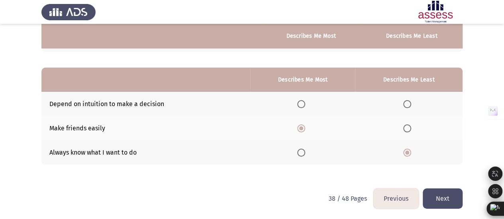
click at [431, 189] on button "Next" at bounding box center [442, 199] width 40 height 20
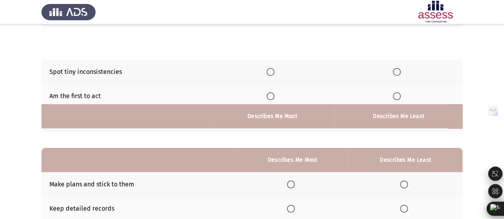
scroll to position [0, 0]
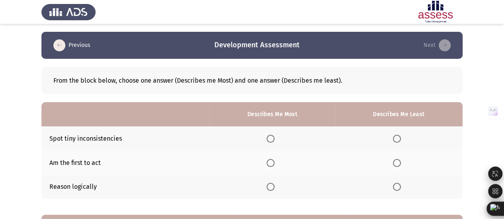
click at [397, 133] on th at bounding box center [398, 139] width 128 height 24
click at [398, 140] on span "Select an option" at bounding box center [397, 139] width 8 height 8
click at [398, 140] on input "Select an option" at bounding box center [397, 139] width 8 height 8
click at [271, 159] on span "Select an option" at bounding box center [270, 163] width 8 height 8
click at [271, 159] on input "Select an option" at bounding box center [270, 163] width 8 height 8
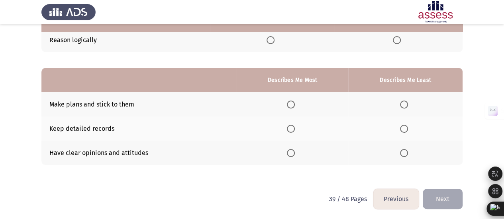
scroll to position [147, 0]
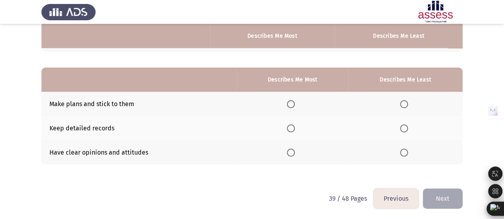
click at [291, 125] on span "Select an option" at bounding box center [291, 129] width 8 height 8
click at [291, 125] on input "Select an option" at bounding box center [291, 129] width 8 height 8
click at [406, 129] on span "Select an option" at bounding box center [404, 129] width 8 height 8
click at [406, 129] on input "Select an option" at bounding box center [404, 129] width 8 height 8
click at [295, 149] on span "Select an option" at bounding box center [291, 153] width 8 height 8
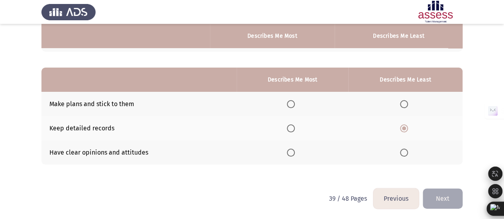
click at [295, 149] on input "Select an option" at bounding box center [291, 153] width 8 height 8
click at [440, 193] on button "Next" at bounding box center [442, 199] width 40 height 20
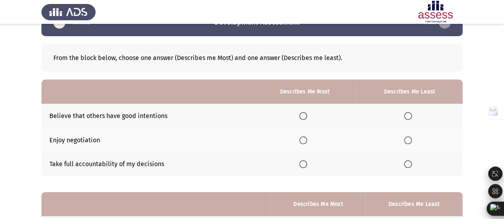
scroll to position [40, 0]
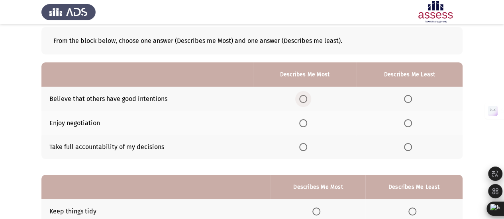
click at [307, 97] on span "Select an option" at bounding box center [303, 99] width 8 height 8
click at [307, 97] on input "Select an option" at bounding box center [303, 99] width 8 height 8
click at [405, 121] on span "Select an option" at bounding box center [408, 123] width 8 height 8
click at [405, 121] on input "Select an option" at bounding box center [408, 123] width 8 height 8
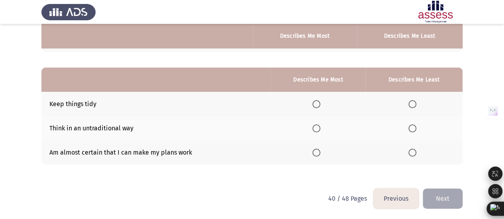
click at [412, 101] on span "Select an option" at bounding box center [412, 104] width 8 height 8
click at [412, 101] on input "Select an option" at bounding box center [412, 104] width 8 height 8
click at [316, 155] on span "Select an option" at bounding box center [316, 153] width 8 height 8
click at [316, 155] on input "Select an option" at bounding box center [316, 153] width 8 height 8
click at [317, 129] on span "Select an option" at bounding box center [316, 129] width 8 height 8
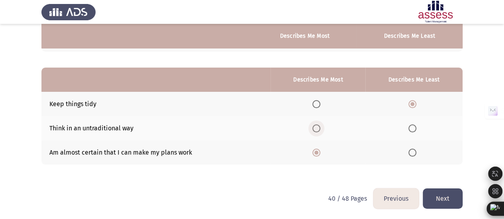
click at [317, 129] on input "Select an option" at bounding box center [316, 129] width 8 height 8
click at [447, 200] on button "Next" at bounding box center [442, 199] width 40 height 20
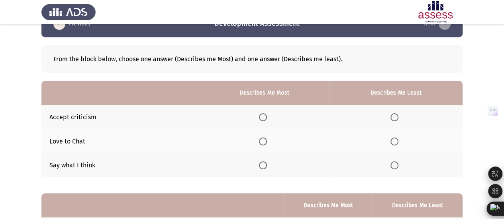
scroll to position [40, 0]
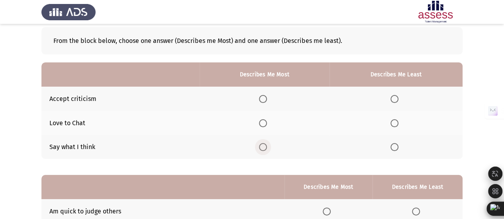
click at [266, 148] on span "Select an option" at bounding box center [263, 147] width 8 height 8
click at [266, 148] on input "Select an option" at bounding box center [263, 147] width 8 height 8
click at [393, 121] on span "Select an option" at bounding box center [394, 123] width 8 height 8
click at [393, 121] on input "Select an option" at bounding box center [394, 123] width 8 height 8
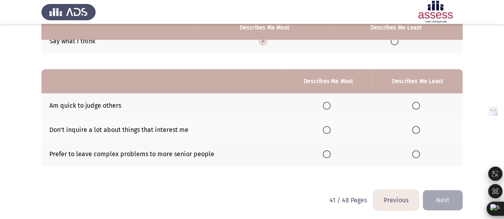
scroll to position [147, 0]
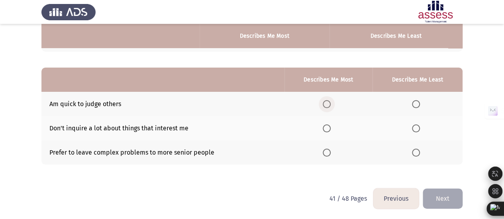
click at [325, 102] on span "Select an option" at bounding box center [326, 104] width 8 height 8
click at [325, 102] on input "Select an option" at bounding box center [326, 104] width 8 height 8
click at [413, 123] on th at bounding box center [417, 128] width 90 height 24
click at [416, 135] on th at bounding box center [417, 128] width 90 height 24
click at [416, 129] on span "Select an option" at bounding box center [416, 129] width 8 height 8
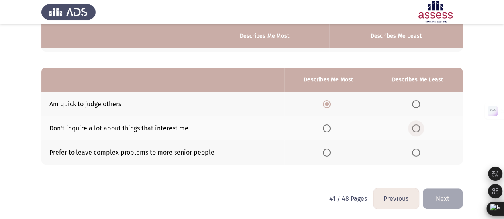
click at [416, 129] on input "Select an option" at bounding box center [416, 129] width 8 height 8
click at [416, 149] on span "Select an option" at bounding box center [416, 153] width 8 height 8
click at [416, 149] on input "Select an option" at bounding box center [416, 153] width 8 height 8
click at [450, 194] on button "Next" at bounding box center [442, 199] width 40 height 20
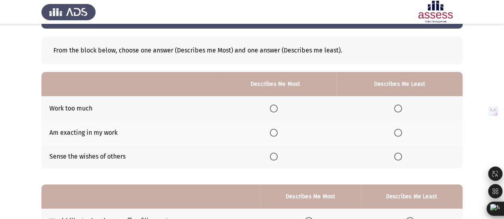
scroll to position [40, 0]
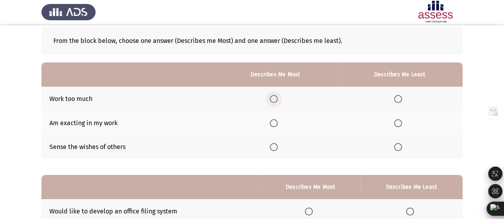
click at [274, 102] on span "Select an option" at bounding box center [274, 99] width 8 height 8
click at [274, 102] on input "Select an option" at bounding box center [274, 99] width 8 height 8
click at [394, 121] on th at bounding box center [399, 123] width 126 height 24
click at [397, 124] on span "Select an option" at bounding box center [398, 123] width 8 height 8
click at [397, 124] on input "Select an option" at bounding box center [398, 123] width 8 height 8
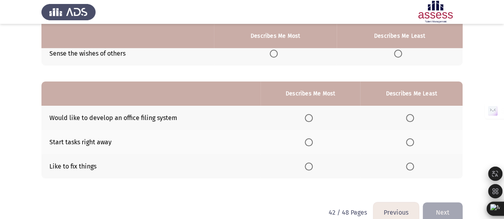
scroll to position [147, 0]
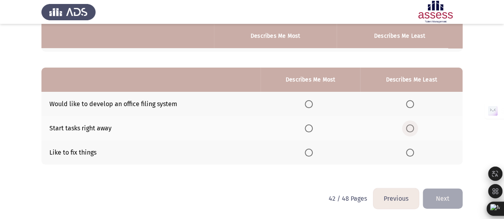
click at [408, 129] on span "Select an option" at bounding box center [410, 129] width 8 height 8
click at [408, 129] on input "Select an option" at bounding box center [410, 129] width 8 height 8
click at [313, 102] on span "Select an option" at bounding box center [309, 104] width 8 height 8
click at [313, 102] on input "Select an option" at bounding box center [309, 104] width 8 height 8
click at [447, 196] on button "Next" at bounding box center [442, 199] width 40 height 20
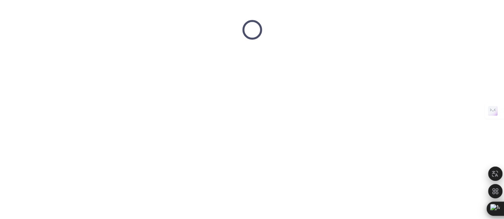
scroll to position [0, 0]
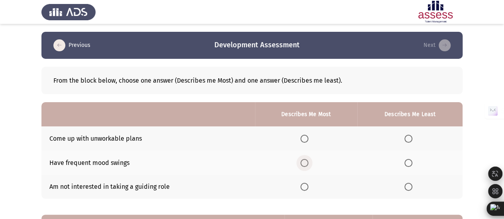
click at [305, 164] on span "Select an option" at bounding box center [304, 163] width 8 height 8
click at [305, 164] on input "Select an option" at bounding box center [304, 163] width 8 height 8
click at [407, 135] on span "Select an option" at bounding box center [408, 139] width 8 height 8
click at [407, 135] on input "Select an option" at bounding box center [408, 139] width 8 height 8
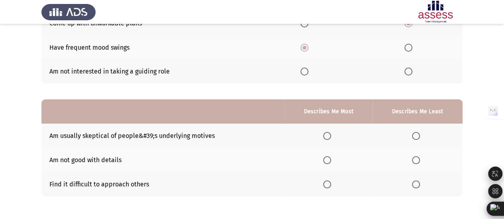
scroll to position [147, 0]
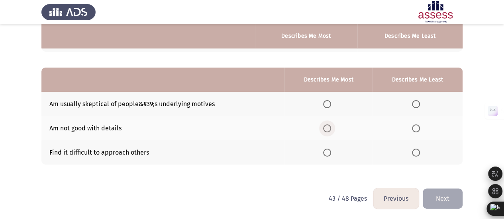
click at [324, 125] on span "Select an option" at bounding box center [327, 129] width 8 height 8
click at [324, 125] on input "Select an option" at bounding box center [327, 129] width 8 height 8
click at [416, 149] on span "Select an option" at bounding box center [416, 153] width 8 height 8
click at [416, 149] on input "Select an option" at bounding box center [416, 153] width 8 height 8
click at [428, 191] on button "Next" at bounding box center [442, 199] width 40 height 20
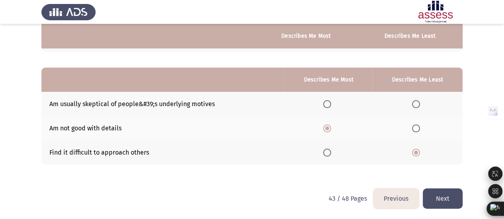
scroll to position [0, 0]
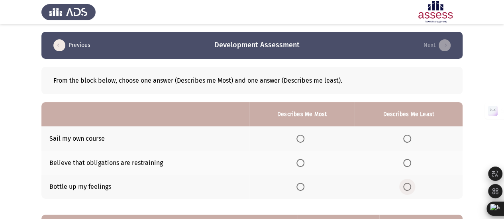
click at [411, 183] on span "Select an option" at bounding box center [407, 187] width 8 height 8
click at [411, 183] on input "Select an option" at bounding box center [407, 187] width 8 height 8
click at [298, 137] on span "Select an option" at bounding box center [300, 139] width 8 height 8
click at [298, 137] on input "Select an option" at bounding box center [300, 139] width 8 height 8
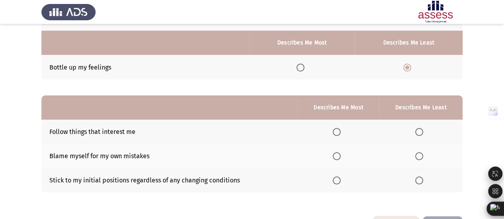
scroll to position [147, 0]
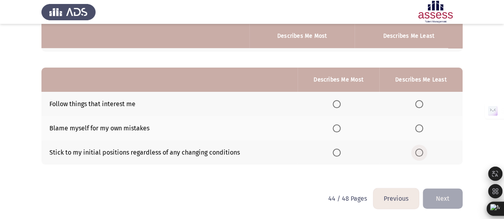
click at [425, 152] on label "Select an option" at bounding box center [420, 153] width 11 height 8
click at [423, 152] on input "Select an option" at bounding box center [419, 153] width 8 height 8
click at [335, 103] on span "Select an option" at bounding box center [336, 104] width 8 height 8
click at [335, 103] on input "Select an option" at bounding box center [336, 104] width 8 height 8
click at [445, 201] on button "Next" at bounding box center [442, 199] width 40 height 20
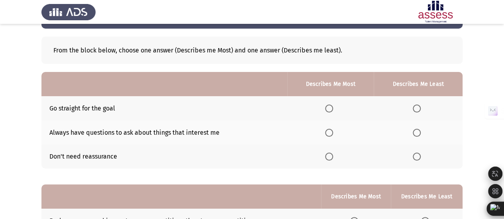
scroll to position [40, 0]
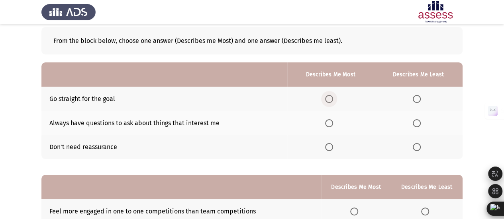
click at [327, 99] on span "Select an option" at bounding box center [329, 99] width 8 height 8
click at [327, 99] on input "Select an option" at bounding box center [329, 99] width 8 height 8
click at [419, 144] on span "Select an option" at bounding box center [416, 147] width 8 height 8
click at [419, 144] on input "Select an option" at bounding box center [416, 147] width 8 height 8
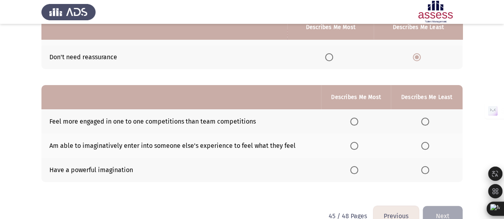
scroll to position [147, 0]
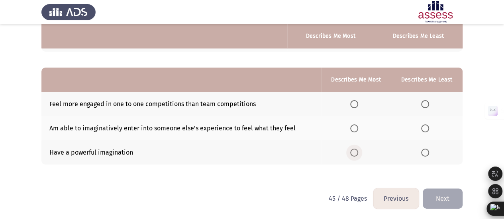
click at [354, 149] on span "Select an option" at bounding box center [354, 153] width 8 height 8
click at [354, 149] on input "Select an option" at bounding box center [354, 153] width 8 height 8
click at [427, 128] on span "Select an option" at bounding box center [425, 129] width 8 height 8
click at [427, 128] on input "Select an option" at bounding box center [425, 129] width 8 height 8
click at [443, 201] on button "Next" at bounding box center [442, 199] width 40 height 20
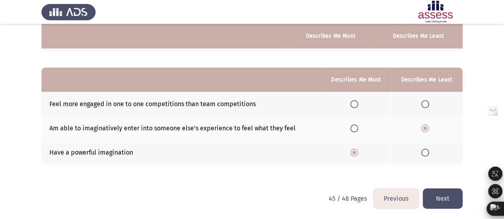
scroll to position [0, 0]
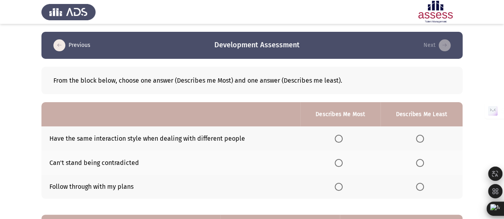
click at [417, 137] on span "Select an option" at bounding box center [420, 139] width 8 height 8
click at [417, 137] on input "Select an option" at bounding box center [420, 139] width 8 height 8
click at [342, 182] on th at bounding box center [340, 187] width 80 height 24
click at [341, 186] on span "Select an option" at bounding box center [338, 187] width 8 height 8
click at [341, 186] on input "Select an option" at bounding box center [338, 187] width 8 height 8
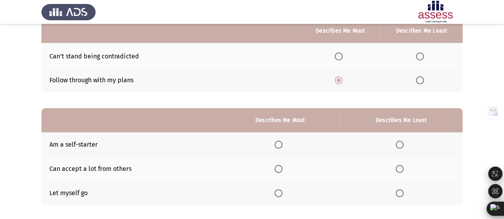
scroll to position [119, 0]
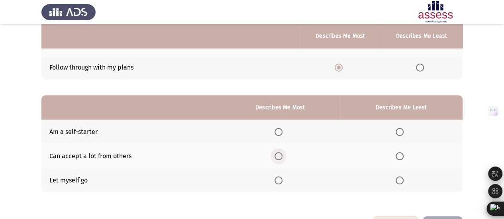
click at [282, 155] on span "Select an option" at bounding box center [278, 156] width 8 height 8
click at [282, 155] on input "Select an option" at bounding box center [278, 156] width 8 height 8
click at [401, 184] on th at bounding box center [401, 180] width 123 height 24
click at [401, 178] on span "Select an option" at bounding box center [399, 181] width 8 height 8
click at [401, 178] on input "Select an option" at bounding box center [399, 181] width 8 height 8
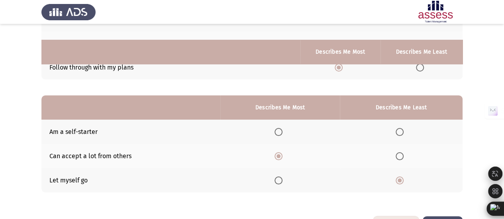
scroll to position [147, 0]
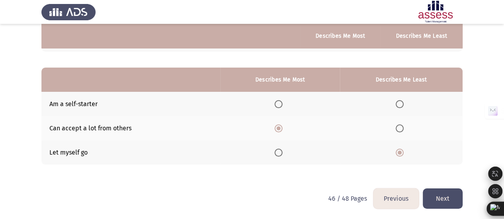
click at [445, 194] on button "Next" at bounding box center [442, 199] width 40 height 20
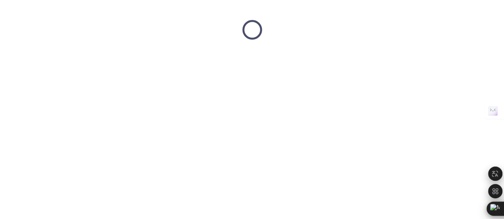
scroll to position [0, 0]
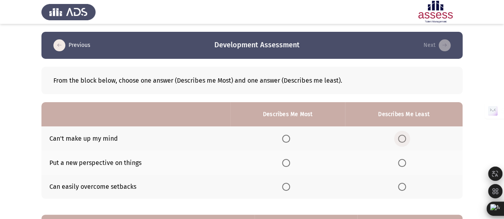
click at [399, 139] on span "Select an option" at bounding box center [402, 139] width 8 height 8
click at [399, 139] on input "Select an option" at bounding box center [402, 139] width 8 height 8
click at [287, 165] on span "Select an option" at bounding box center [286, 163] width 8 height 8
click at [287, 165] on input "Select an option" at bounding box center [286, 163] width 8 height 8
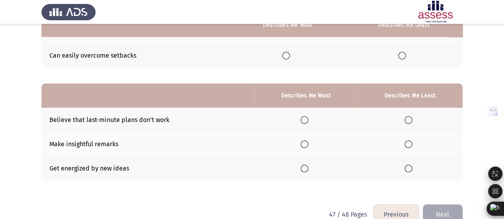
scroll to position [147, 0]
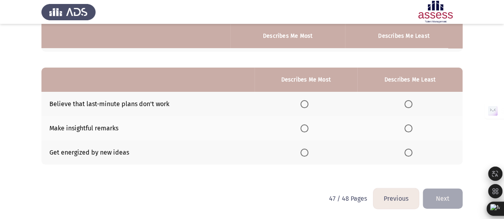
click at [410, 98] on th at bounding box center [409, 104] width 105 height 24
click at [408, 104] on span "Select an option" at bounding box center [408, 104] width 8 height 8
click at [408, 104] on input "Select an option" at bounding box center [408, 104] width 8 height 8
click at [306, 150] on span "Select an option" at bounding box center [304, 153] width 8 height 8
click at [306, 150] on input "Select an option" at bounding box center [304, 153] width 8 height 8
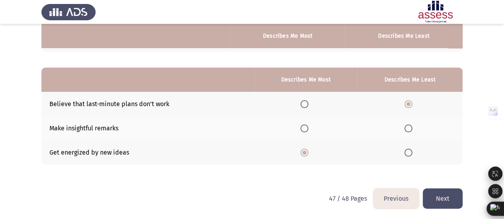
click at [431, 196] on button "Next" at bounding box center [442, 199] width 40 height 20
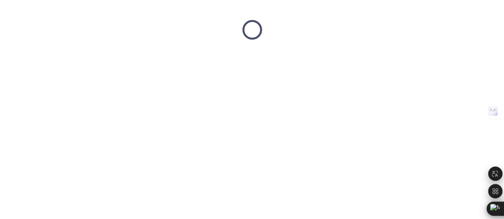
scroll to position [0, 0]
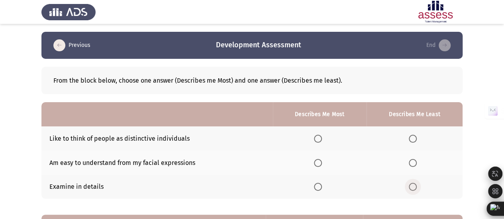
click at [412, 185] on span "Select an option" at bounding box center [412, 187] width 8 height 8
click at [412, 185] on input "Select an option" at bounding box center [412, 187] width 8 height 8
click at [318, 166] on span "Select an option" at bounding box center [318, 163] width 8 height 8
click at [318, 166] on input "Select an option" at bounding box center [318, 163] width 8 height 8
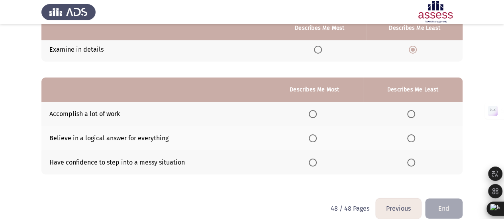
scroll to position [147, 0]
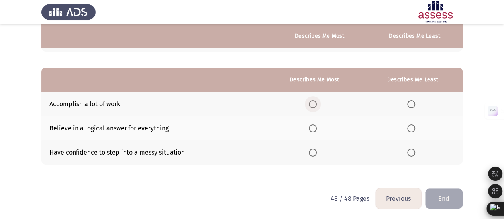
click at [313, 101] on span "Select an option" at bounding box center [313, 104] width 8 height 8
click at [313, 101] on input "Select an option" at bounding box center [313, 104] width 8 height 8
click at [410, 125] on span "Select an option" at bounding box center [411, 129] width 8 height 8
click at [410, 125] on input "Select an option" at bounding box center [411, 129] width 8 height 8
click at [440, 189] on button "End" at bounding box center [443, 199] width 37 height 20
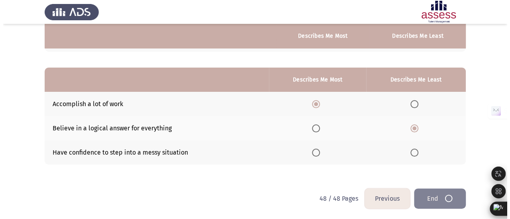
scroll to position [0, 0]
